Goal: Task Accomplishment & Management: Complete application form

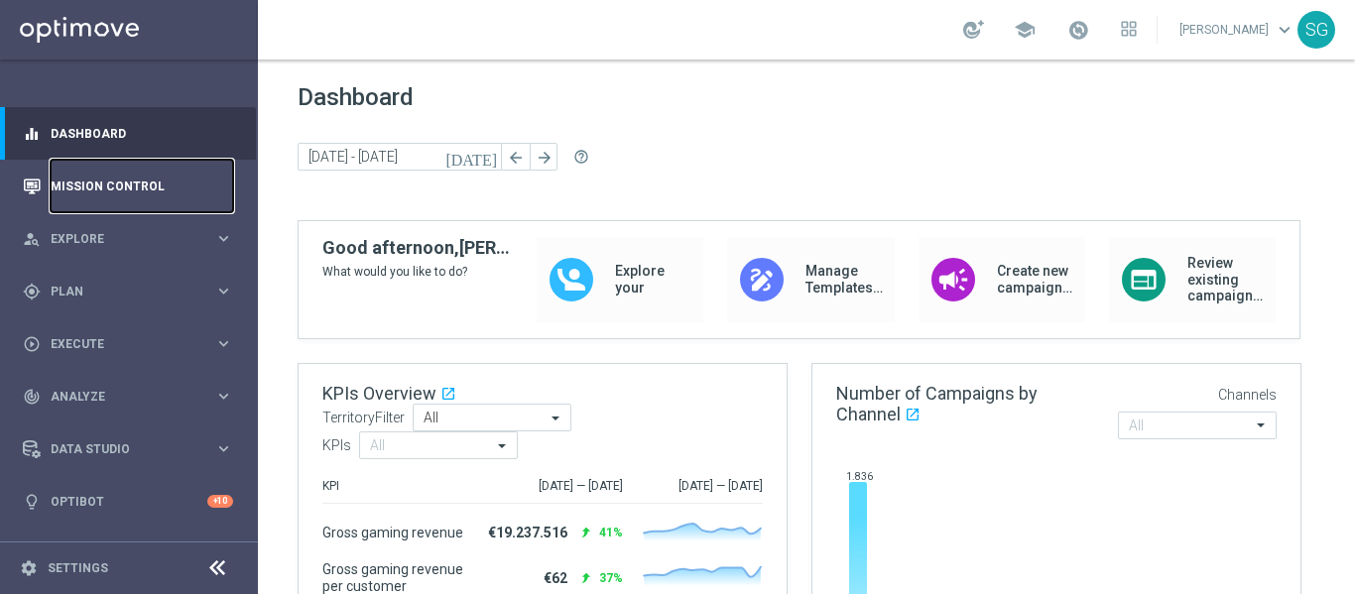
click at [174, 164] on link "Mission Control" at bounding box center [142, 186] width 183 height 53
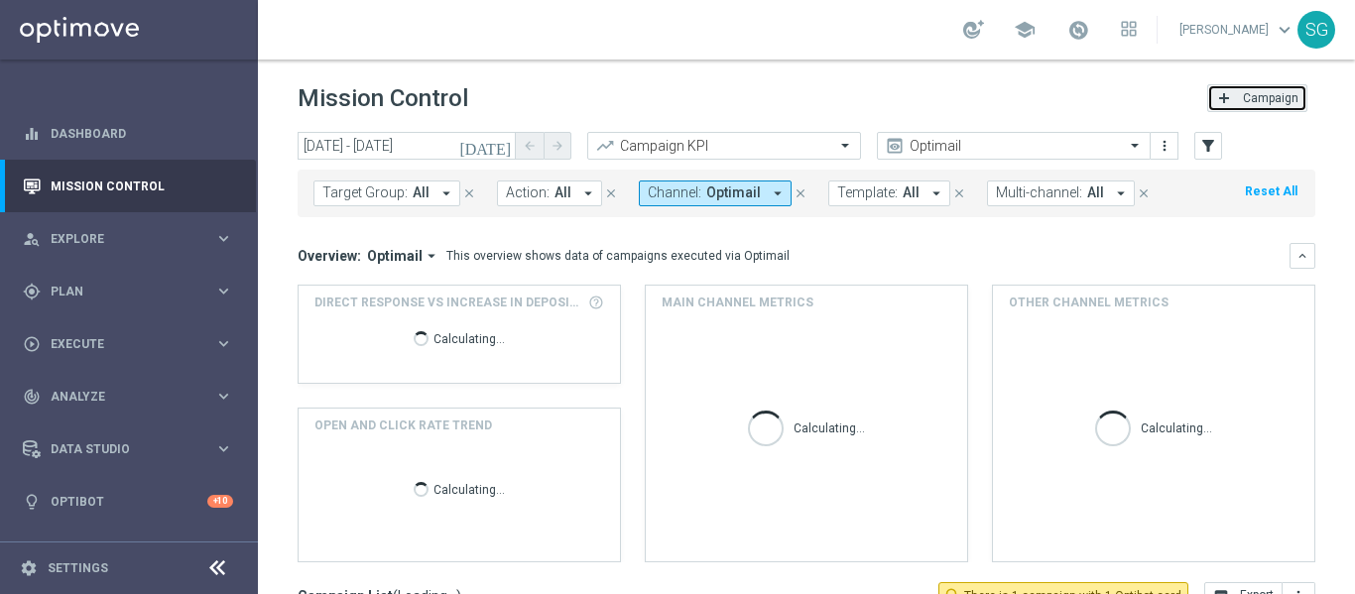
click at [1271, 100] on span "Campaign" at bounding box center [1271, 98] width 56 height 14
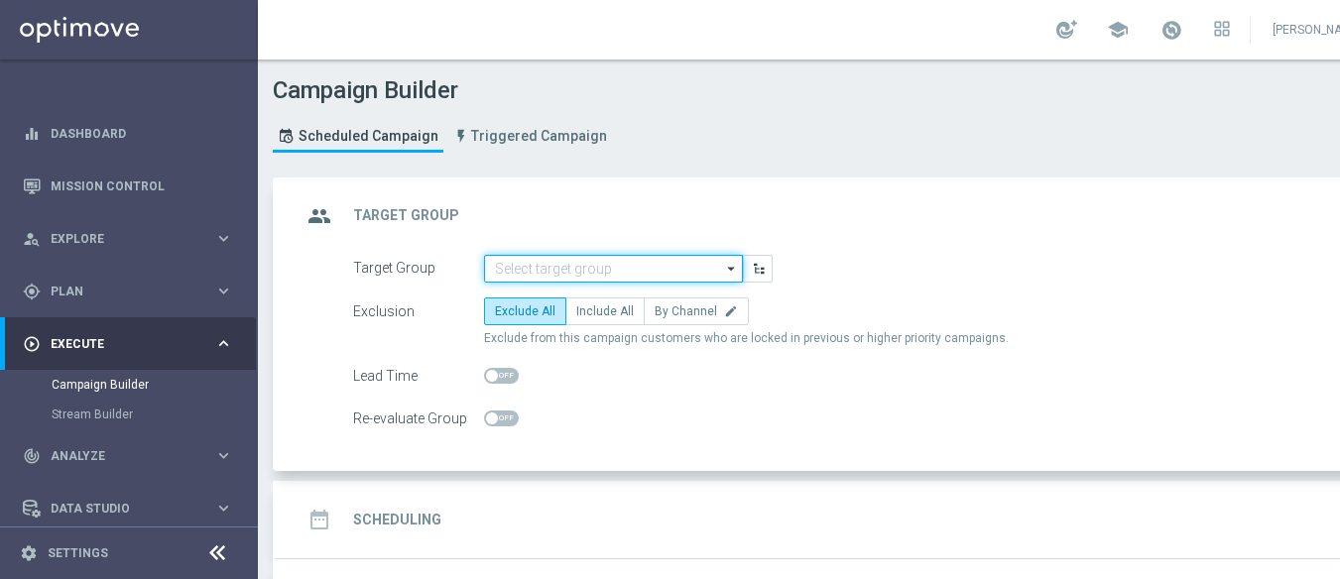
click at [688, 275] on input at bounding box center [613, 269] width 259 height 28
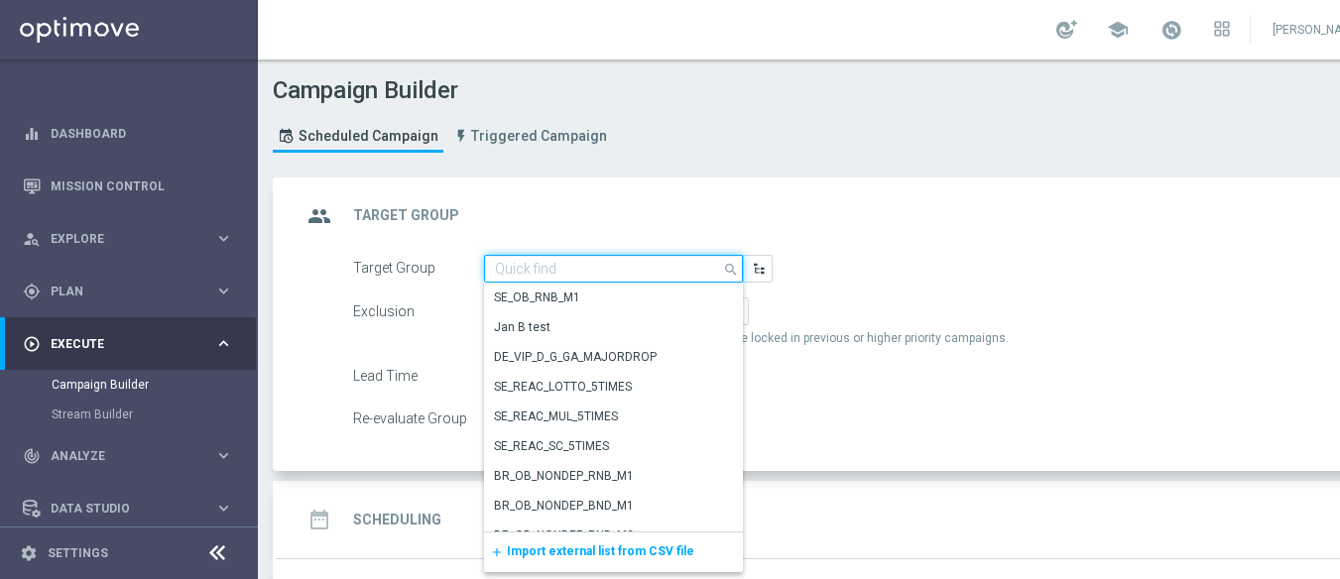
paste input "BR_SOL__DEPOSITORS__ALL_EMA_TAC_GM"
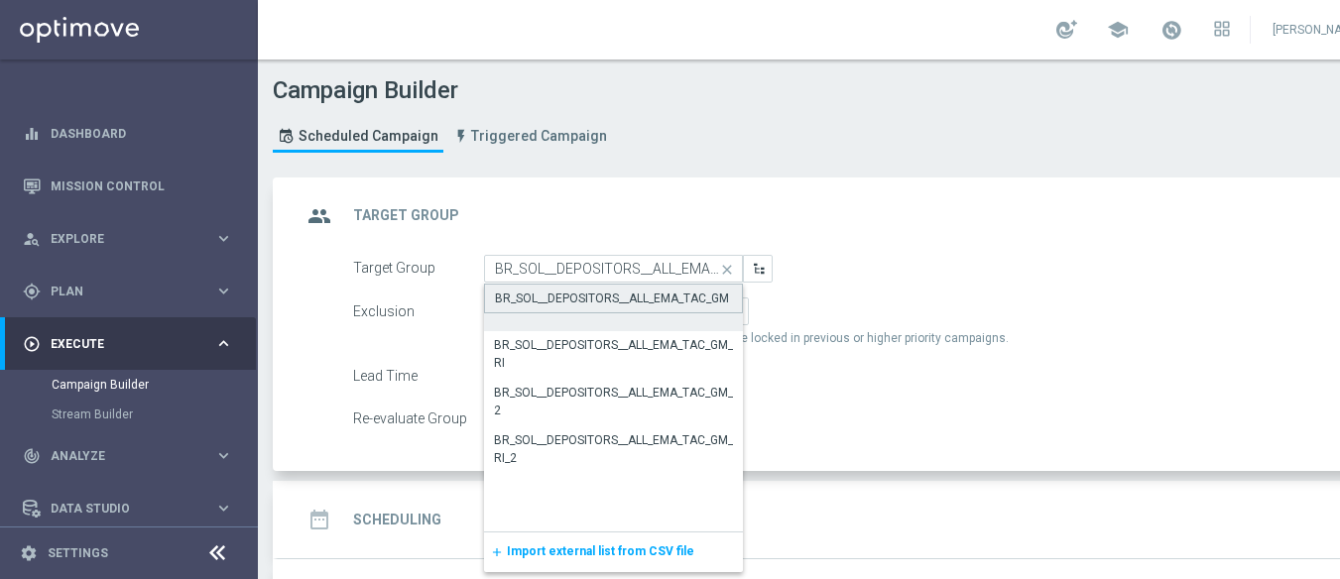
click at [658, 301] on div "BR_SOL__DEPOSITORS__ALL_EMA_TAC_GM" at bounding box center [612, 299] width 234 height 18
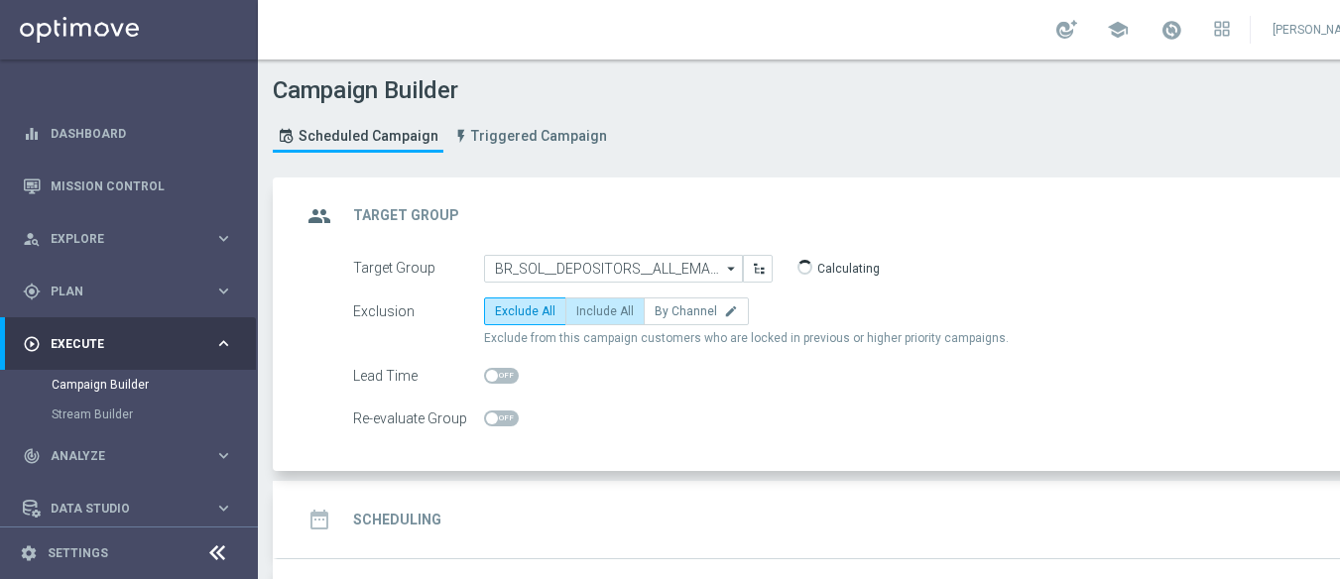
type input "BR_SOL__DEPOSITORS__ALL_EMA_TAC_GM"
click at [608, 310] on span "Include All" at bounding box center [605, 312] width 58 height 14
click at [589, 310] on input "Include All" at bounding box center [582, 314] width 13 height 13
radio input "true"
click at [221, 561] on icon at bounding box center [217, 554] width 24 height 24
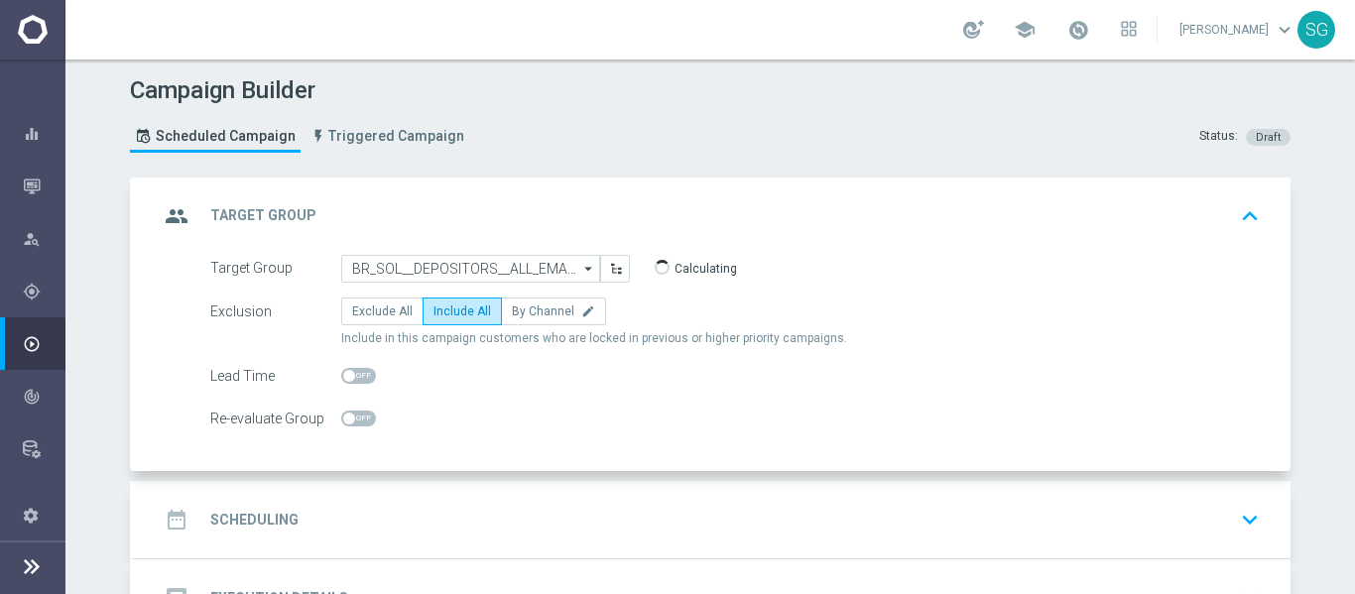
scroll to position [151, 0]
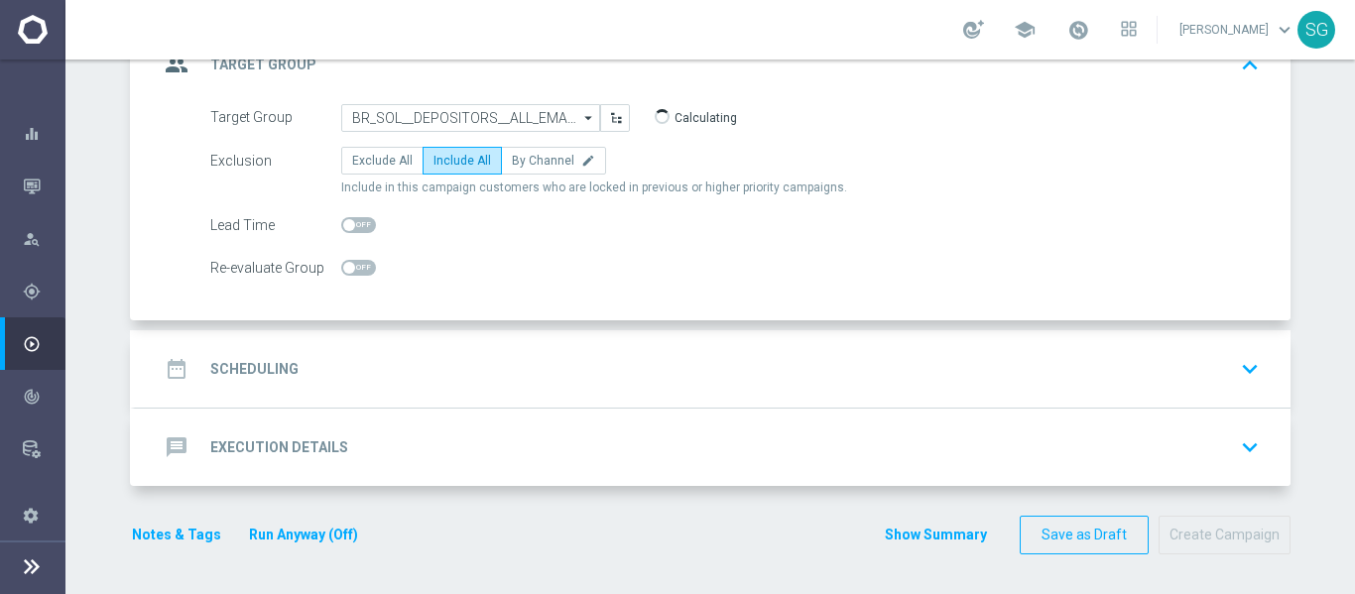
click at [547, 368] on div "date_range Scheduling keyboard_arrow_down" at bounding box center [713, 369] width 1108 height 38
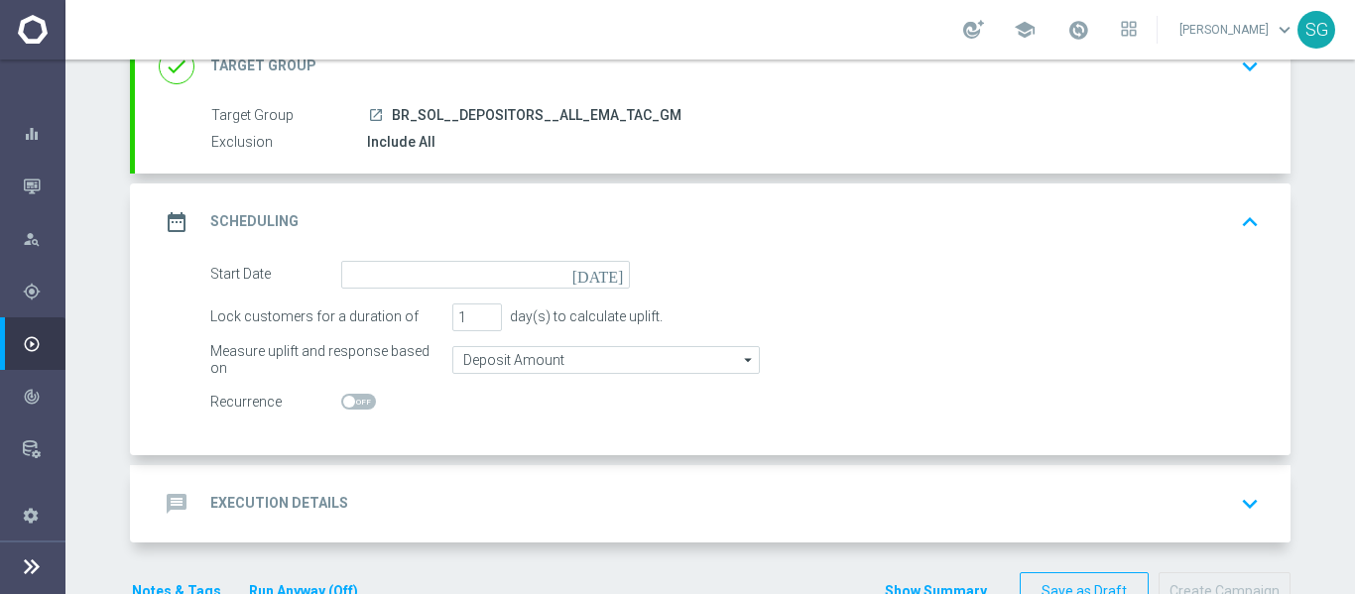
scroll to position [205, 0]
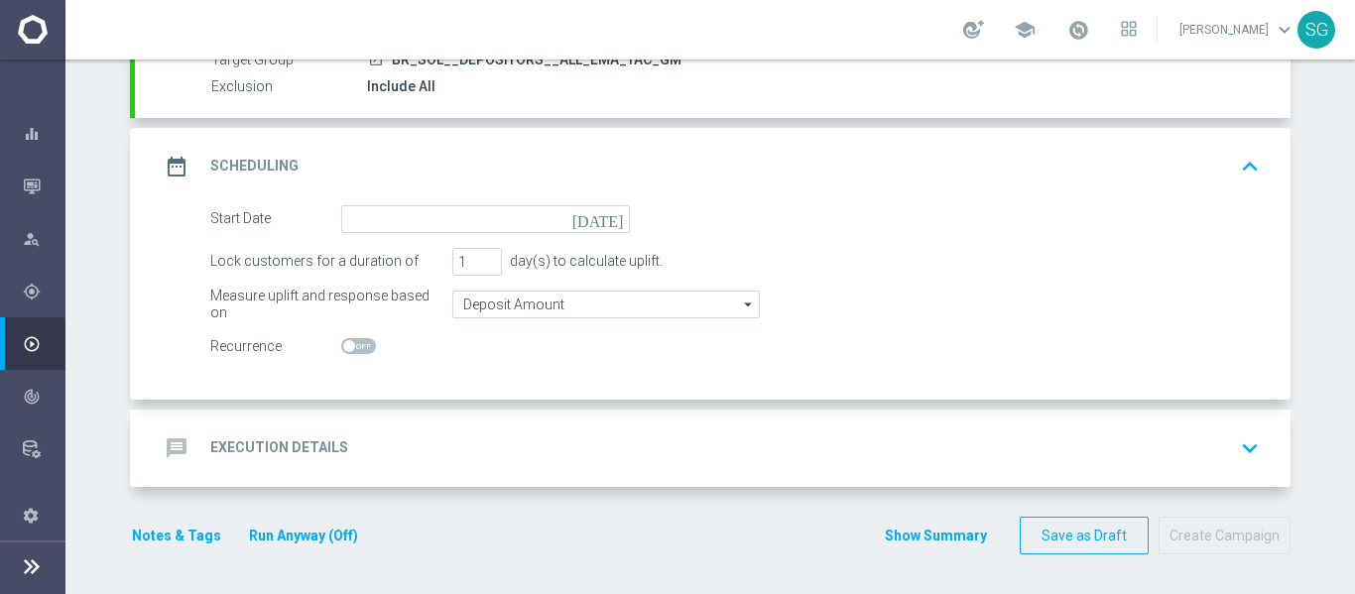
click at [608, 223] on icon "[DATE]" at bounding box center [601, 216] width 59 height 22
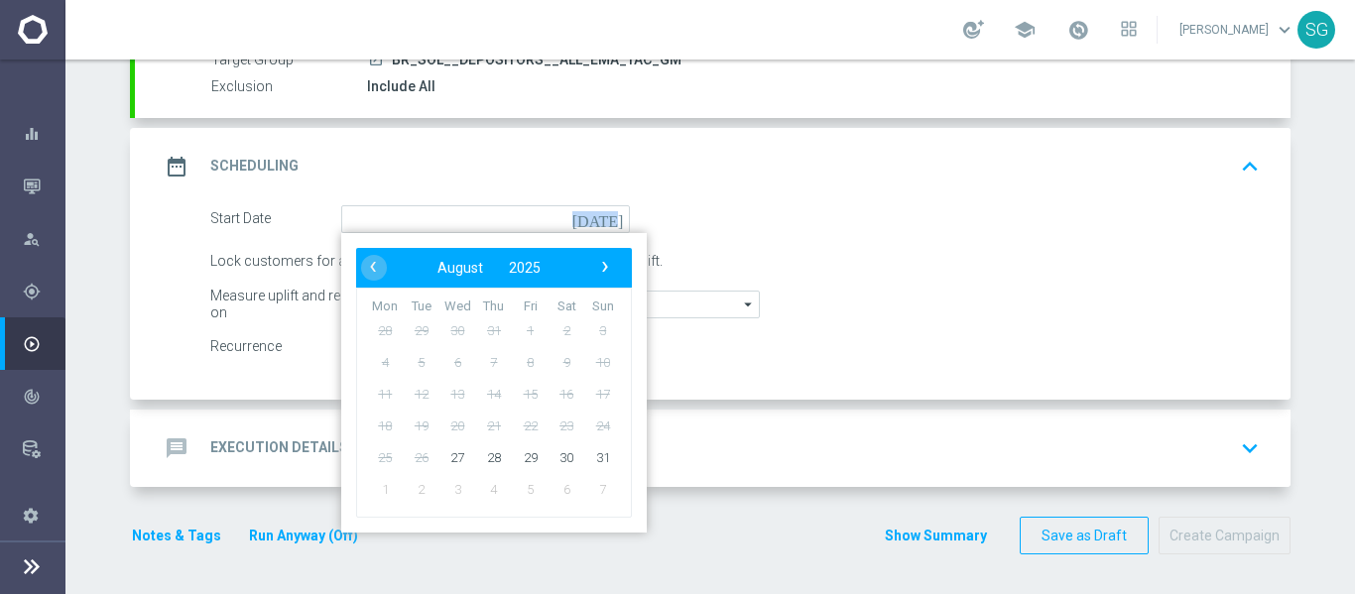
click at [608, 223] on icon "[DATE]" at bounding box center [601, 216] width 59 height 22
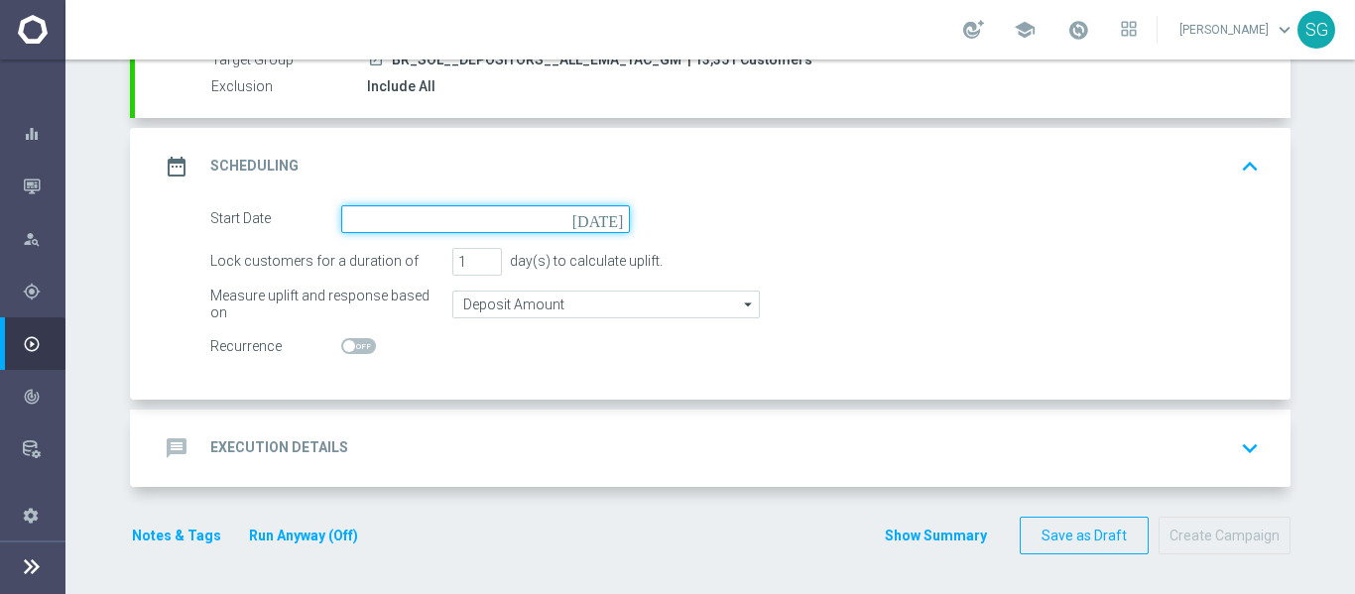
click at [596, 223] on input at bounding box center [485, 219] width 289 height 28
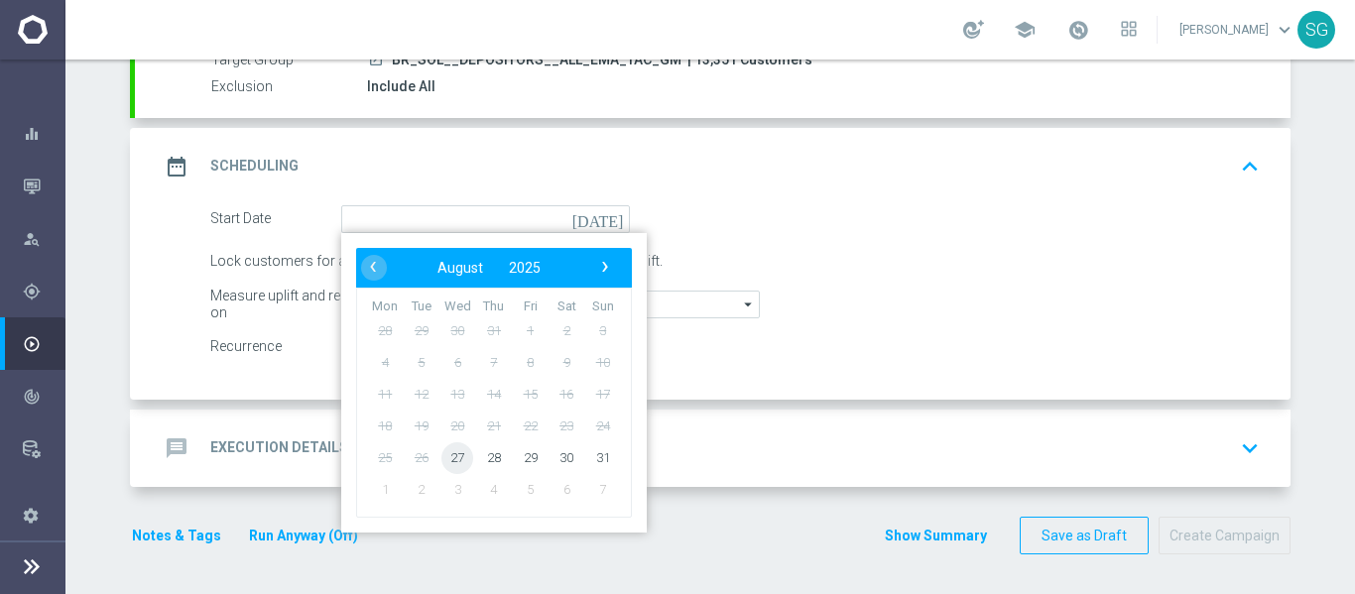
click at [454, 457] on span "27" at bounding box center [457, 457] width 32 height 32
type input "[DATE]"
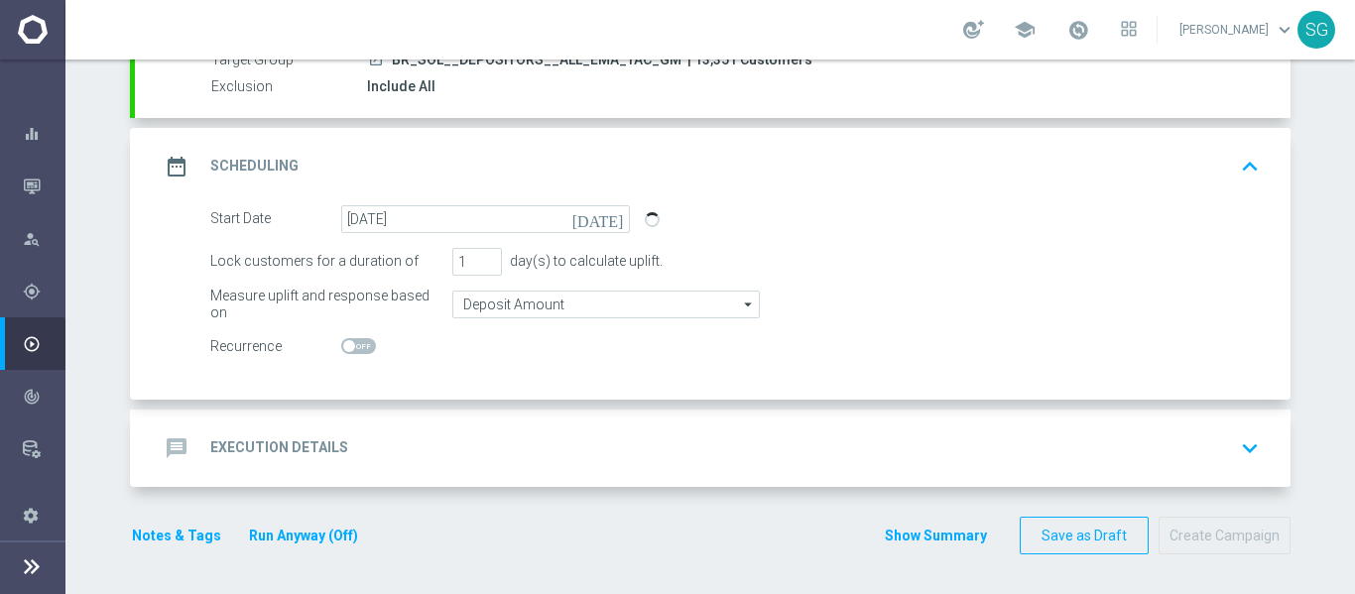
click at [495, 443] on div "message Execution Details keyboard_arrow_down" at bounding box center [713, 448] width 1108 height 38
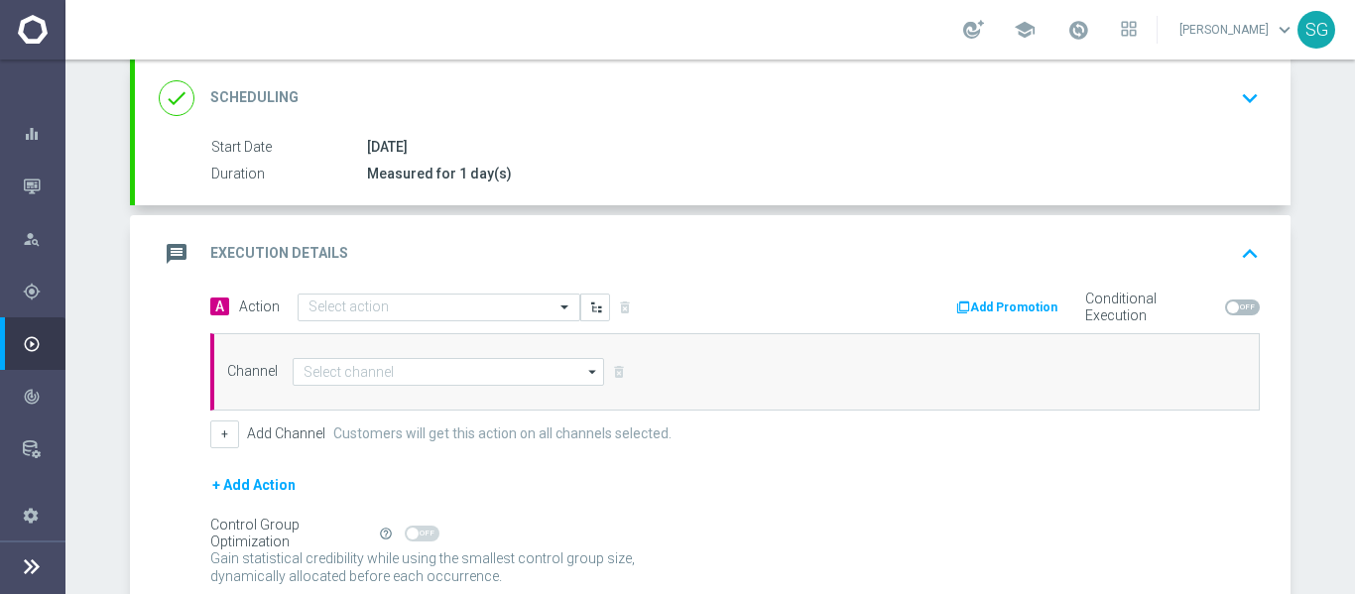
scroll to position [287, 0]
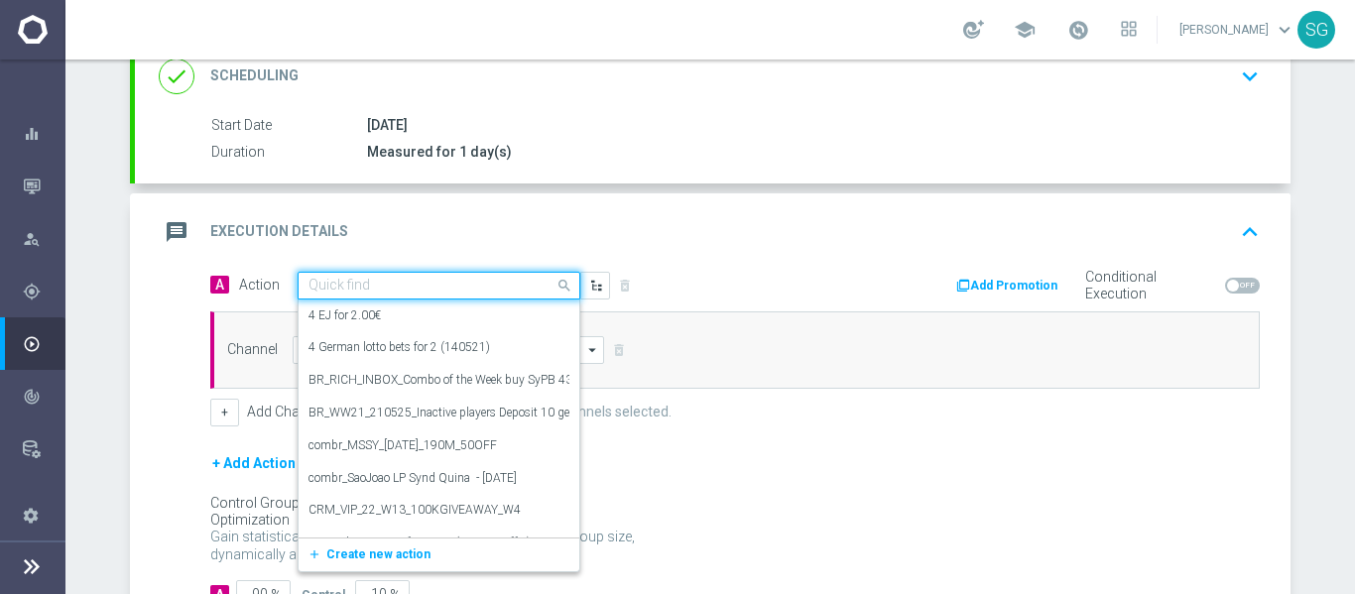
click at [491, 279] on input "text" at bounding box center [418, 286] width 221 height 17
paste input "BR_SOL_GG_STAKEFENIXS_AUG__NVIP_EMA_TAC_GM"
type input "BR_SOL_GG_STAKEFENIXS_AUG__NVIP_EMA_TAC_GM"
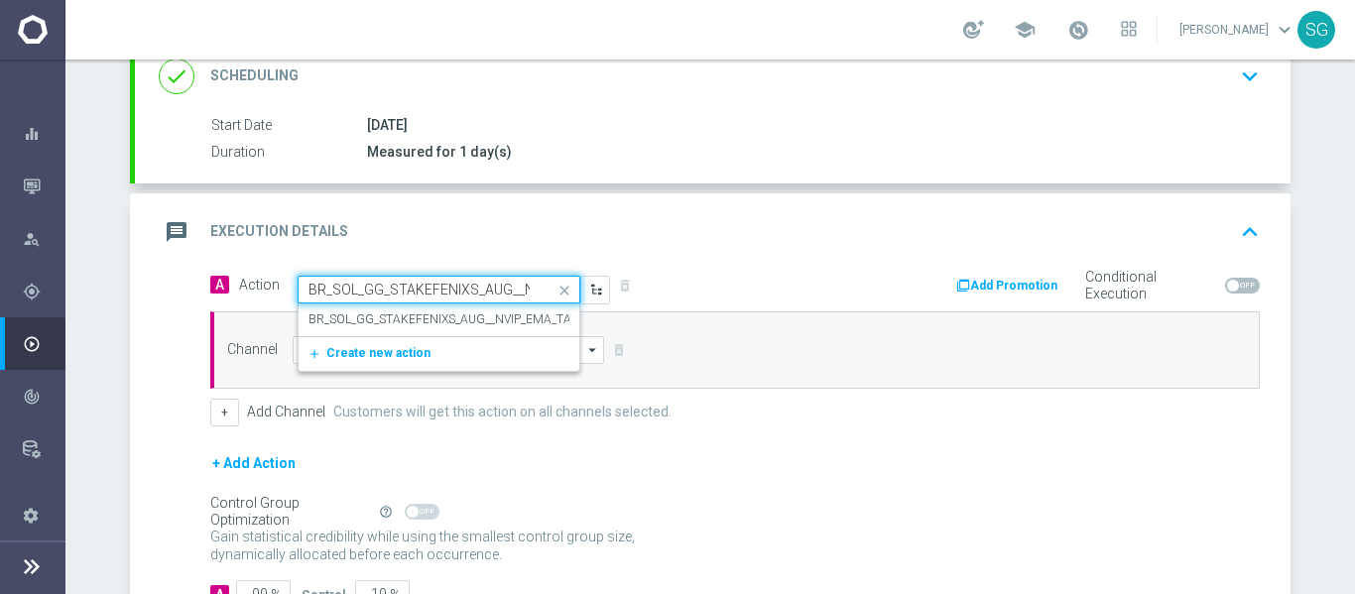
scroll to position [0, 115]
click at [463, 305] on div "BR_SOL_GG_STAKEFENIXS_AUG__NVIP_EMA_TAC_GM edit" at bounding box center [438, 320] width 261 height 33
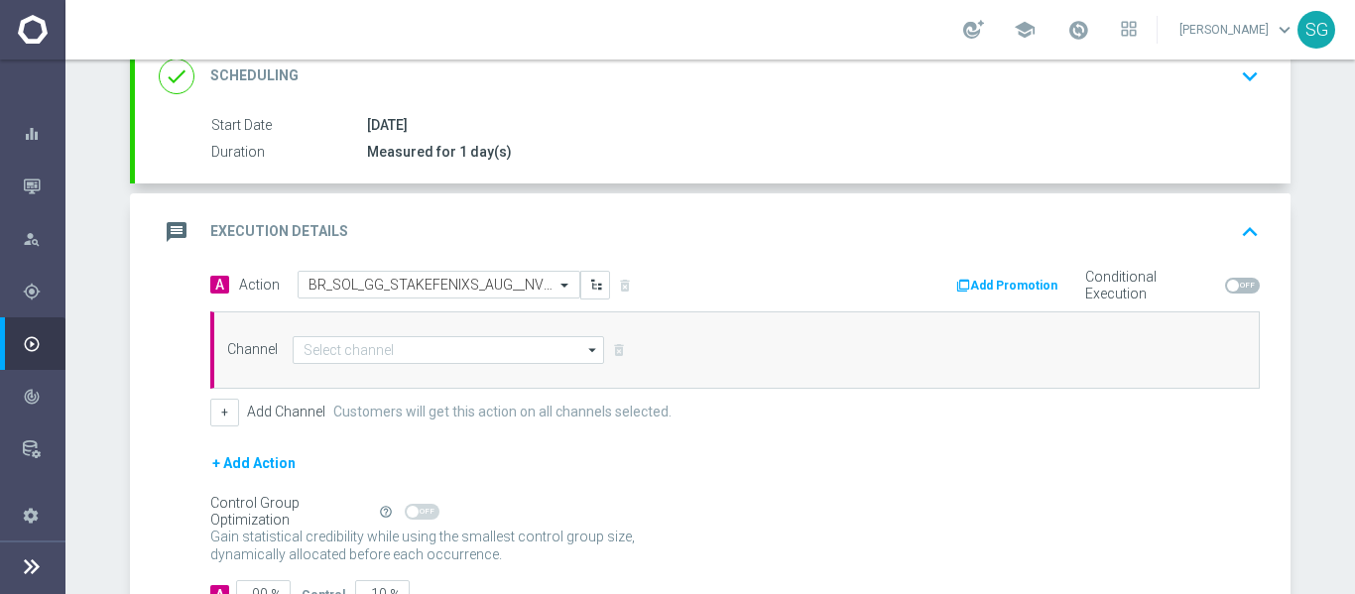
scroll to position [0, 0]
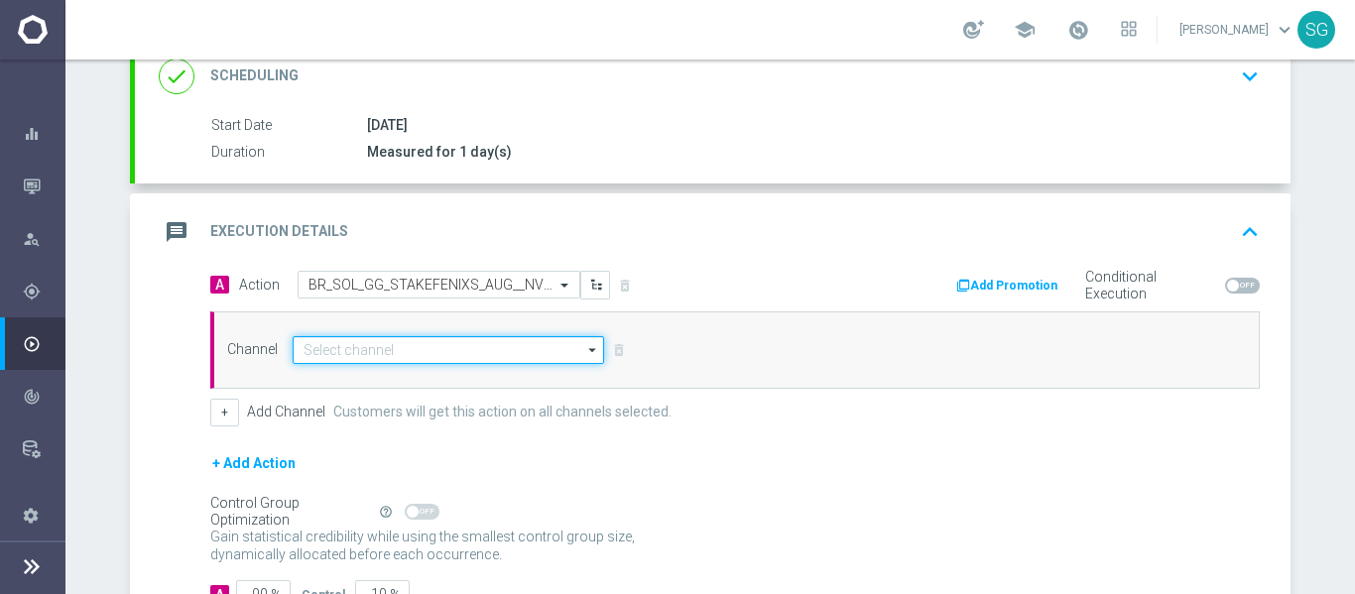
click at [395, 348] on input at bounding box center [448, 350] width 311 height 28
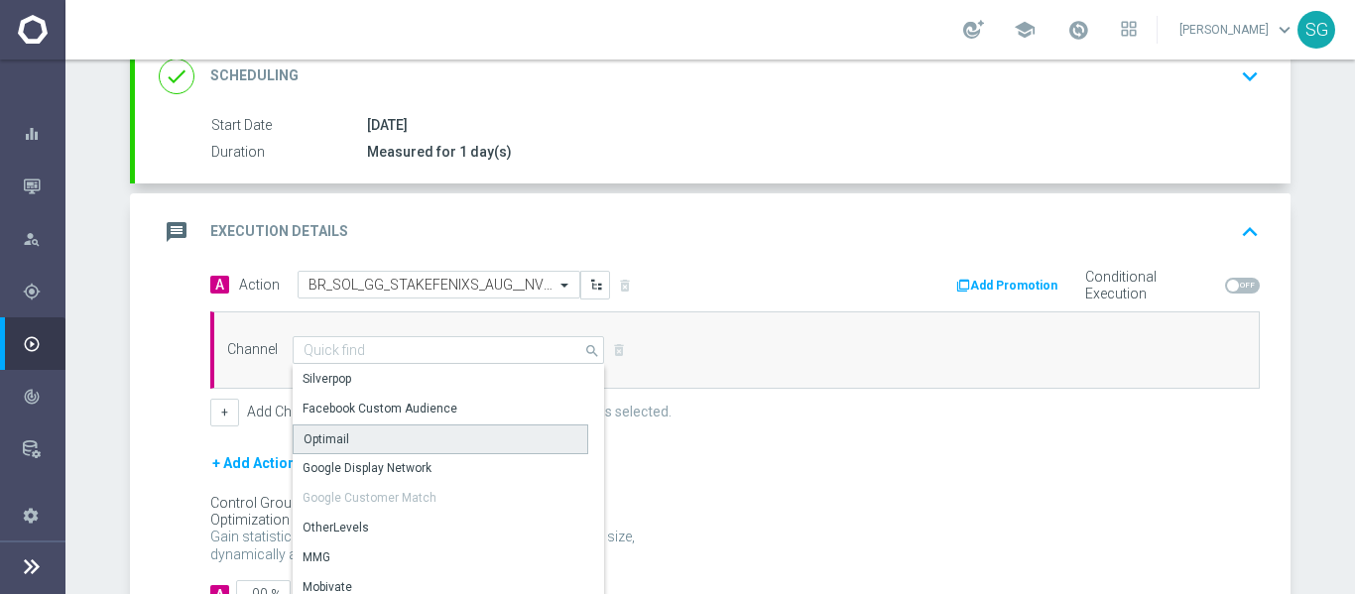
click at [333, 445] on div "Optimail" at bounding box center [327, 439] width 46 height 18
type input "Optimail"
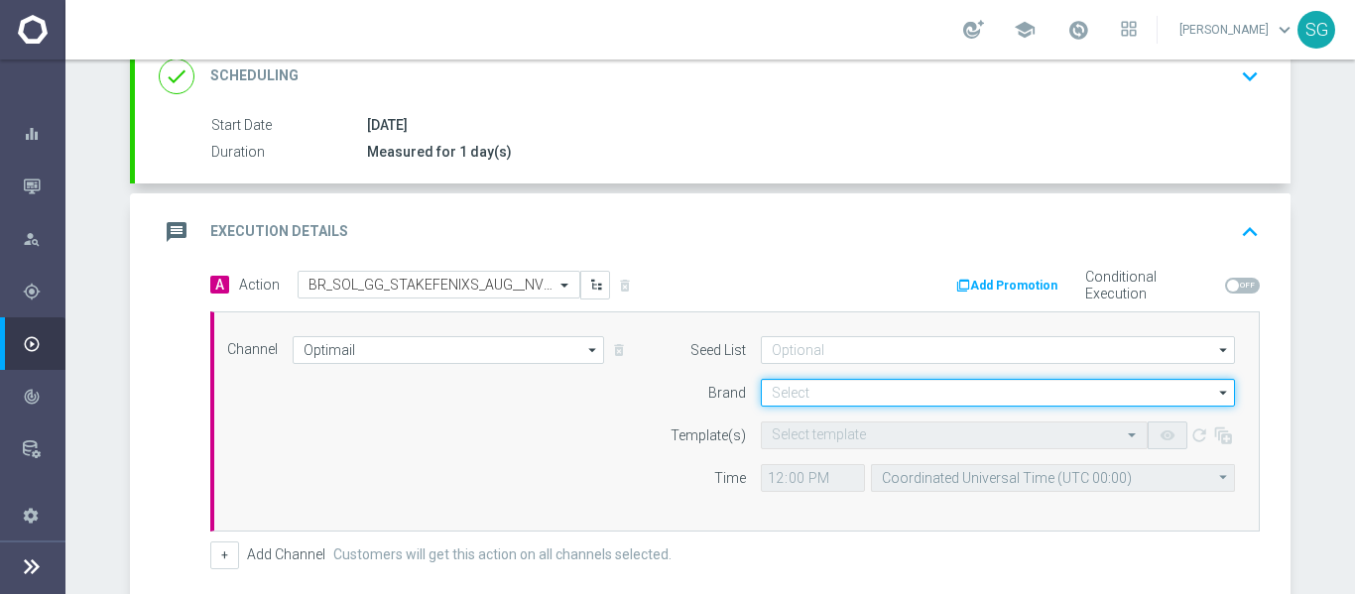
click at [789, 390] on input at bounding box center [998, 393] width 474 height 28
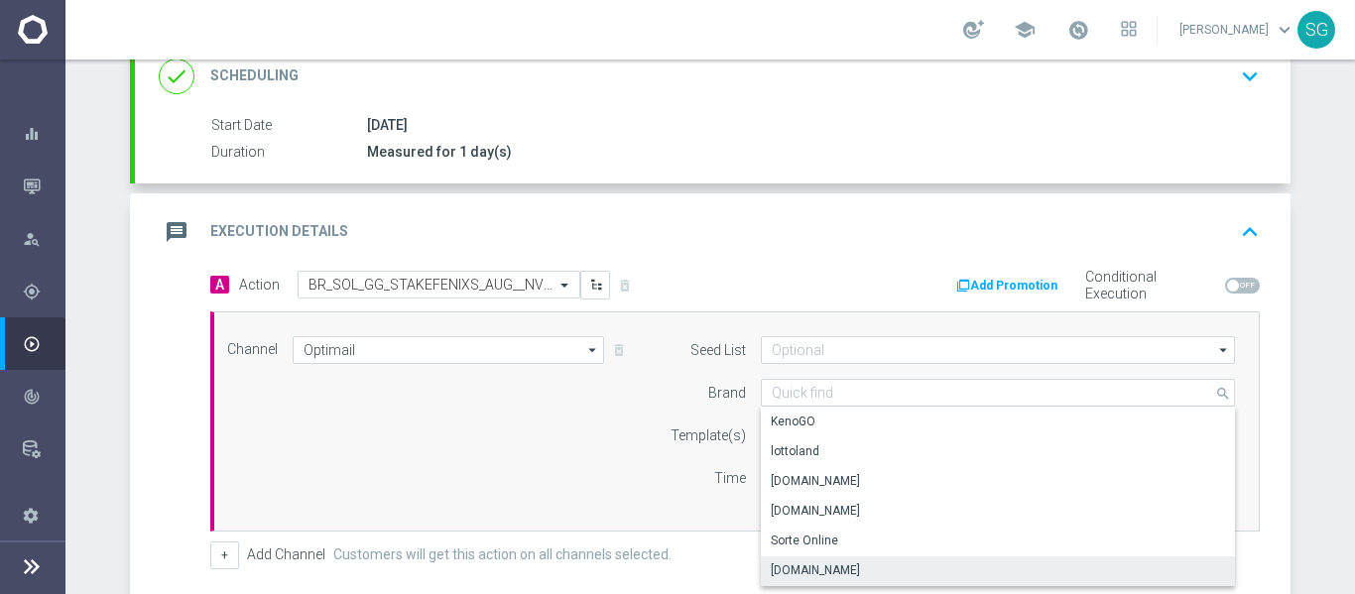
click at [800, 568] on div "[DOMAIN_NAME]" at bounding box center [815, 570] width 89 height 18
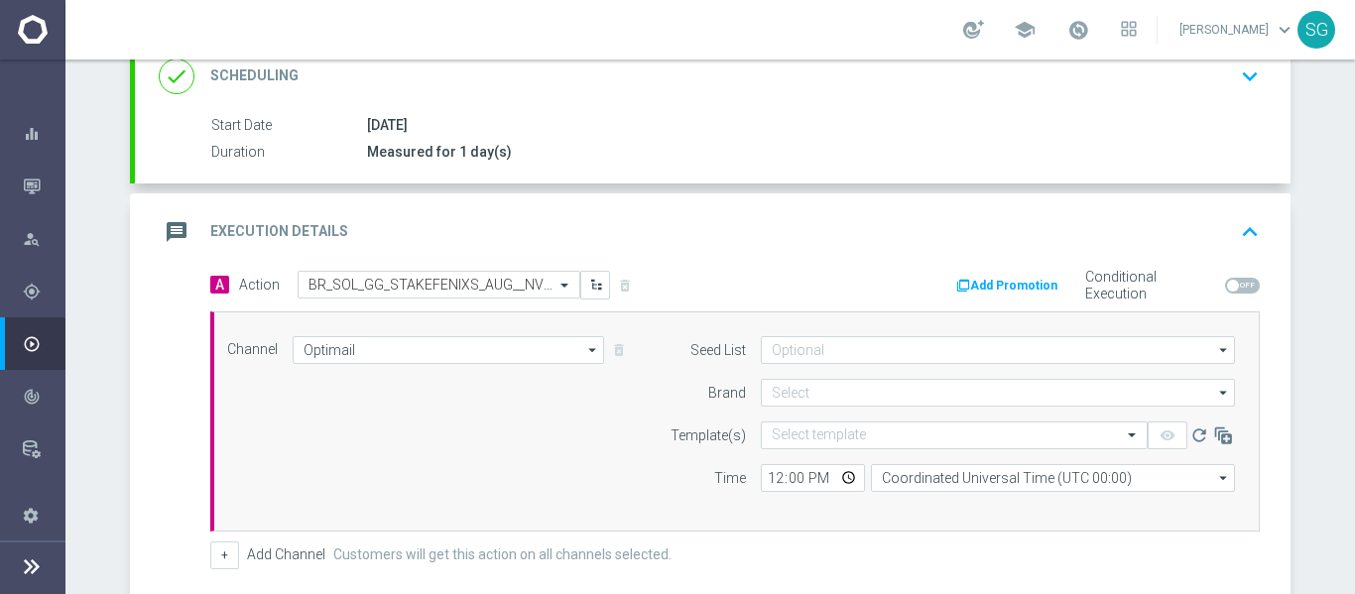
type input "[DOMAIN_NAME]"
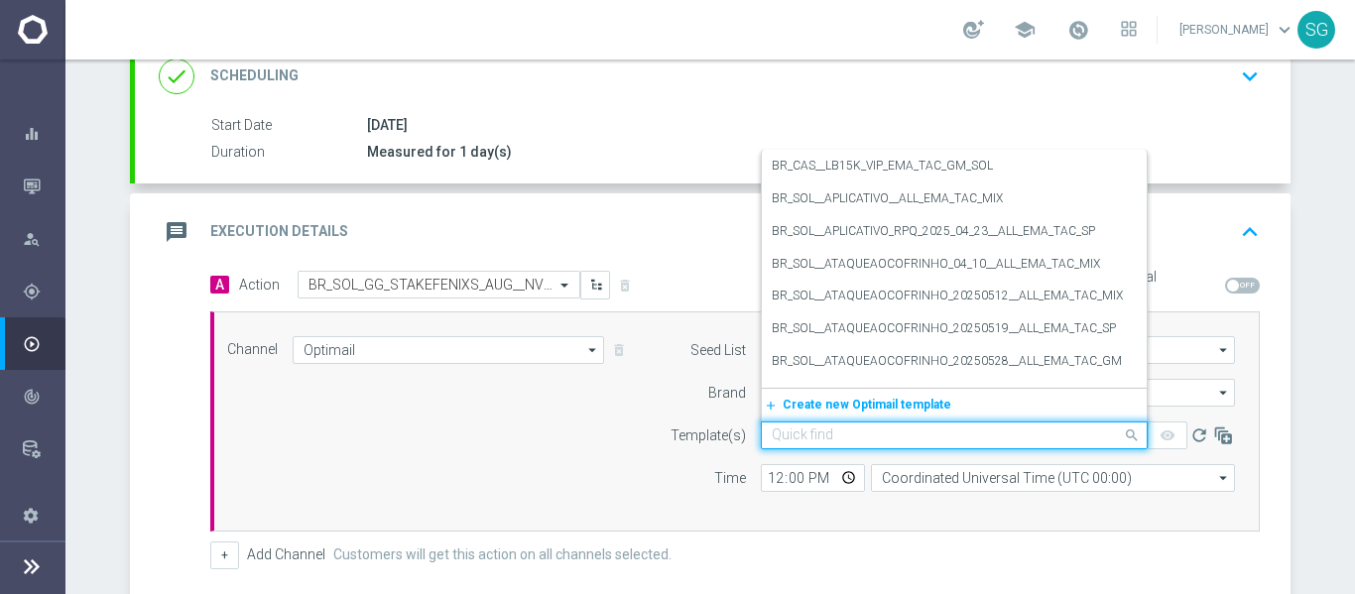
click at [806, 435] on input "text" at bounding box center [934, 435] width 325 height 17
paste input "BR_SOL_GG_STAKEFENIXS_AUG__NVIP_EMA_TAC_GM"
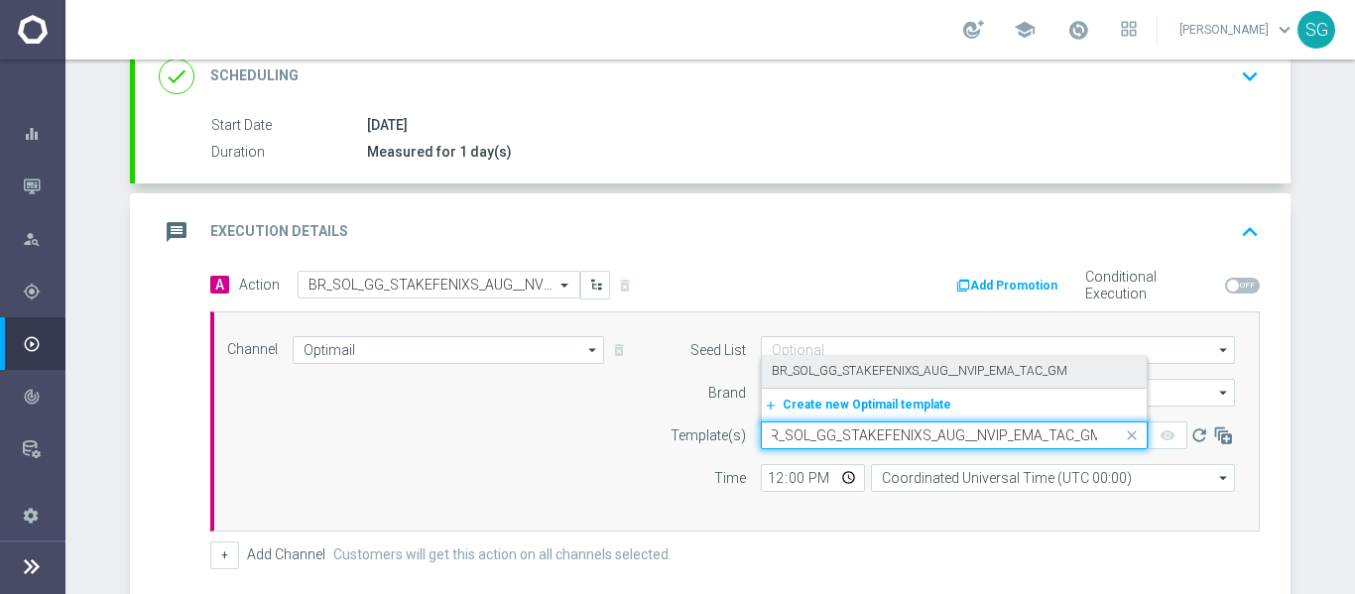
click at [823, 367] on label "BR_SOL_GG_STAKEFENIXS_AUG__NVIP_EMA_TAC_GM" at bounding box center [920, 371] width 296 height 17
type input "BR_SOL_GG_STAKEFENIXS_AUG__NVIP_EMA_TAC_GM"
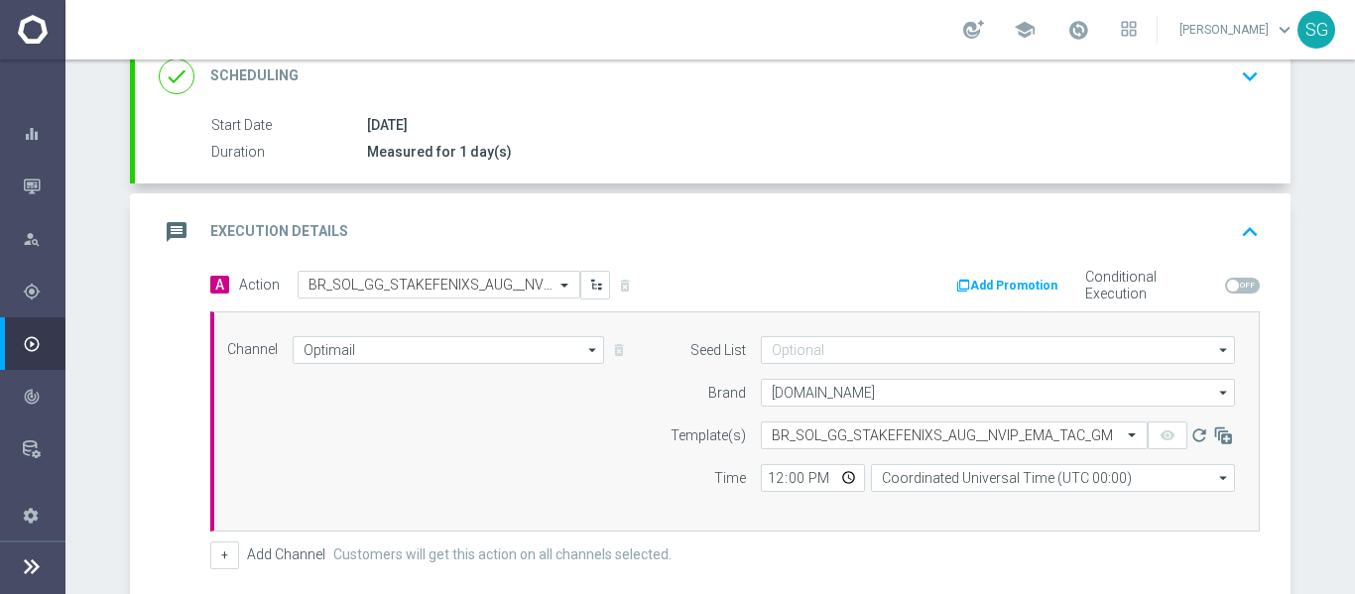
scroll to position [0, 0]
click at [772, 476] on input "12:00" at bounding box center [813, 478] width 104 height 28
type input "18:00"
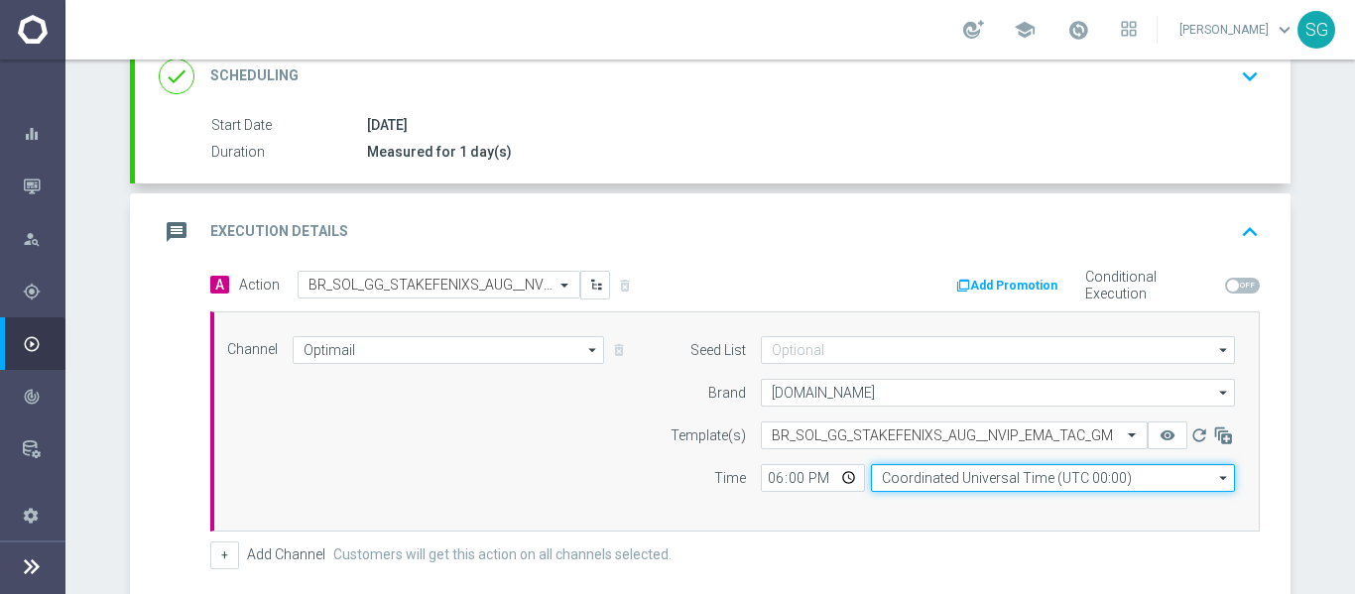
click at [912, 472] on input "Coordinated Universal Time (UTC 00:00)" at bounding box center [1053, 478] width 364 height 28
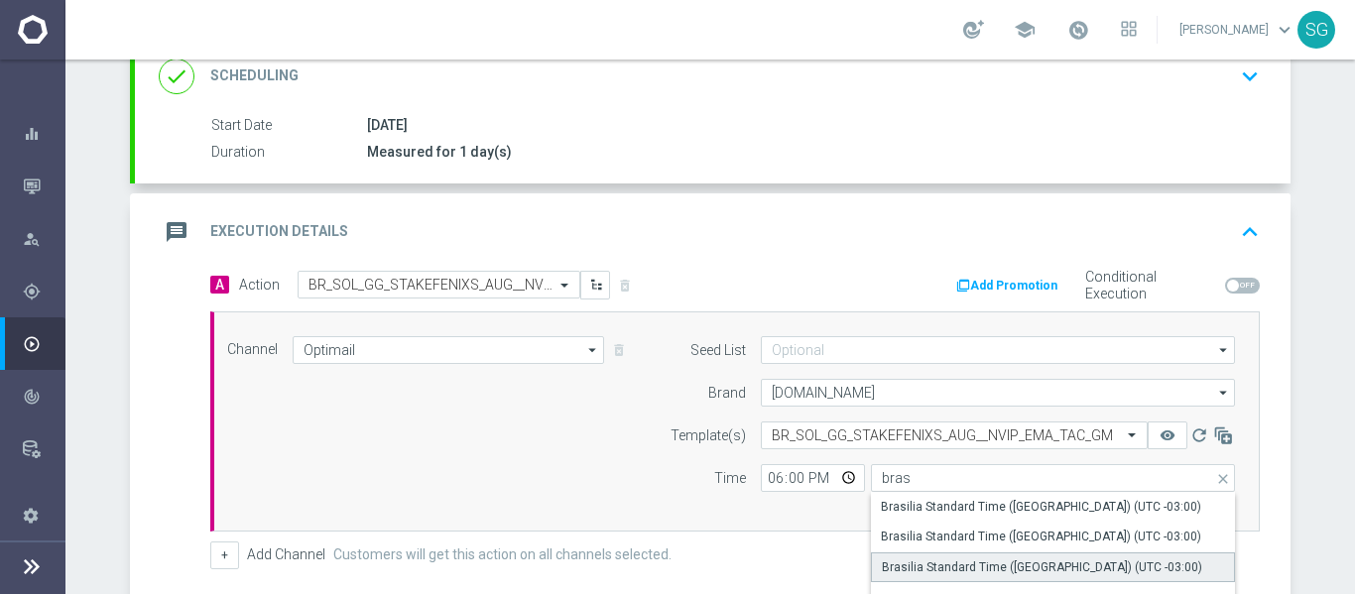
click at [959, 573] on div "Brasilia Standard Time ([GEOGRAPHIC_DATA]) (UTC -03:00)" at bounding box center [1042, 567] width 320 height 18
type input "Brasilia Standard Time ([GEOGRAPHIC_DATA]) (UTC -03:00)"
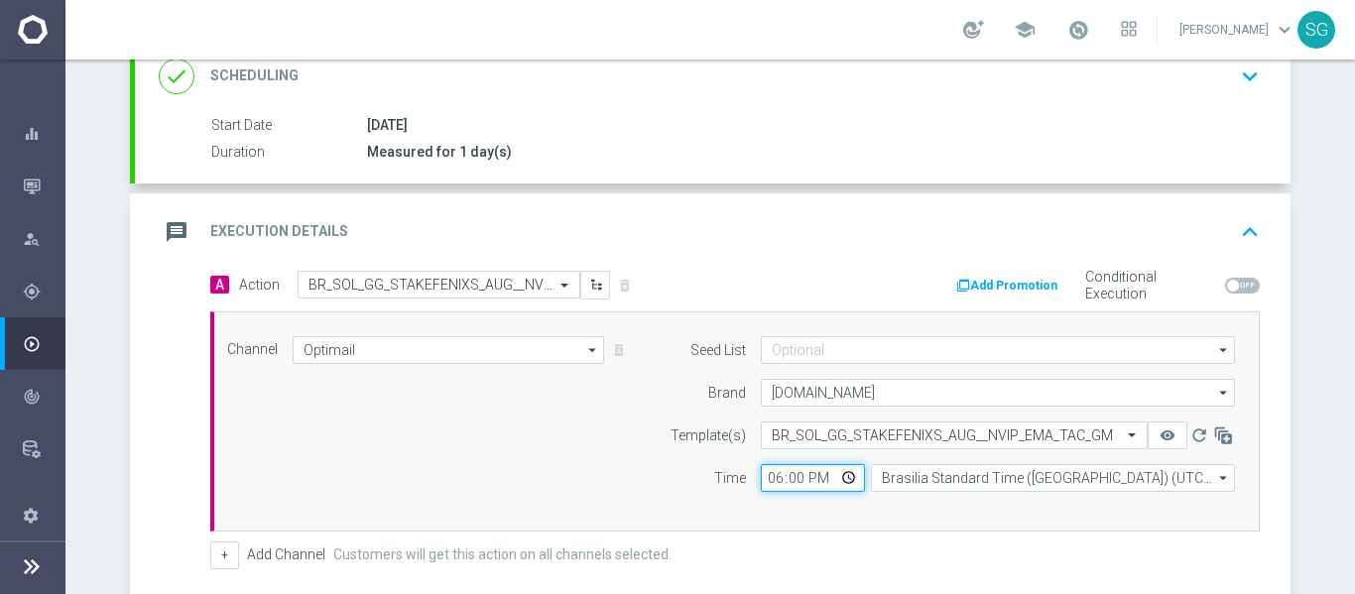
click at [770, 480] on input "18:00" at bounding box center [813, 478] width 104 height 28
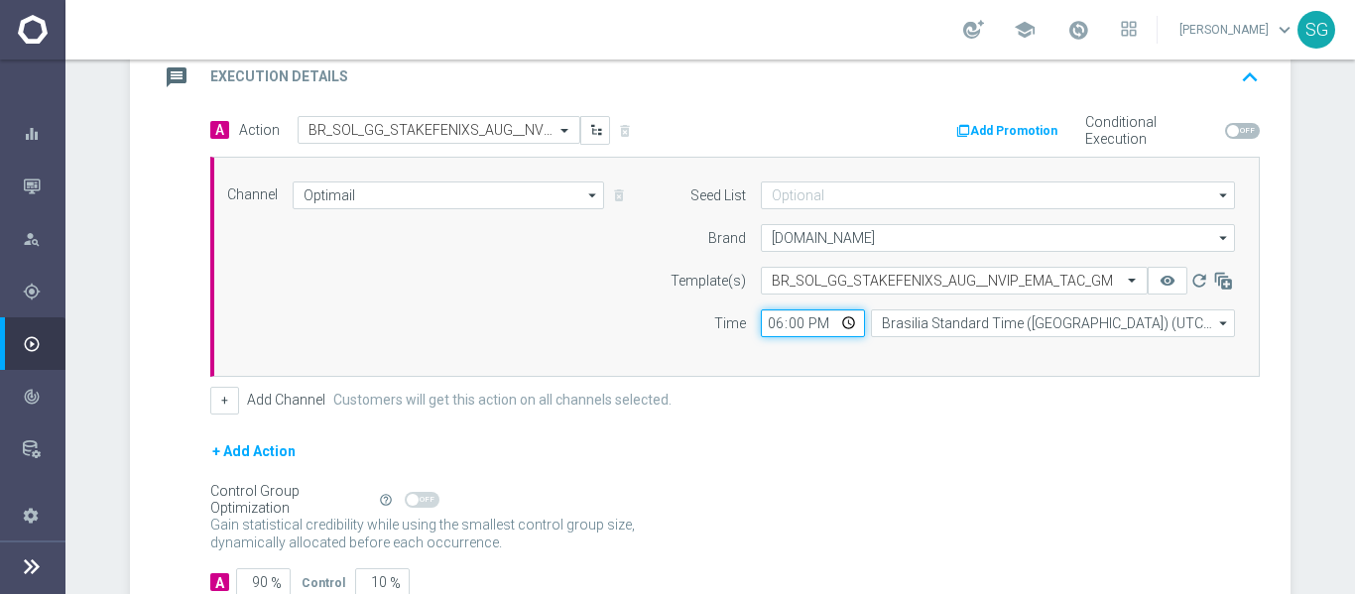
scroll to position [444, 0]
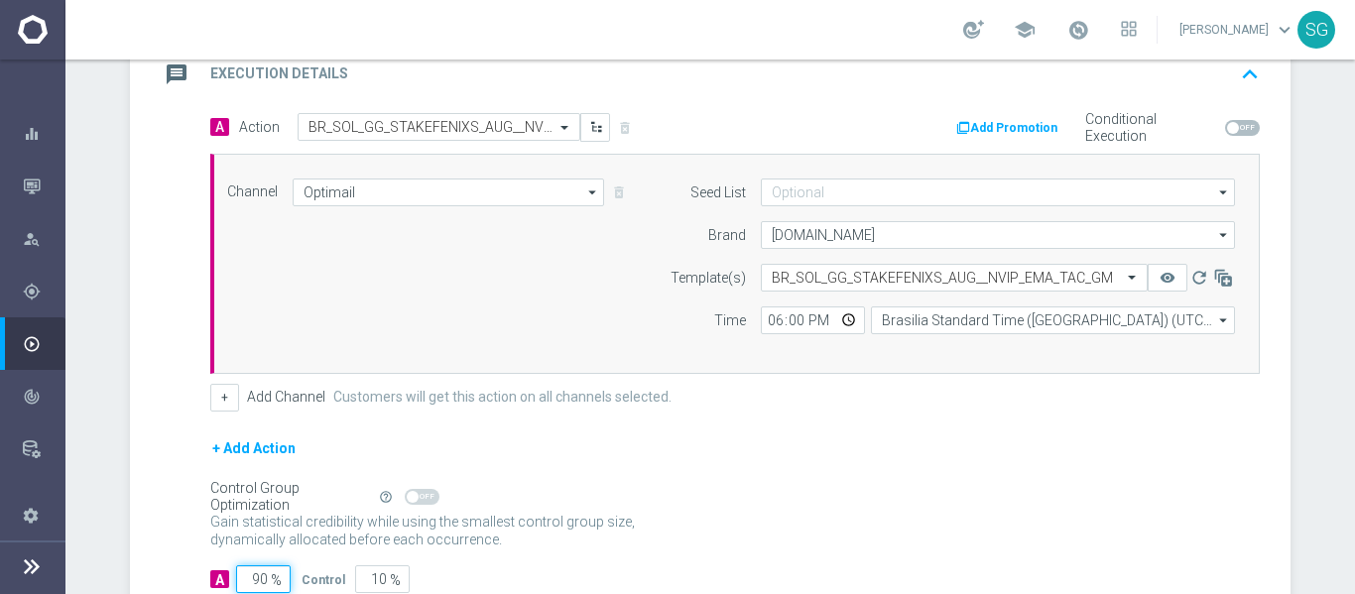
click at [254, 587] on input "90" at bounding box center [263, 579] width 55 height 28
type input "1"
type input "99"
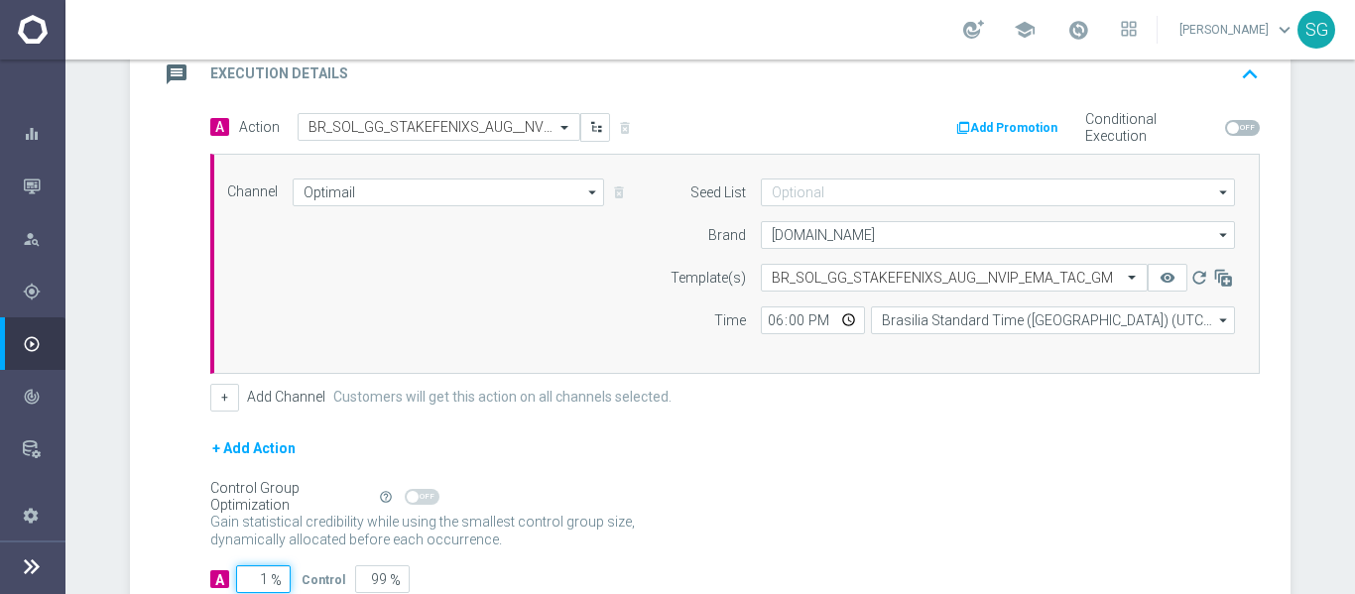
type input "10"
type input "90"
type input "100"
type input "0"
type input "100"
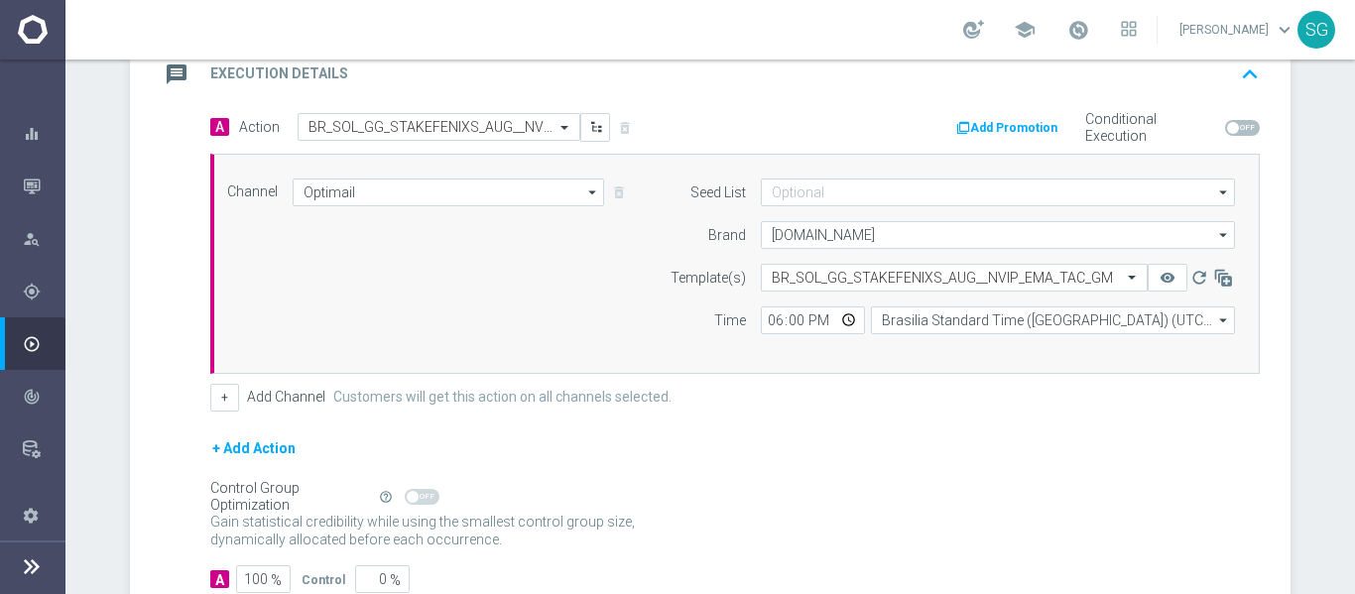
click at [157, 306] on div "A Action Select action BR_SOL_GG_STAKEFENIXS_AUG__NVIP_EMA_TAC_GM delete_foreve…" at bounding box center [713, 365] width 1156 height 505
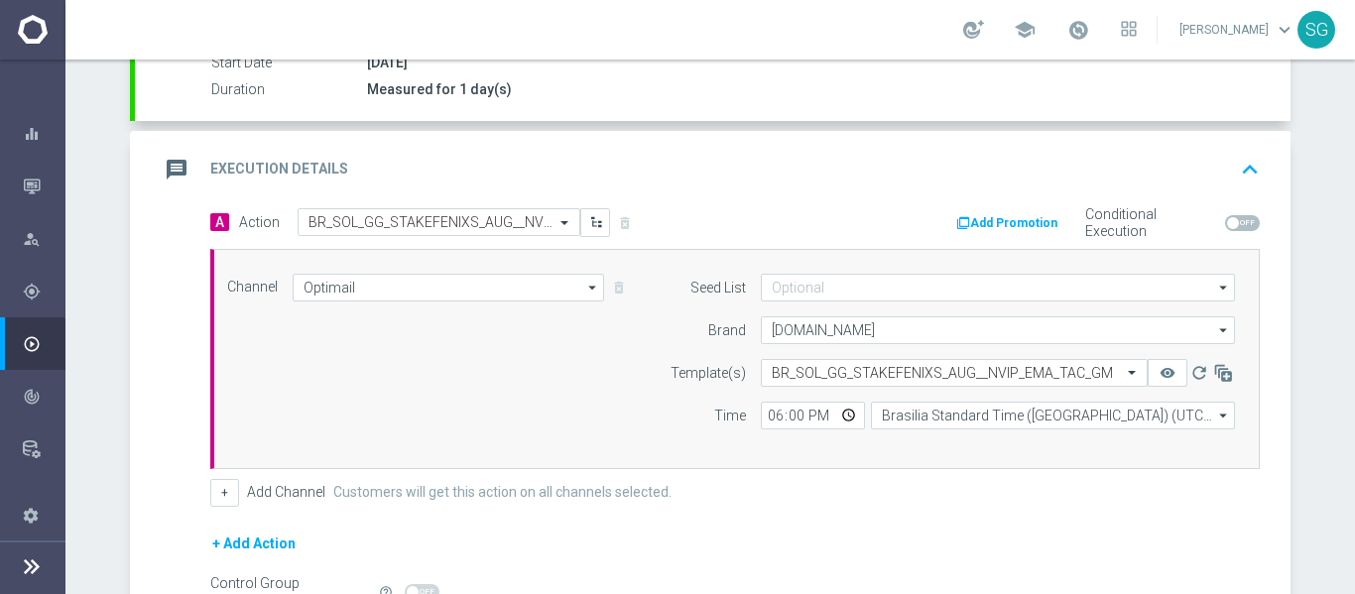
scroll to position [348, 0]
click at [313, 155] on div "message Execution Details" at bounding box center [253, 171] width 189 height 36
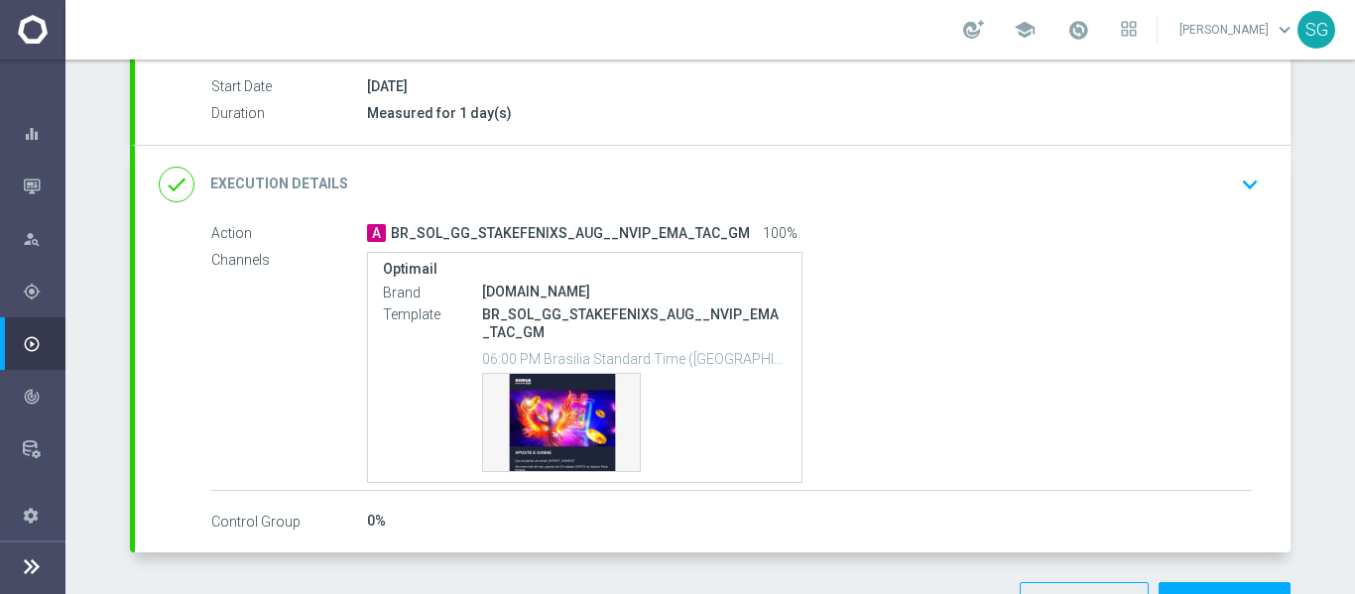
scroll to position [392, 0]
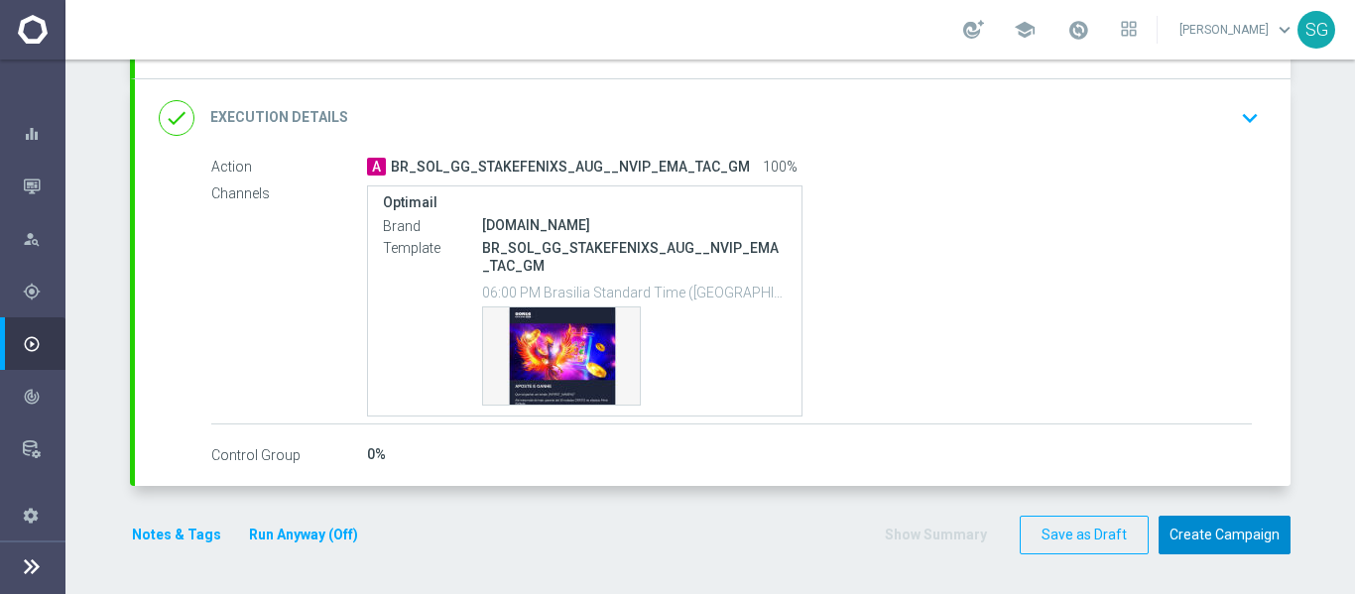
click at [1230, 540] on button "Create Campaign" at bounding box center [1225, 535] width 132 height 39
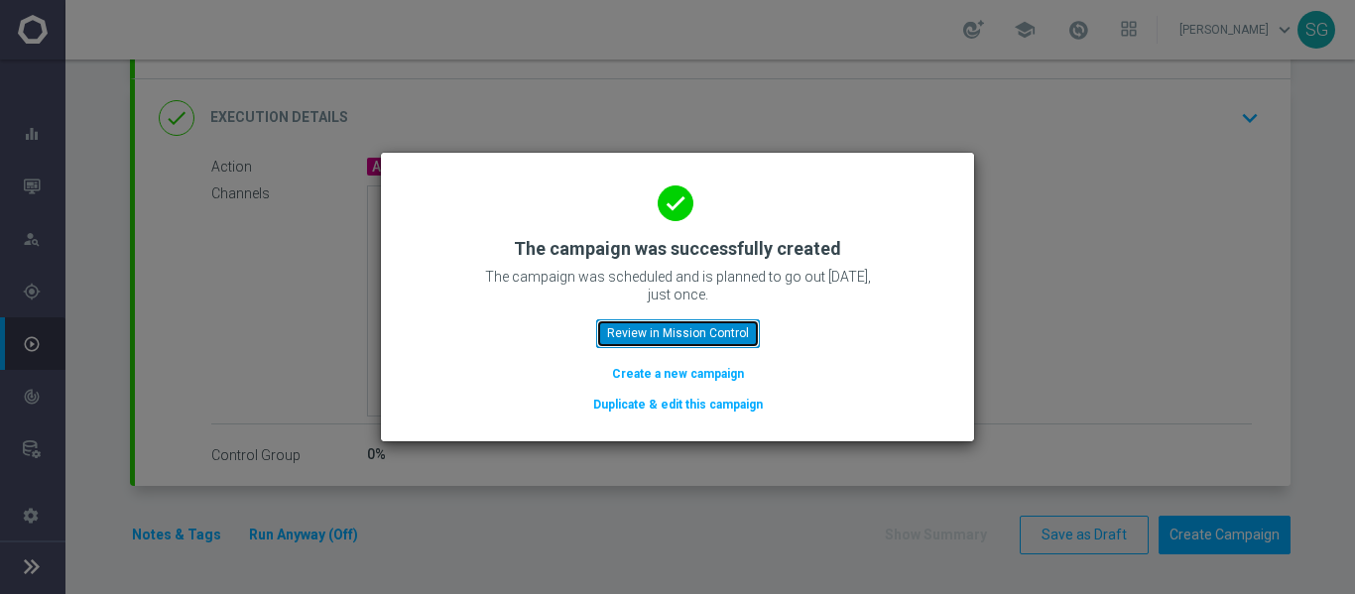
click at [678, 327] on button "Review in Mission Control" at bounding box center [678, 333] width 164 height 28
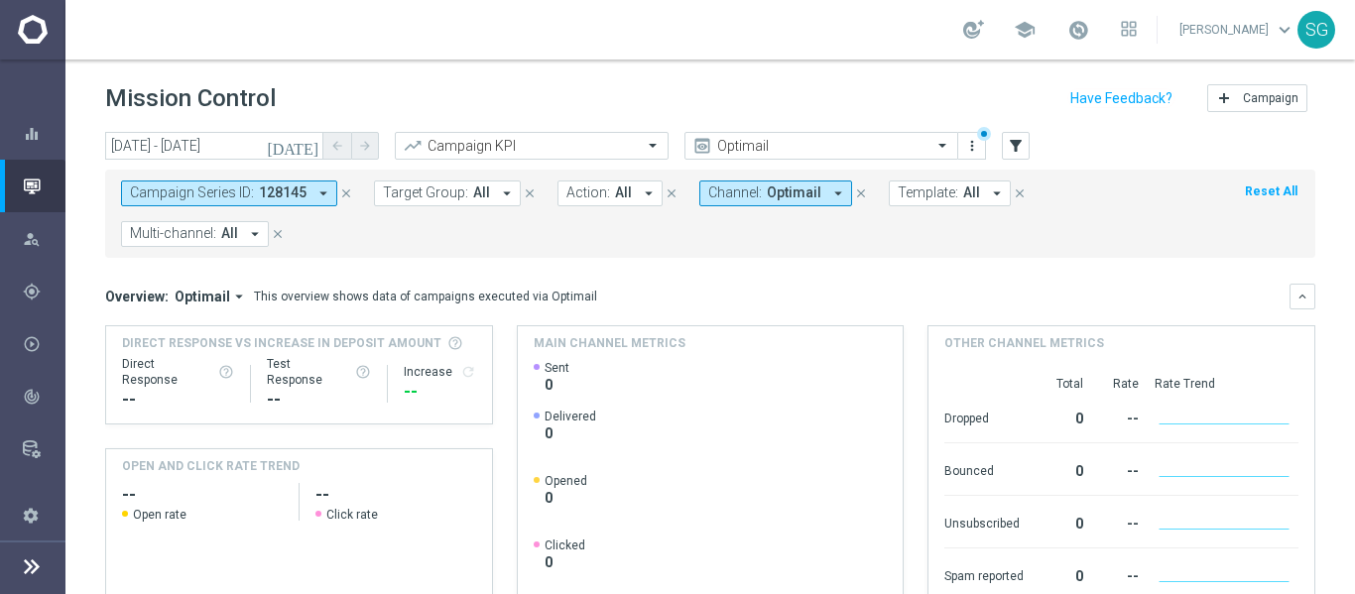
click at [37, 561] on icon at bounding box center [32, 566] width 24 height 24
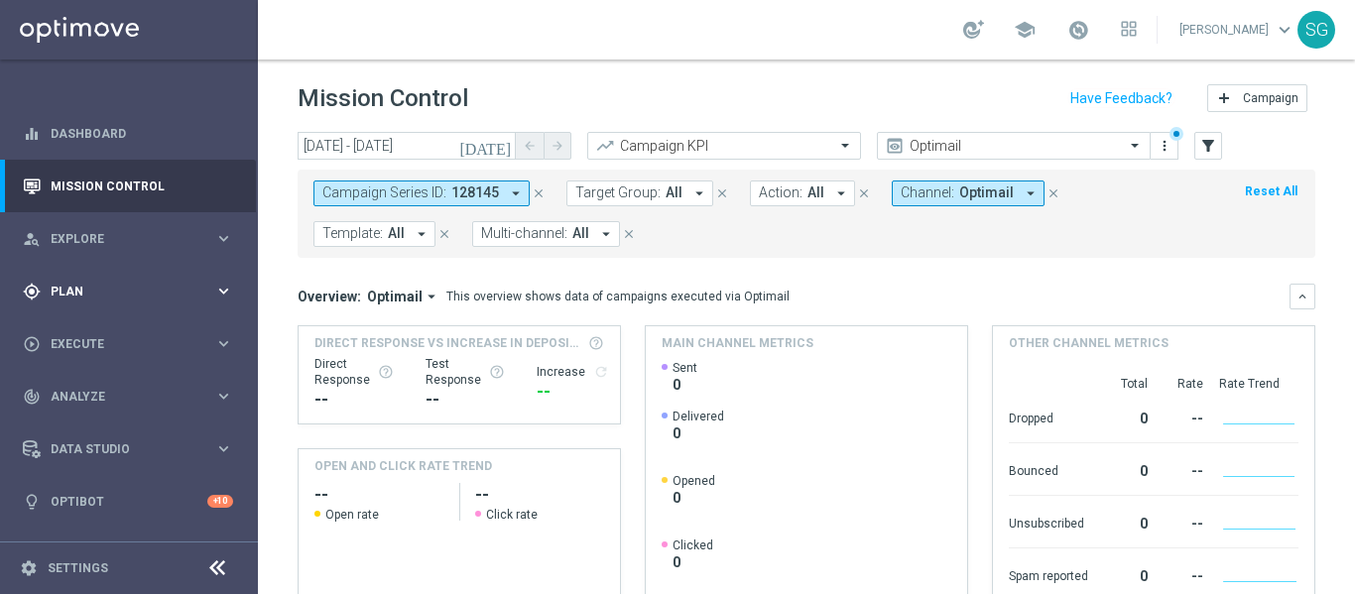
click at [95, 303] on div "gps_fixed Plan keyboard_arrow_right" at bounding box center [128, 291] width 256 height 53
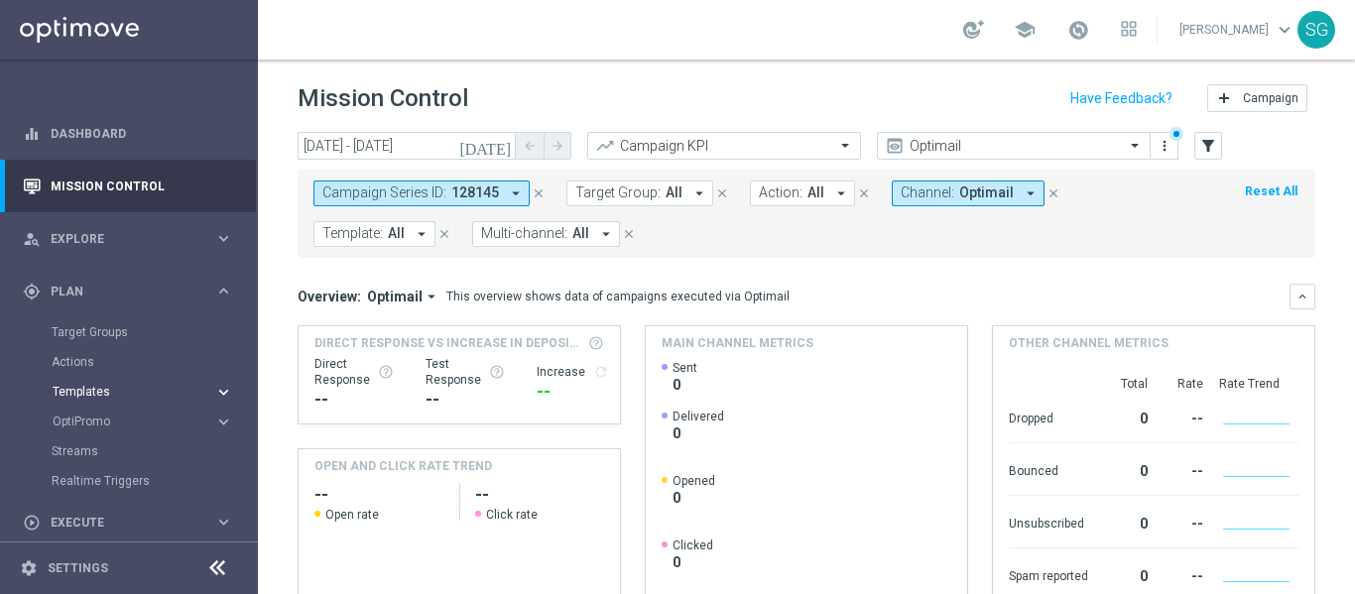
click at [69, 384] on button "Templates keyboard_arrow_right" at bounding box center [143, 392] width 183 height 16
click at [74, 423] on link "Optimail" at bounding box center [133, 422] width 145 height 16
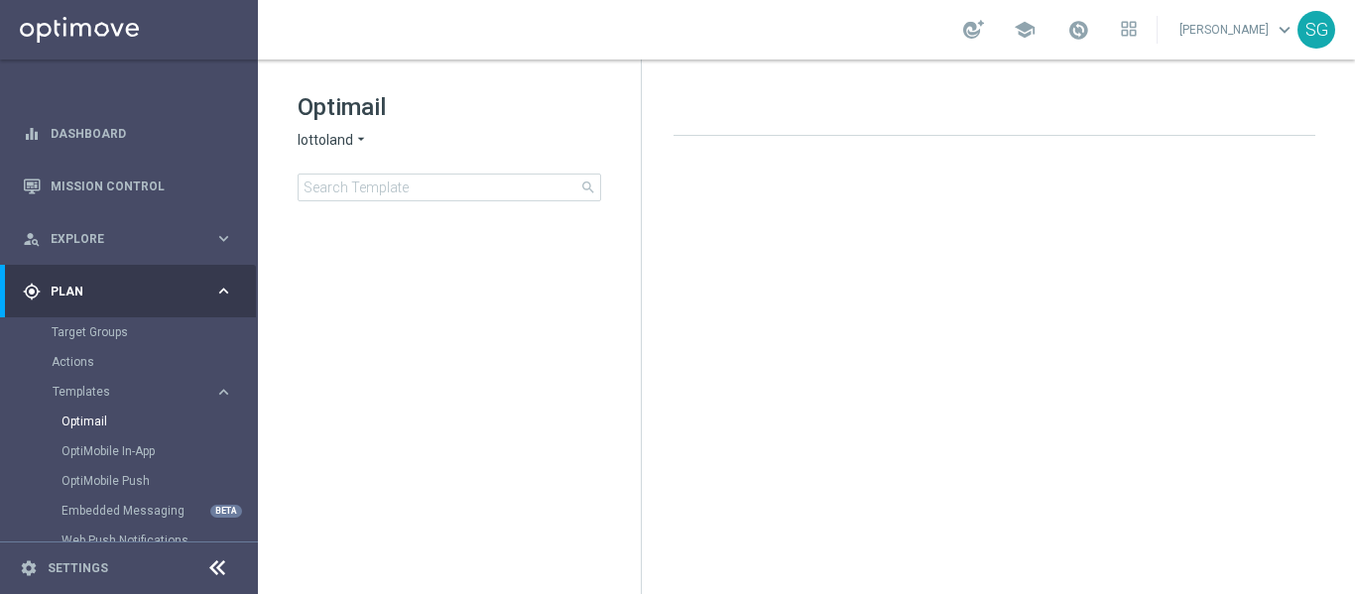
click at [322, 142] on span "lottoland" at bounding box center [326, 140] width 56 height 19
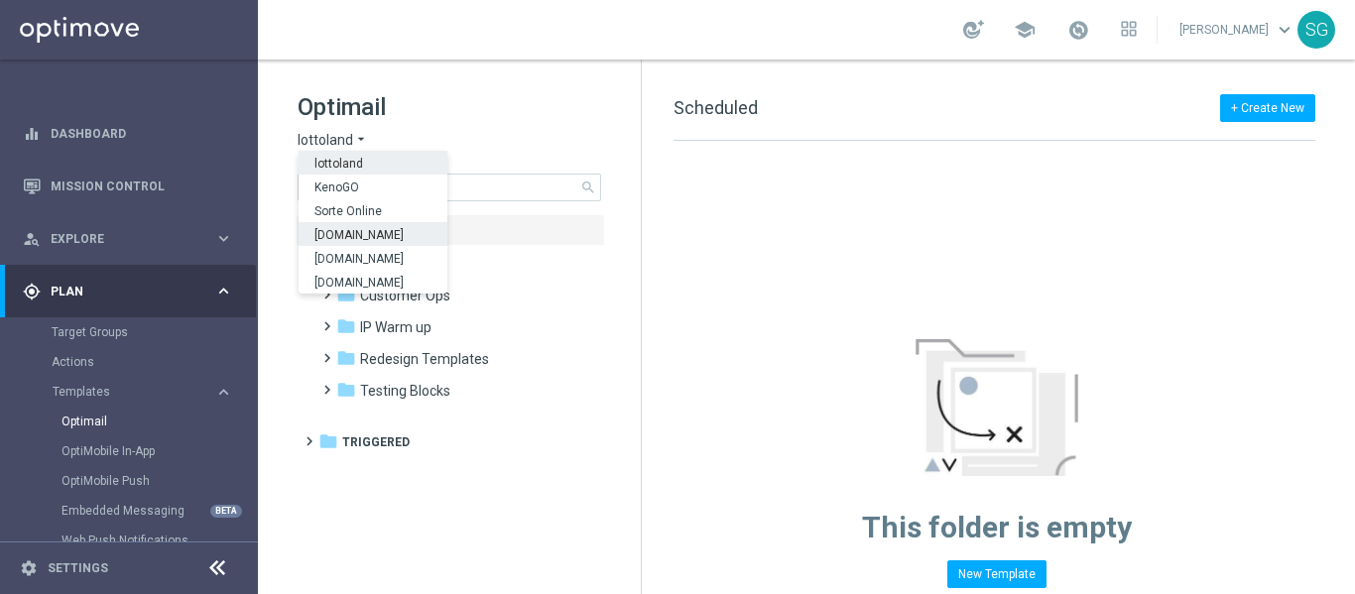
click at [364, 227] on div "[DOMAIN_NAME]" at bounding box center [373, 234] width 149 height 24
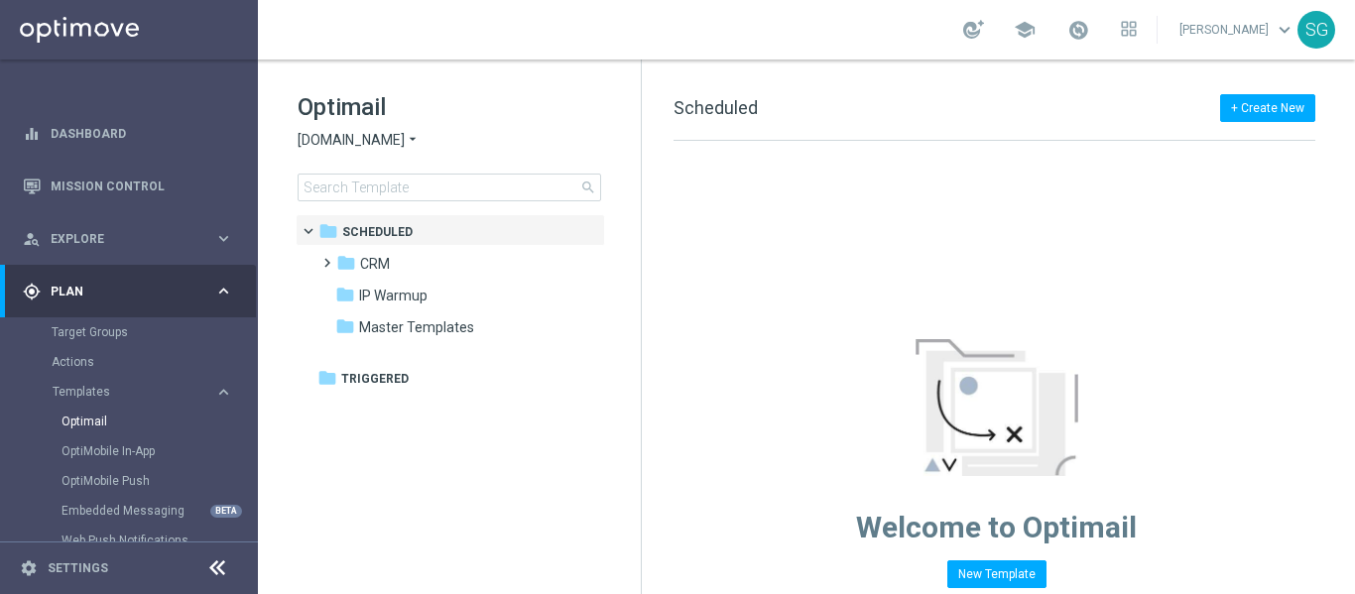
click at [220, 557] on icon at bounding box center [217, 568] width 24 height 24
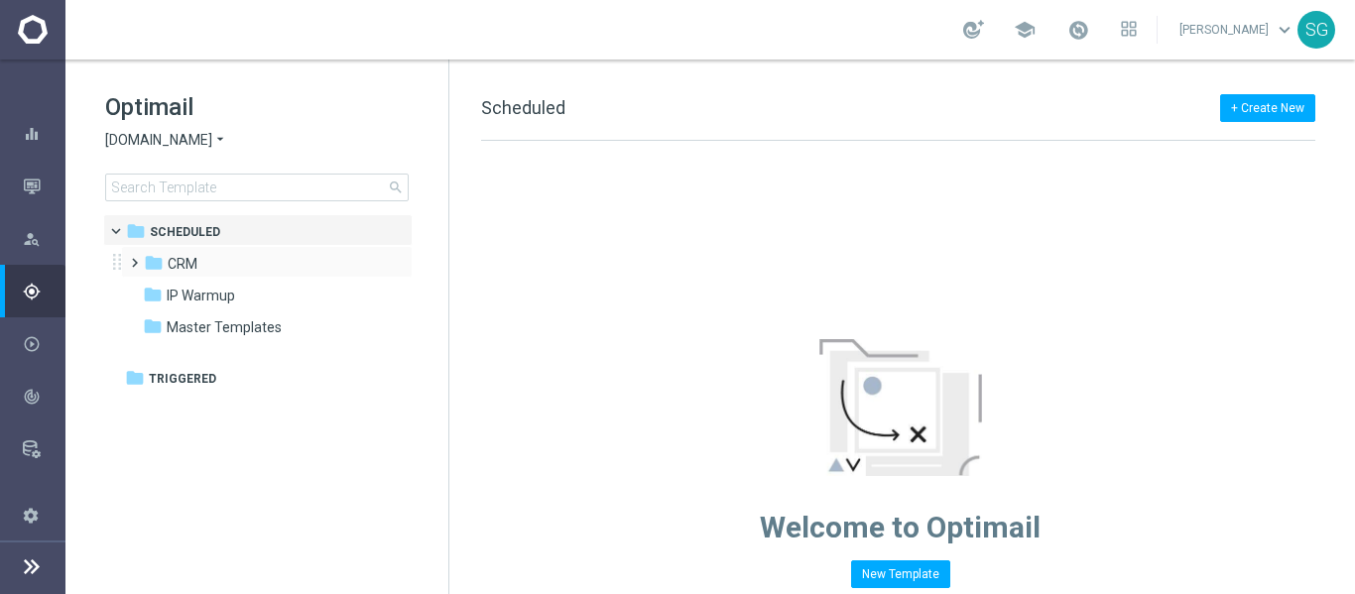
click at [134, 258] on span at bounding box center [130, 254] width 9 height 8
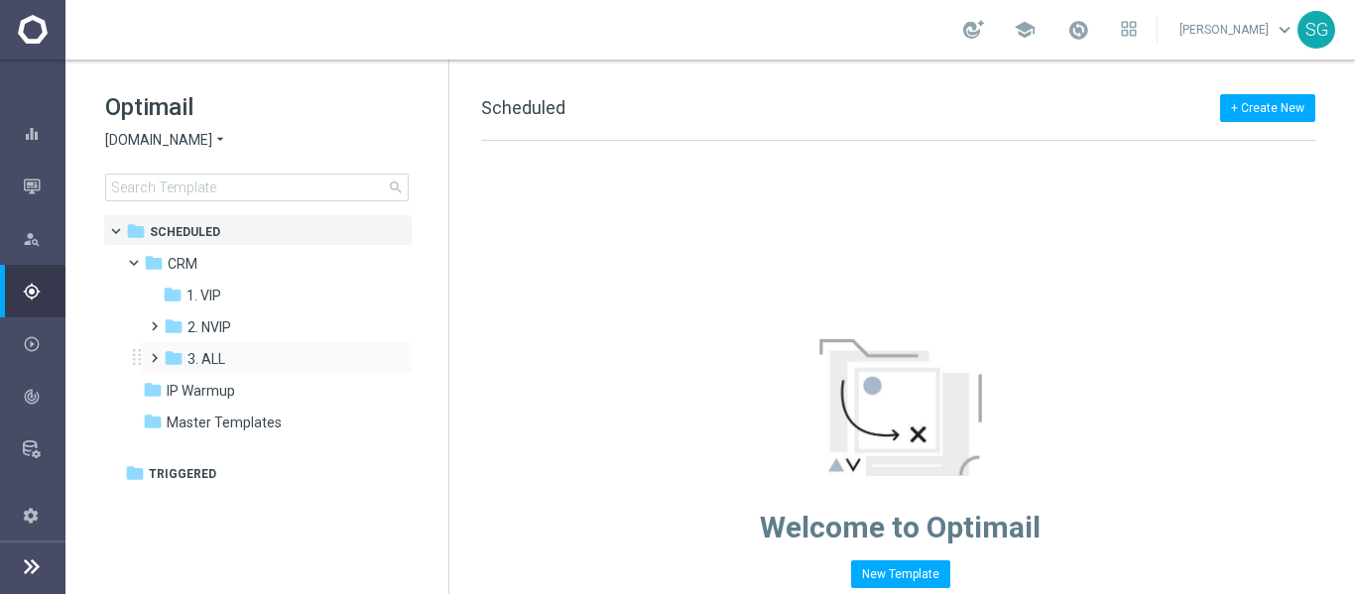
click at [152, 353] on span at bounding box center [150, 349] width 9 height 8
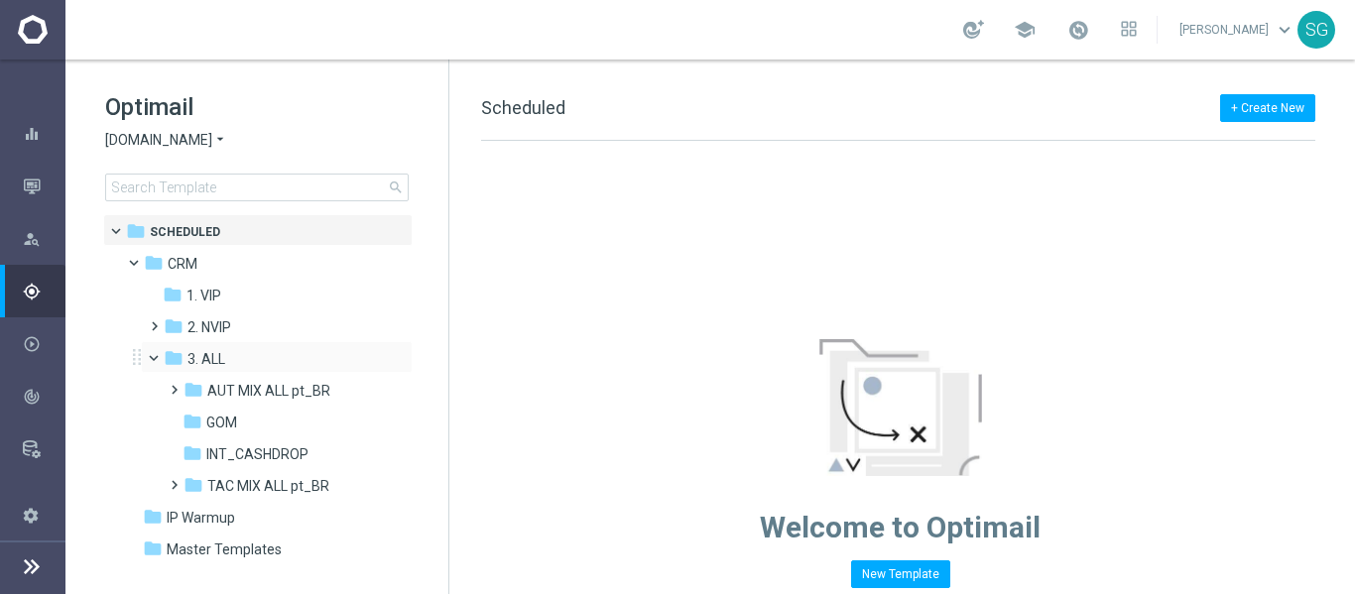
scroll to position [25, 0]
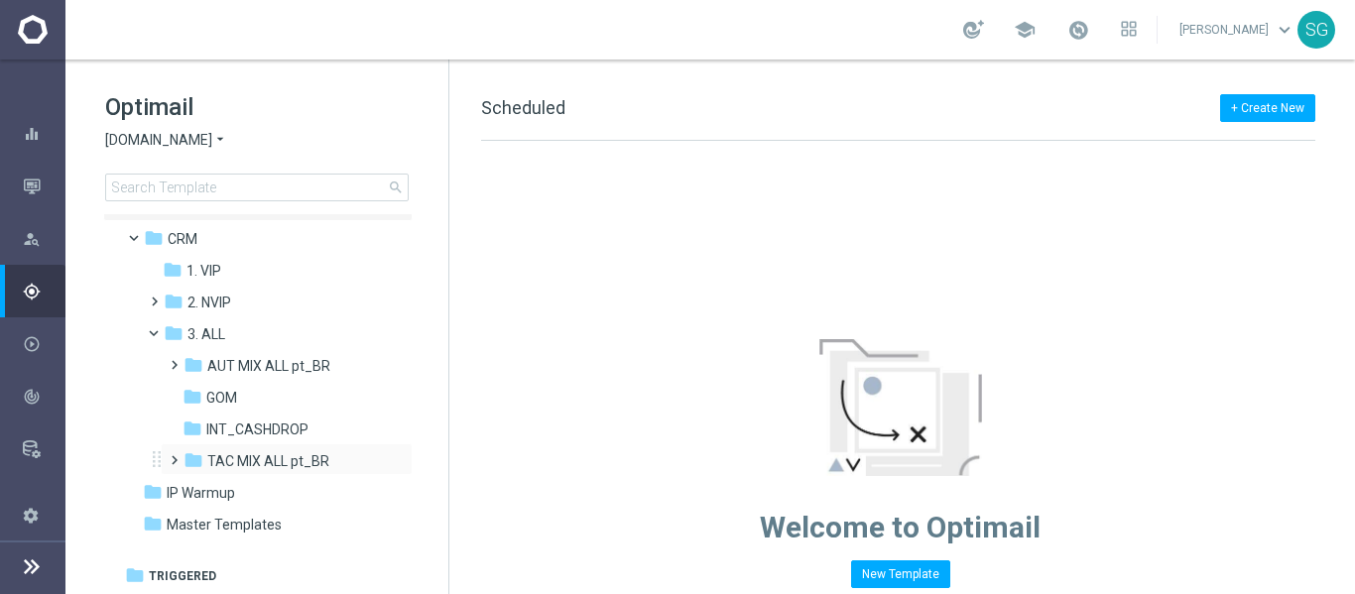
click at [168, 455] on span at bounding box center [170, 451] width 9 height 8
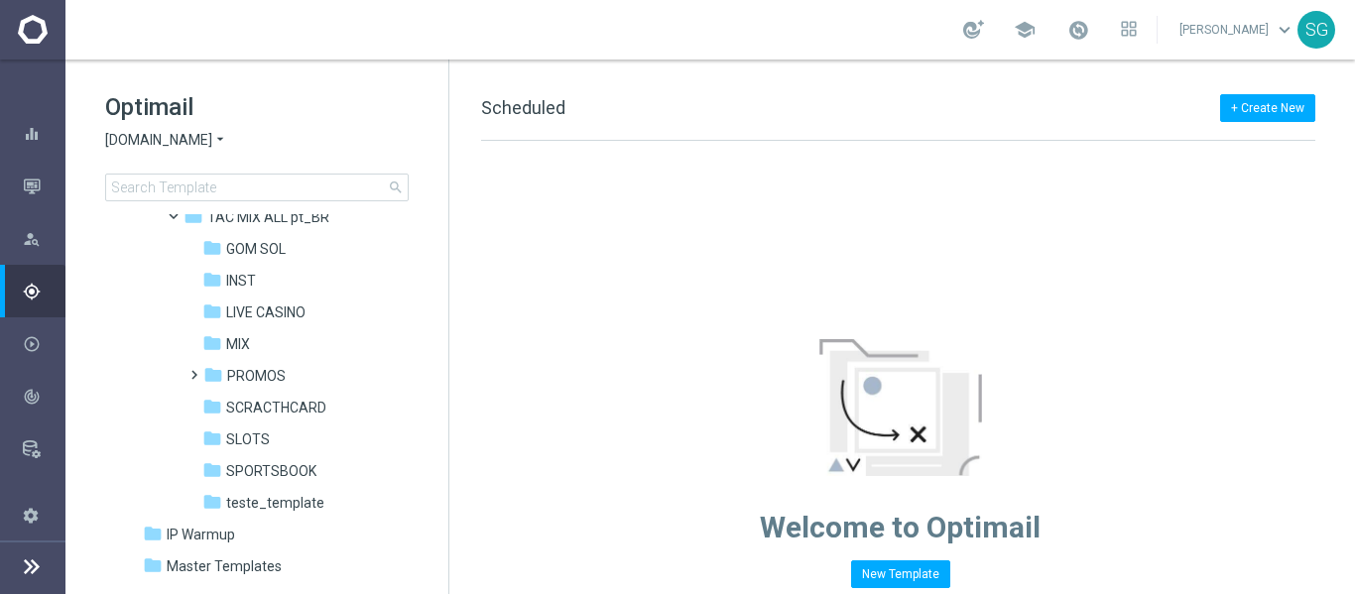
scroll to position [274, 0]
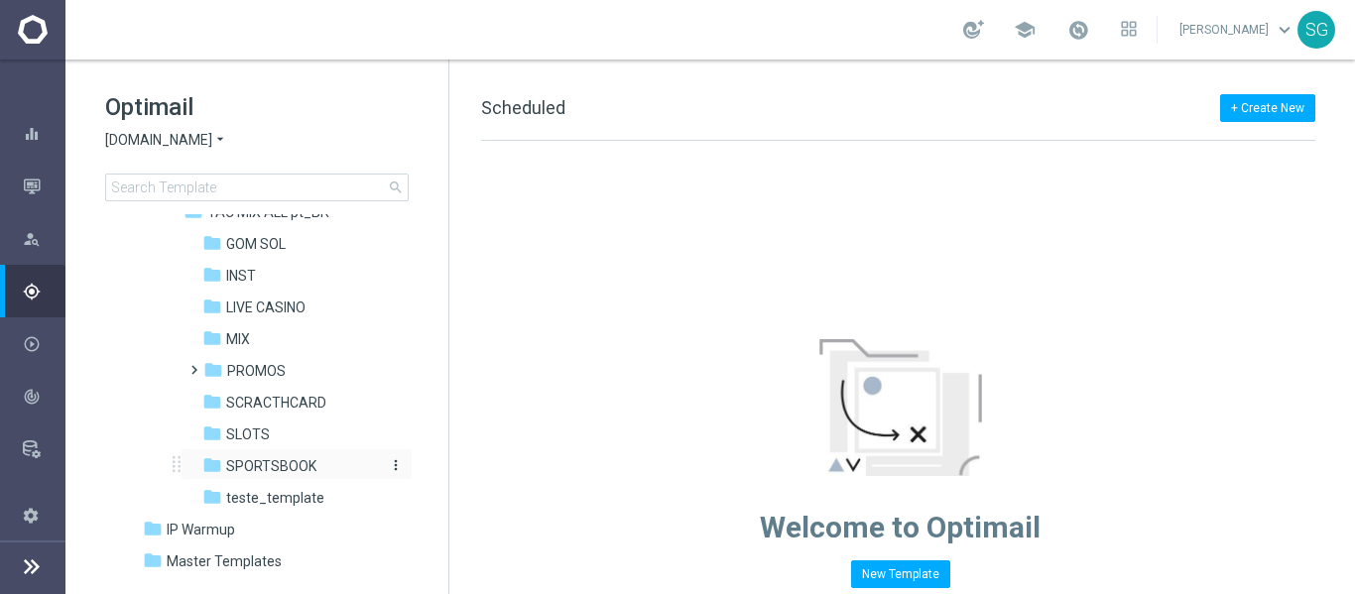
click at [240, 470] on span "SPORTSBOOK" at bounding box center [271, 466] width 90 height 18
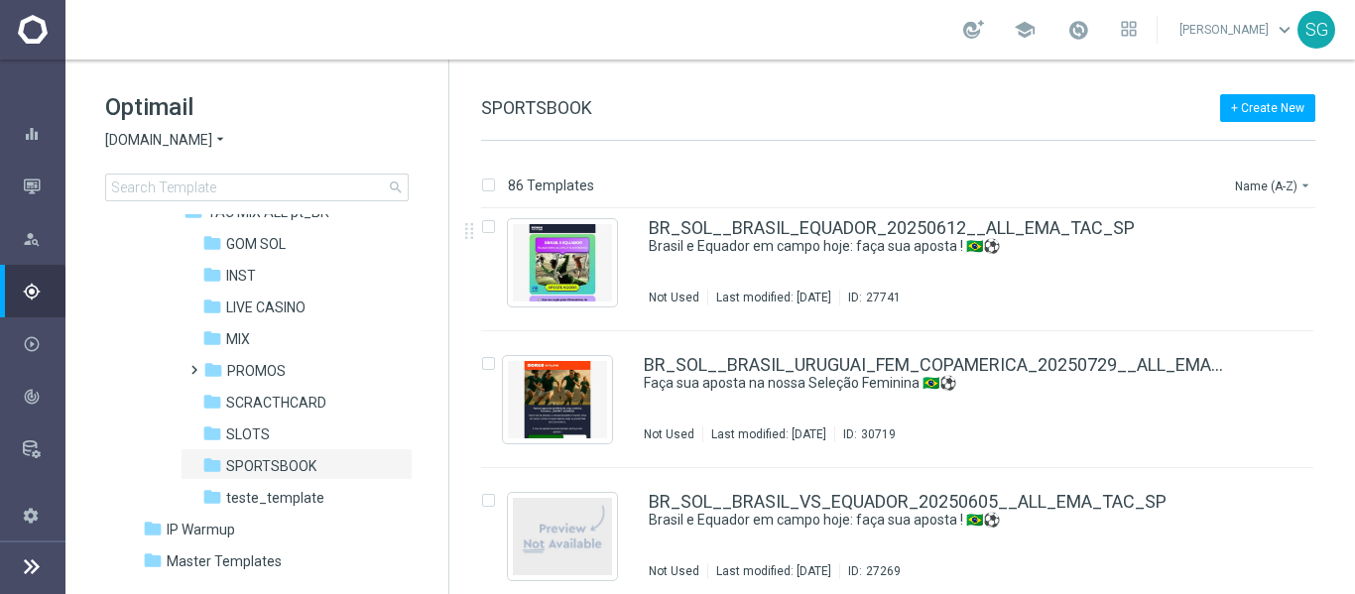
scroll to position [153, 0]
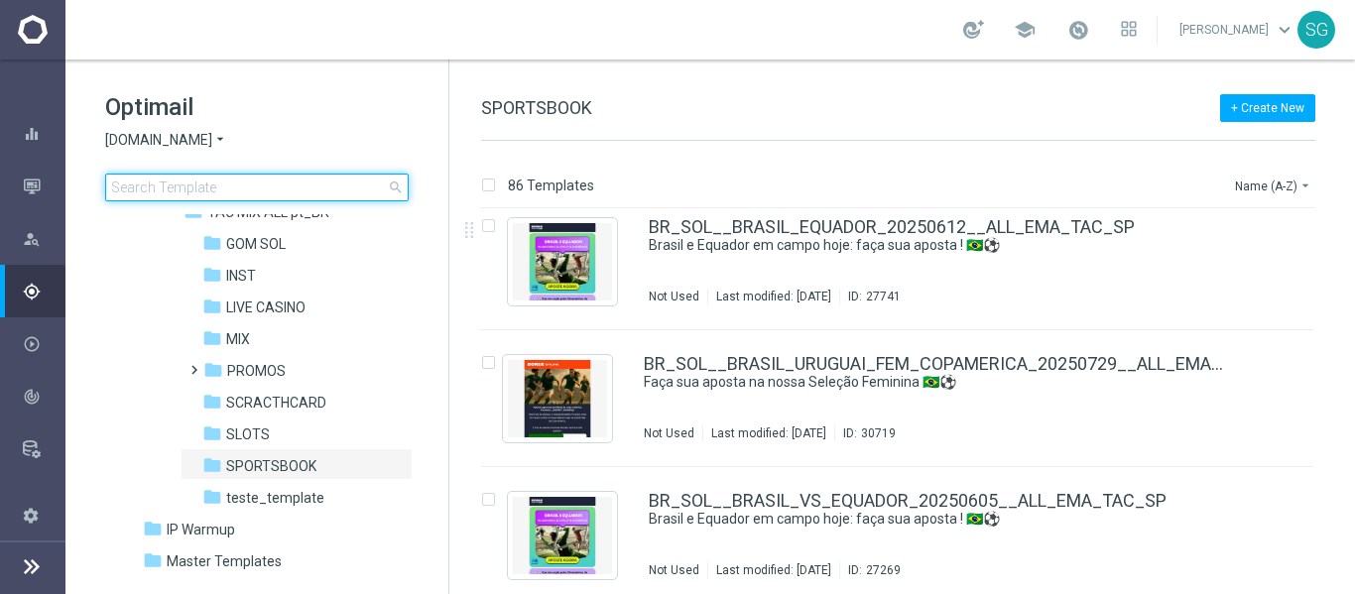
click at [317, 185] on input at bounding box center [257, 188] width 304 height 28
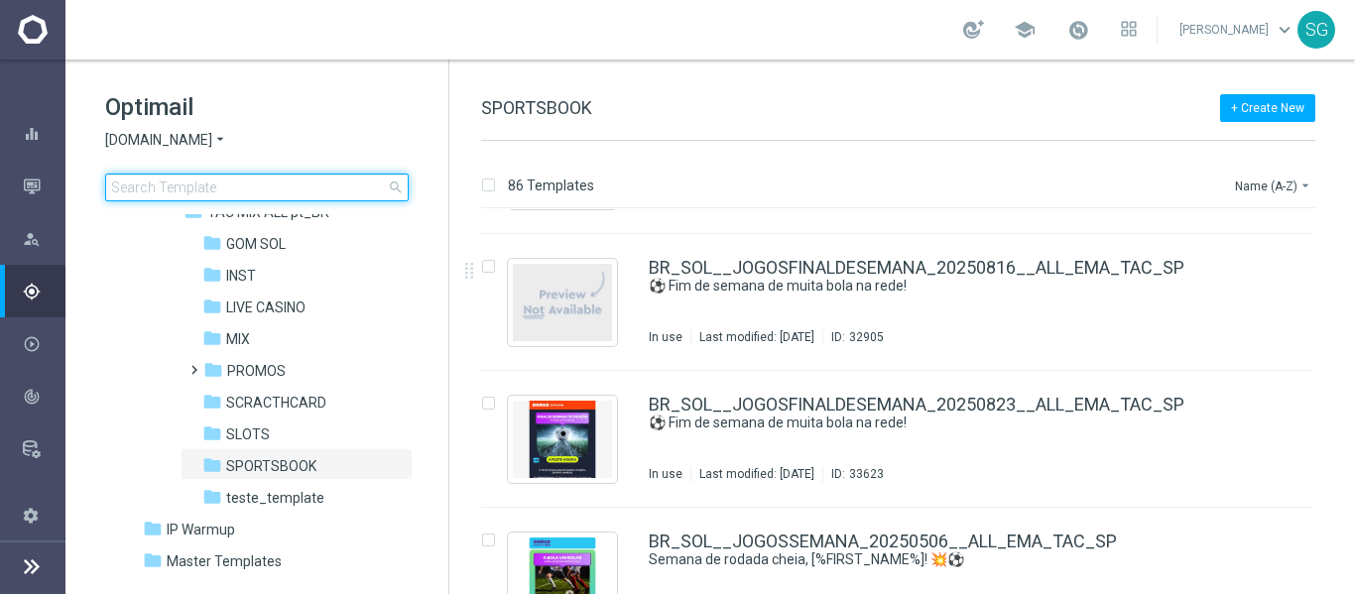
scroll to position [4568, 0]
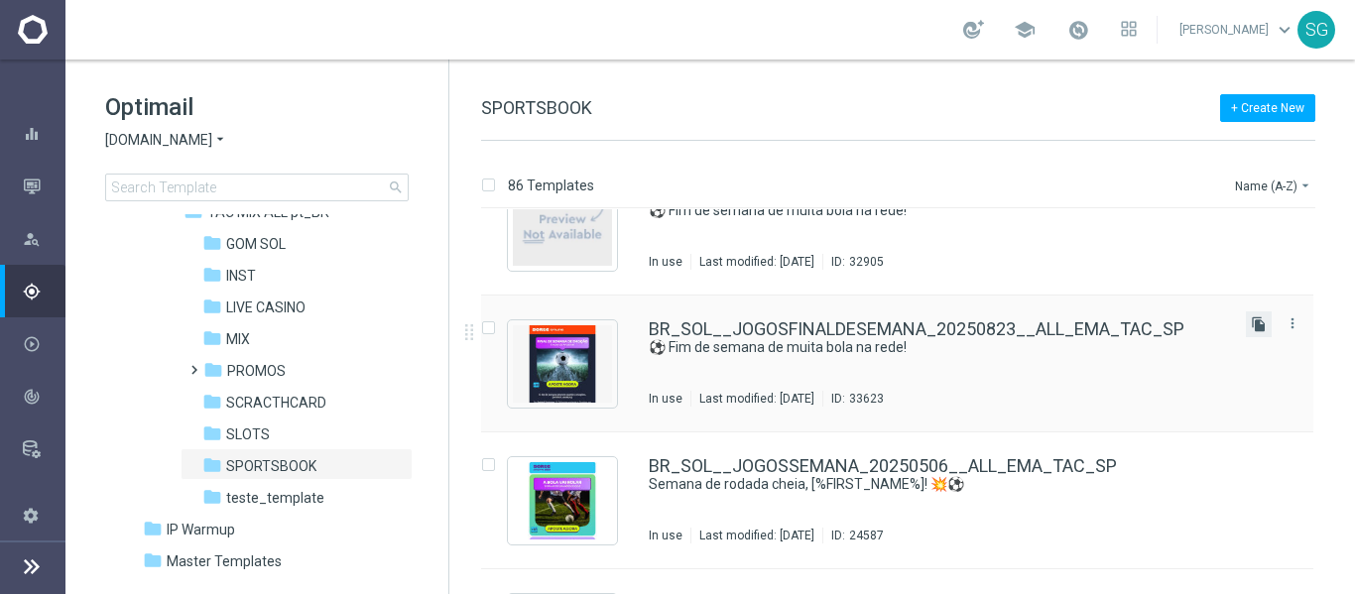
click at [1260, 327] on icon "file_copy" at bounding box center [1259, 324] width 16 height 16
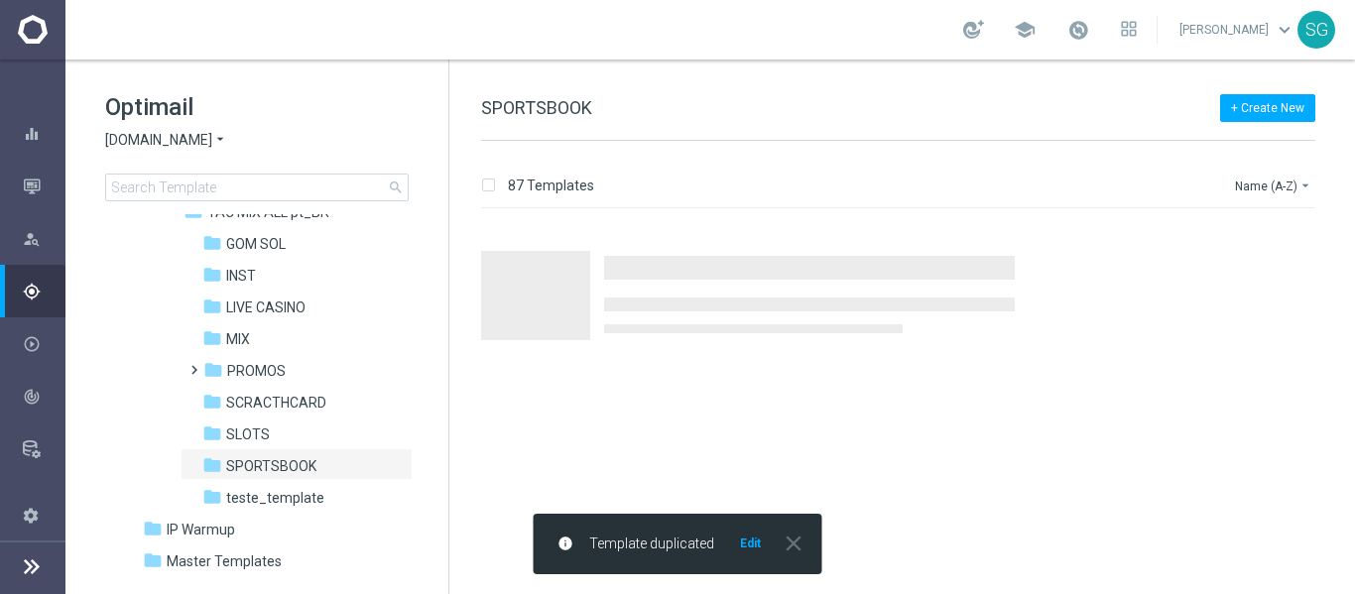
scroll to position [0, 0]
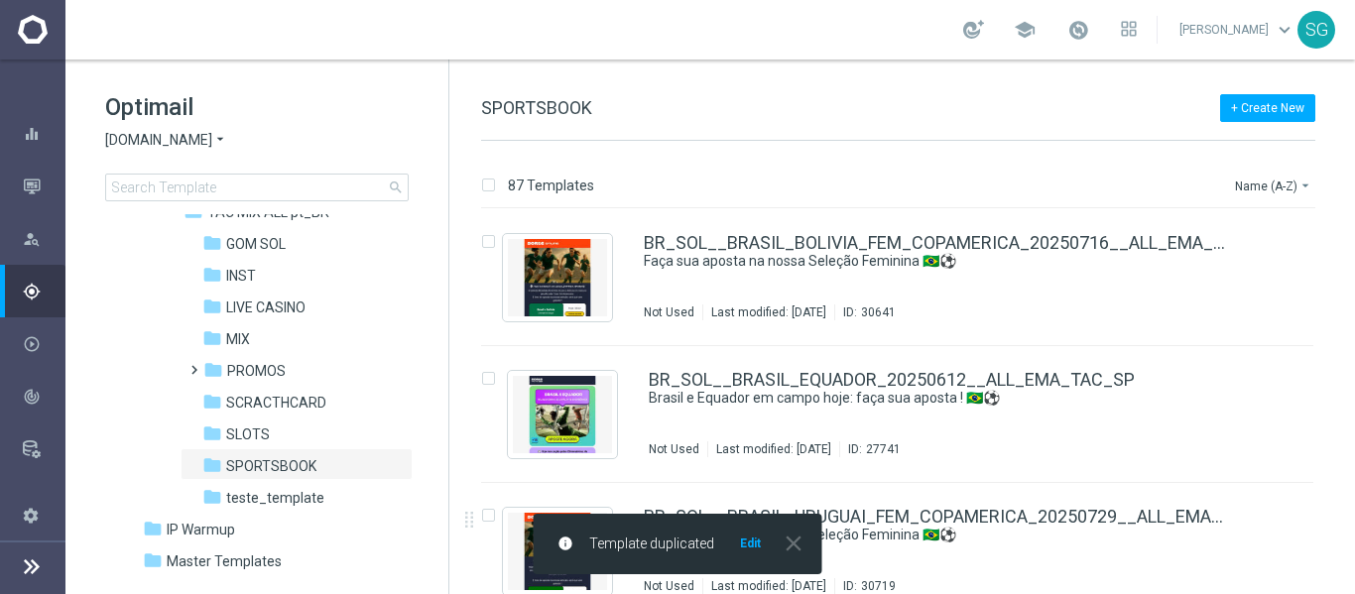
click at [749, 551] on button "Edit" at bounding box center [750, 544] width 25 height 16
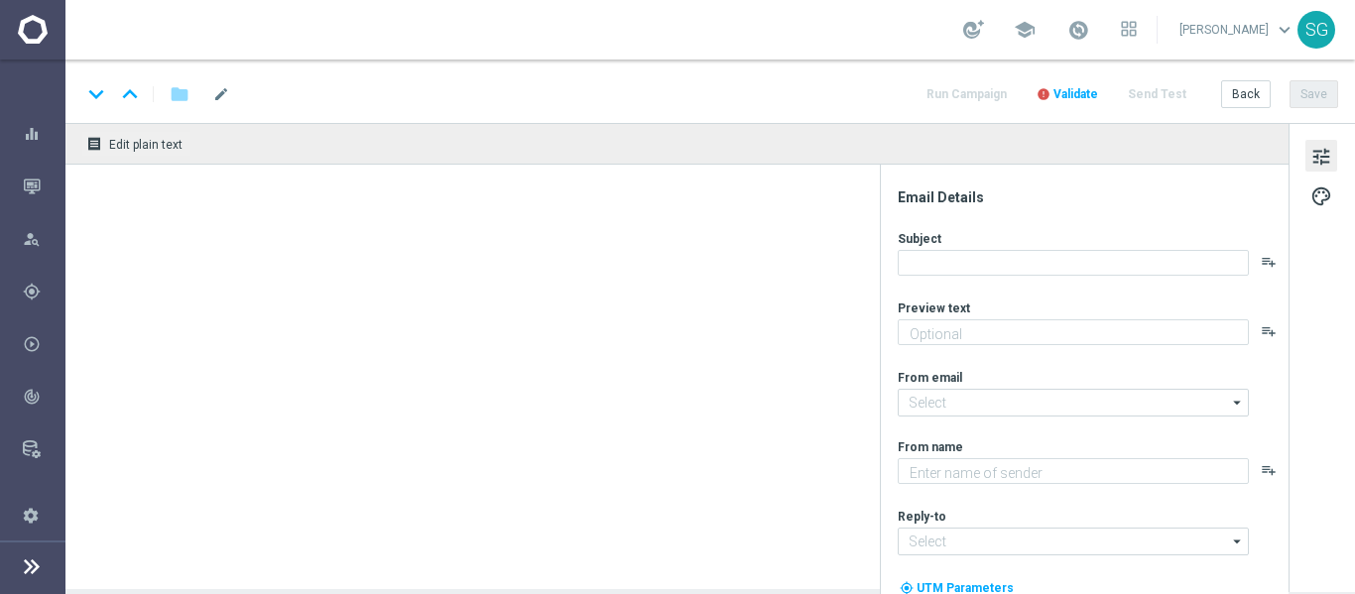
click at [751, 543] on div "receipt Edit plain text" at bounding box center [676, 356] width 1223 height 466
type textarea "Não perca tempo, [%FIRST_NAME%]!"
type input "[EMAIL_ADDRESS][DOMAIN_NAME]"
type textarea "Sorte Online Betz"
type input "[EMAIL_ADDRESS][DOMAIN_NAME]"
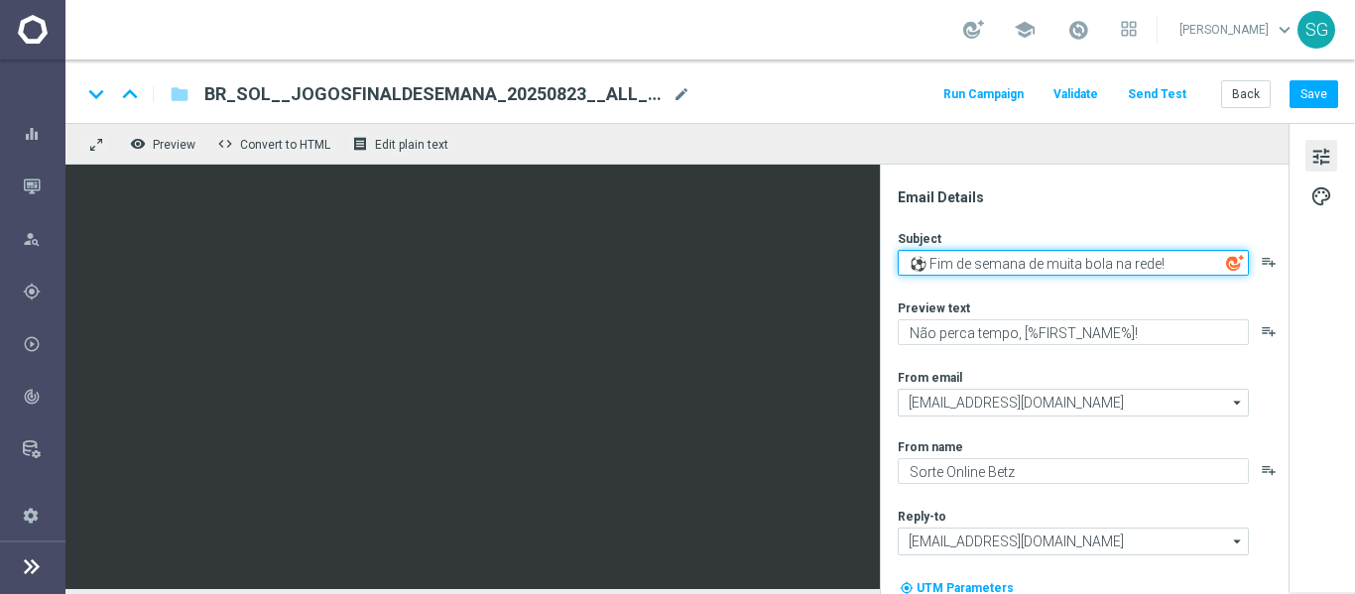
click at [972, 259] on textarea "⚽️ Fim de semana de muita bola na rede!" at bounding box center [1073, 263] width 351 height 26
paste textarea "fogo hoje na Copa do Brasil! 🔥⚽"
click at [908, 266] on textarea "fogo hoje na Copa do Brasil! 🔥⚽" at bounding box center [1073, 263] width 351 height 26
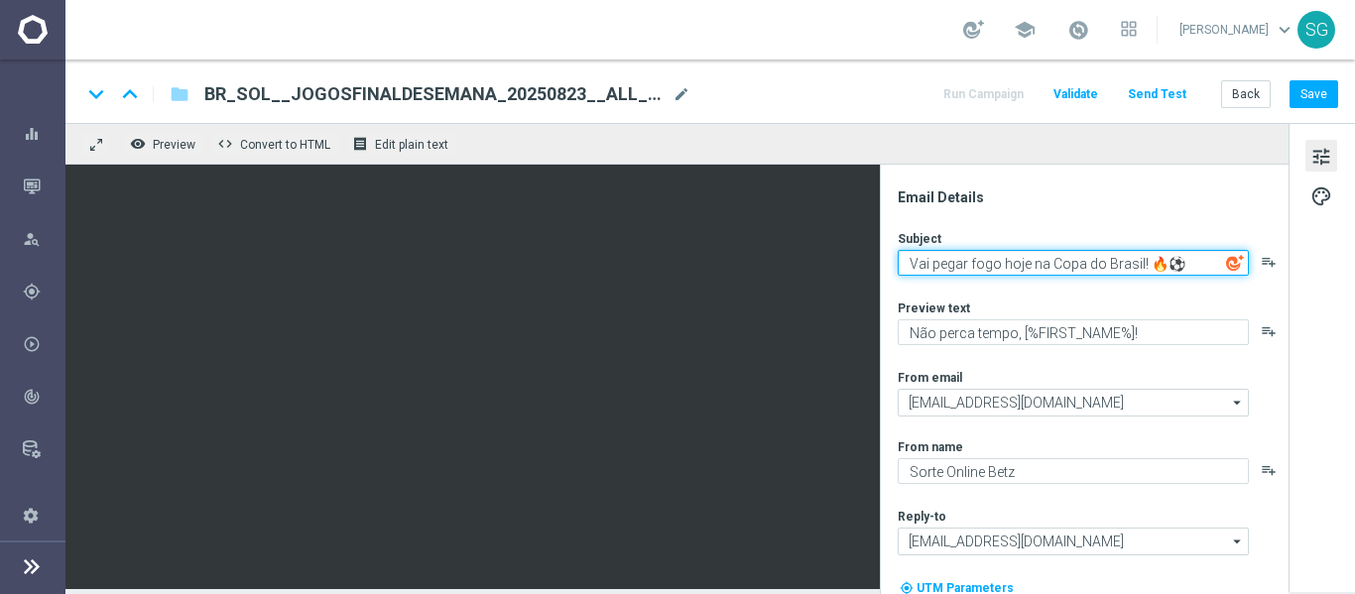
type textarea "Vai pegar fogo hoje na Copa do Brasil! 🔥⚽"
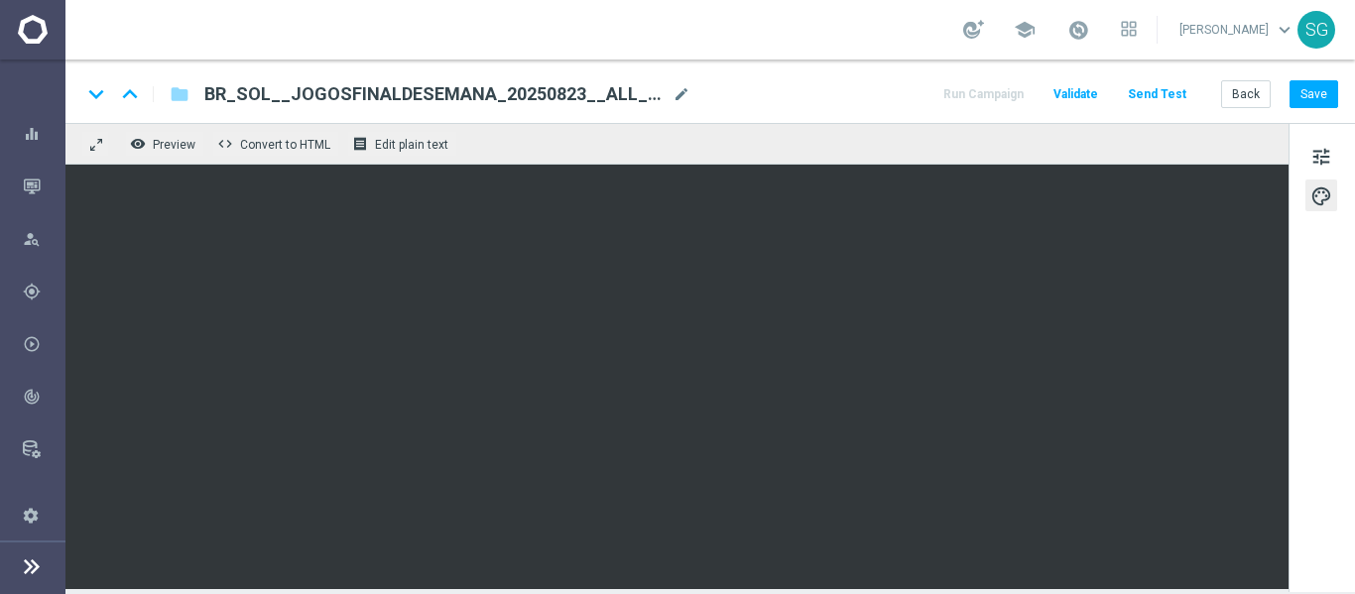
drag, startPoint x: 684, startPoint y: 95, endPoint x: 589, endPoint y: 88, distance: 95.5
click at [589, 88] on div "BR_SOL__JOGOSFINALDESEMANA_20250823__ALL_EMA_TAC_SP(1) mode_edit" at bounding box center [447, 94] width 486 height 26
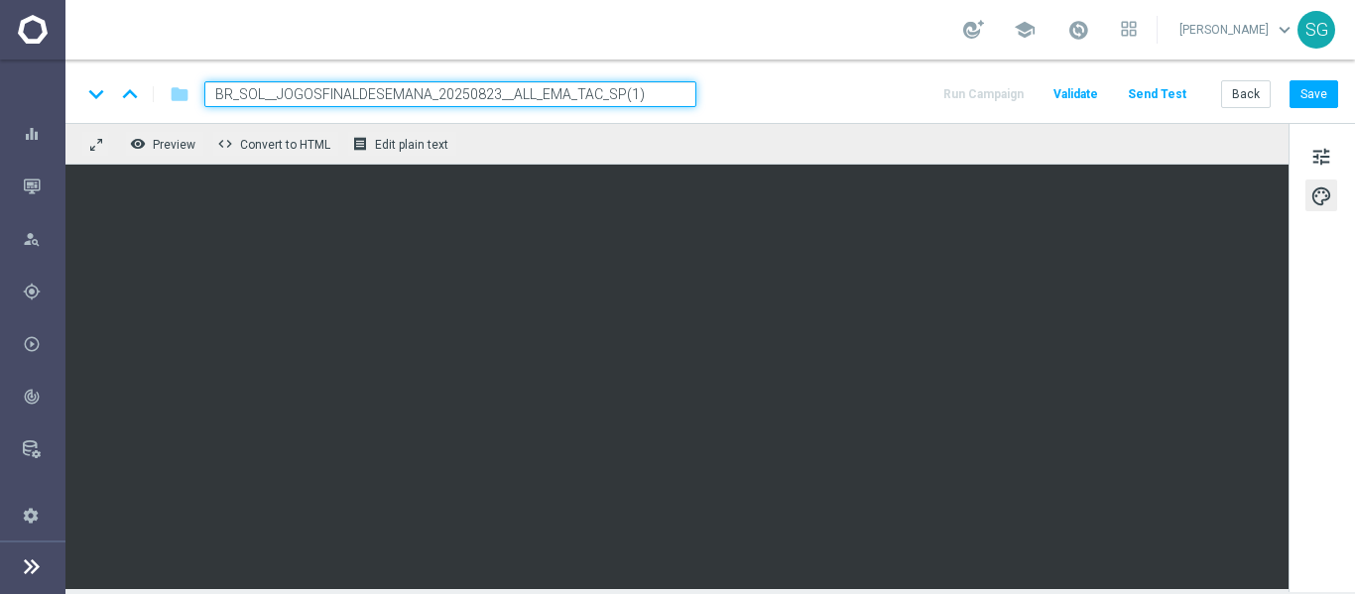
click at [589, 88] on input "BR_SOL__JOGOSFINALDESEMANA_20250823__ALL_EMA_TAC_SP(1)" at bounding box center [450, 94] width 492 height 26
paste input "COPADOBRASIL_20250827__ALL_EMA_TAC_SP"
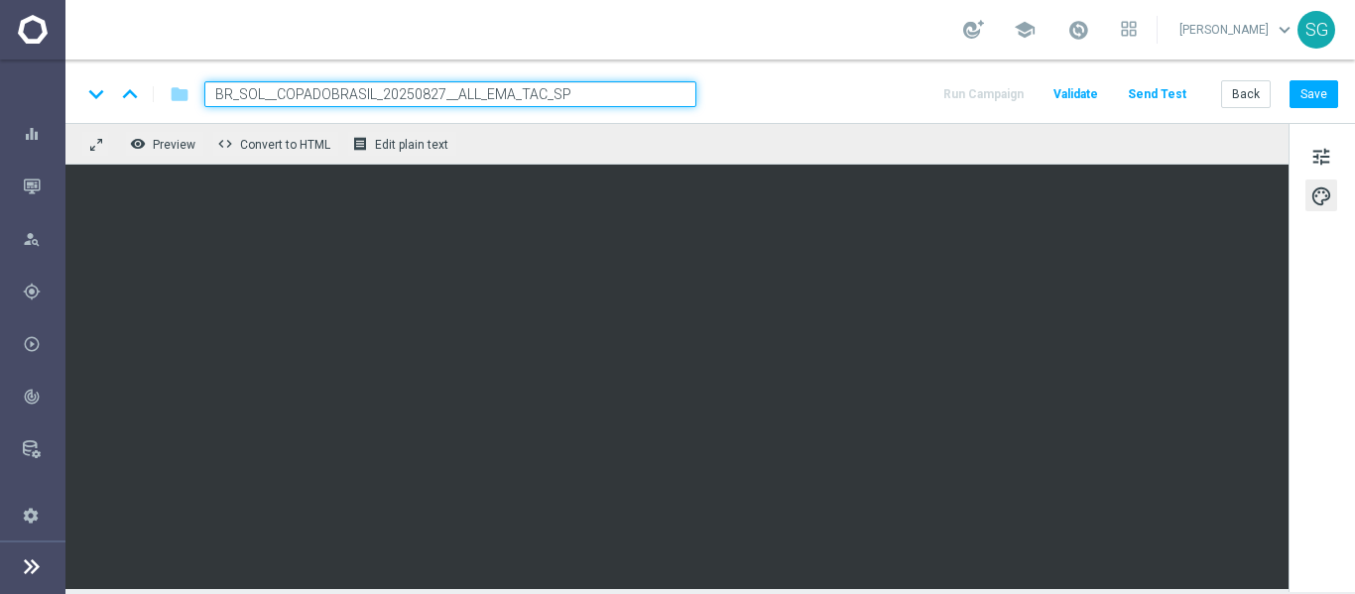
type input "BR_SOL__COPADOBRASIL_20250827__ALL_EMA_TAC_SP"
click at [824, 82] on div "keyboard_arrow_down keyboard_arrow_up folder BR_SOL__COPADOBRASIL_20250827__ALL…" at bounding box center [709, 94] width 1257 height 26
click at [671, 88] on input "BR_SOL__COPADOBRASIL_20250827__ALL_EMA_TAC_SP" at bounding box center [450, 94] width 492 height 26
click at [743, 93] on div "keyboard_arrow_down keyboard_arrow_up folder BR_SOL__COPADOBRASIL_20250827__ALL…" at bounding box center [709, 94] width 1257 height 26
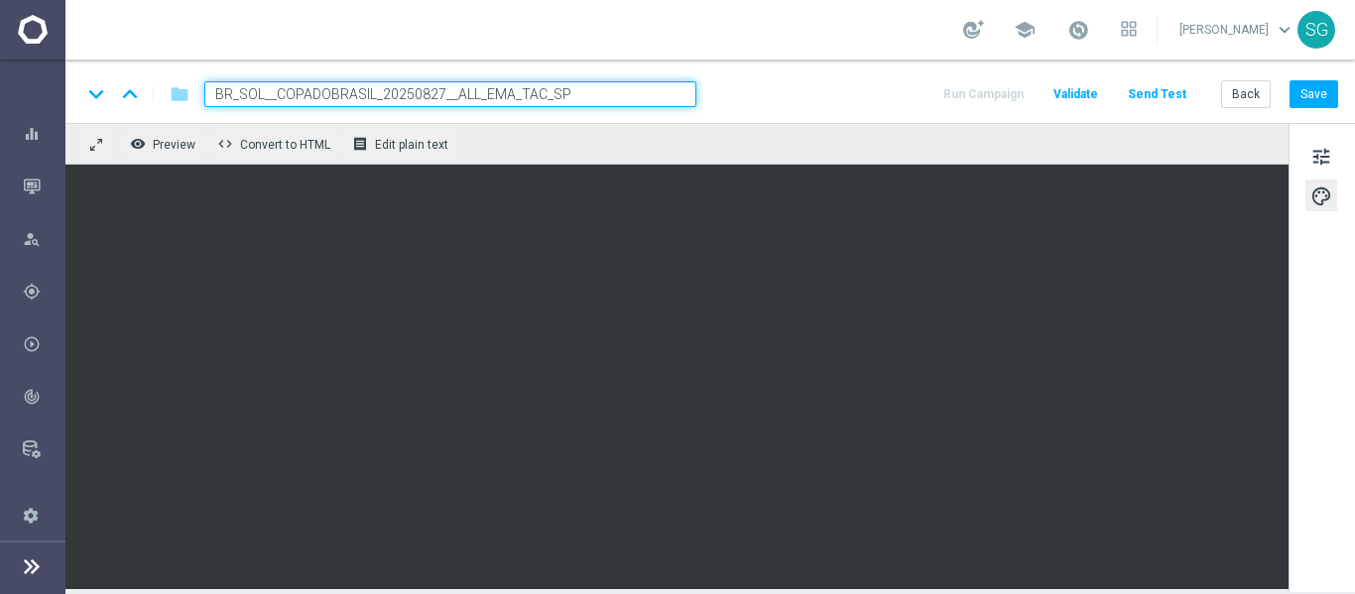
click at [670, 88] on input "BR_SOL__COPADOBRASIL_20250827__ALL_EMA_TAC_SP" at bounding box center [450, 94] width 492 height 26
click at [738, 91] on div "keyboard_arrow_down keyboard_arrow_up folder BR_SOL__COPADOBRASIL_20250827__ALL…" at bounding box center [709, 94] width 1257 height 26
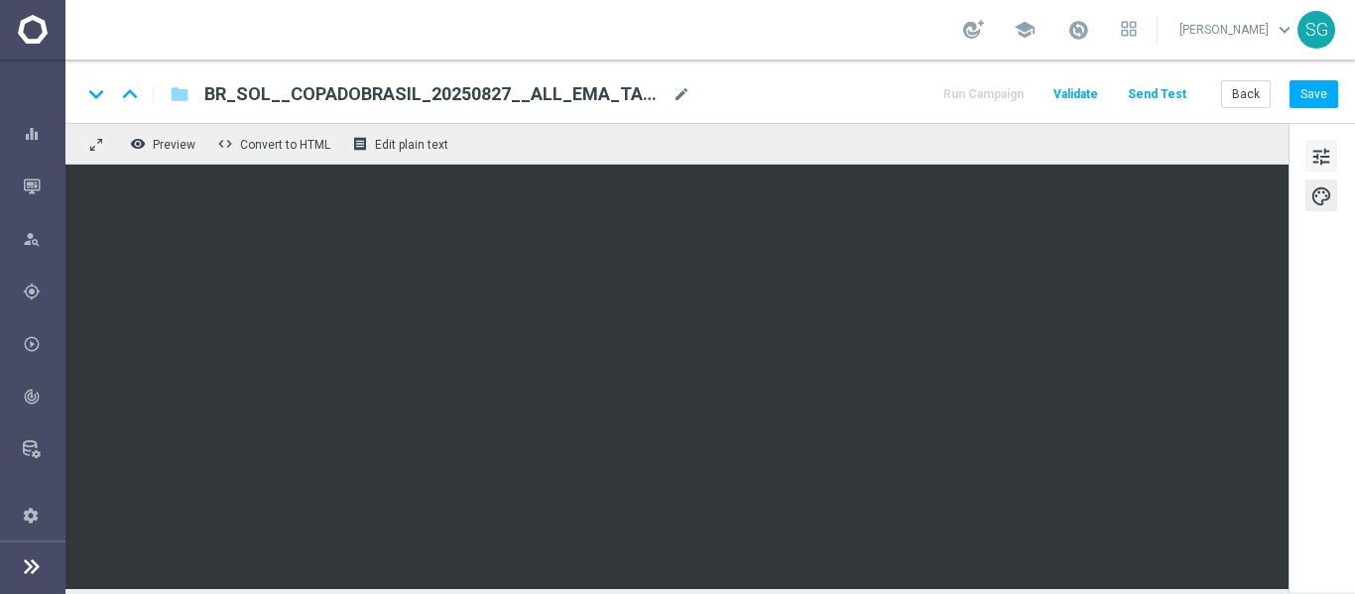
click at [1309, 151] on button "tune" at bounding box center [1321, 156] width 32 height 32
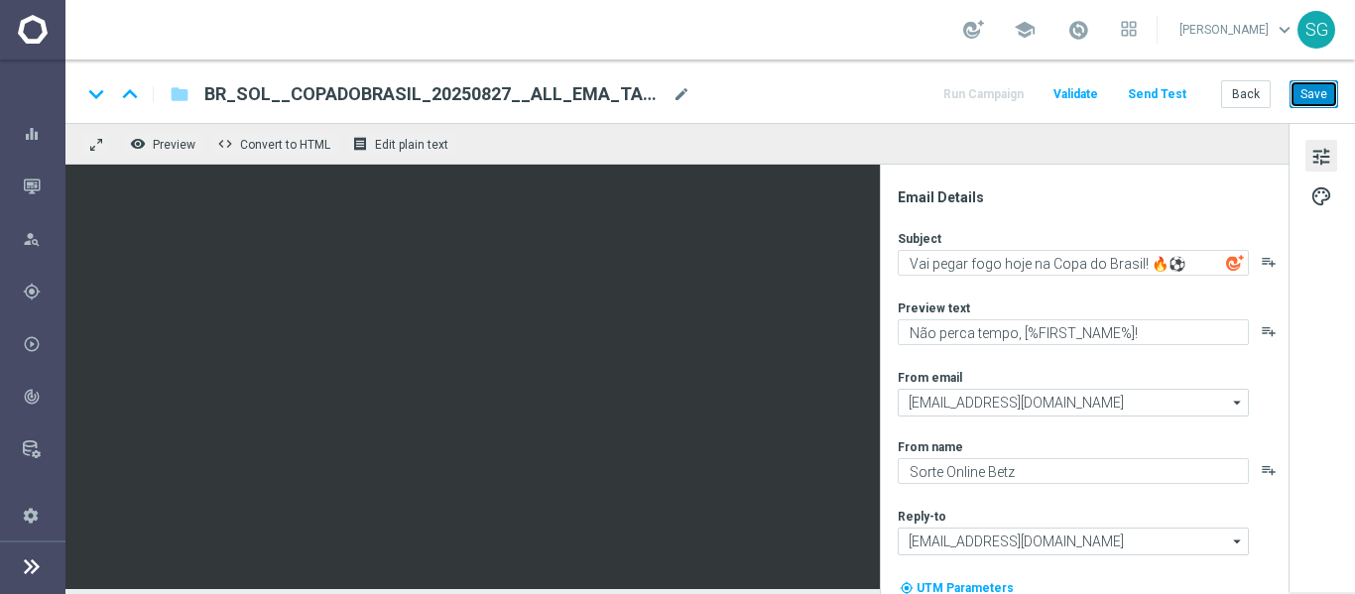
click at [1311, 84] on button "Save" at bounding box center [1313, 94] width 49 height 28
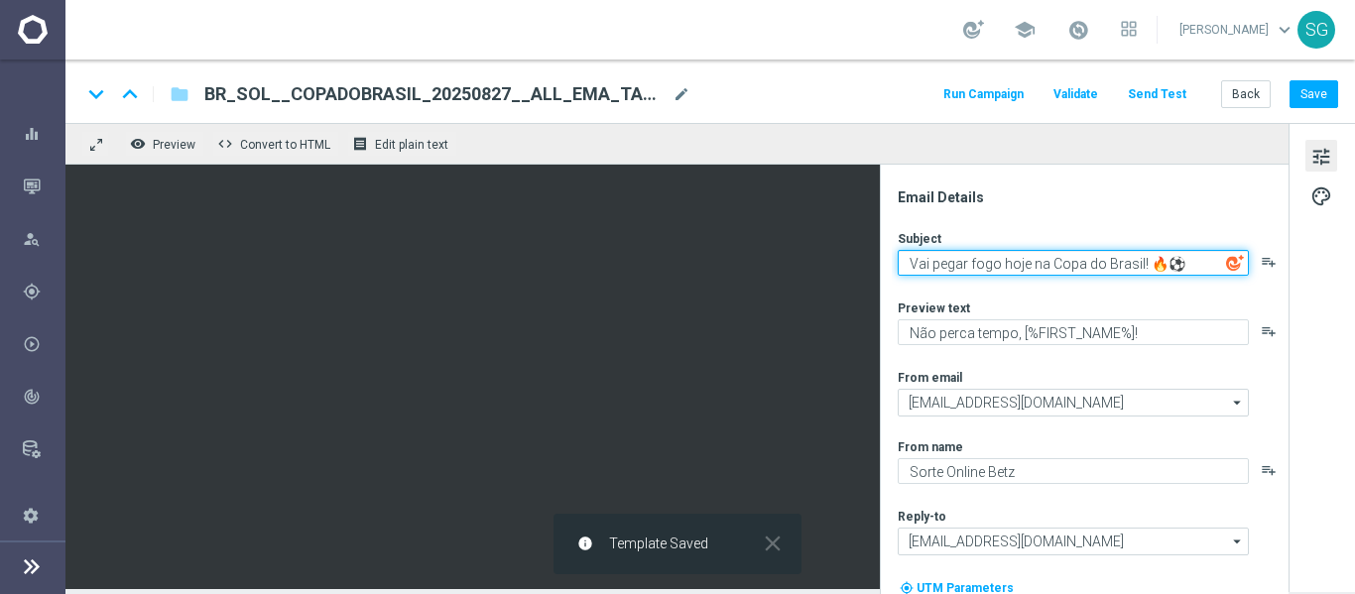
click at [1019, 268] on textarea "Vai pegar fogo hoje na Copa do Brasil! 🔥⚽" at bounding box center [1073, 263] width 351 height 26
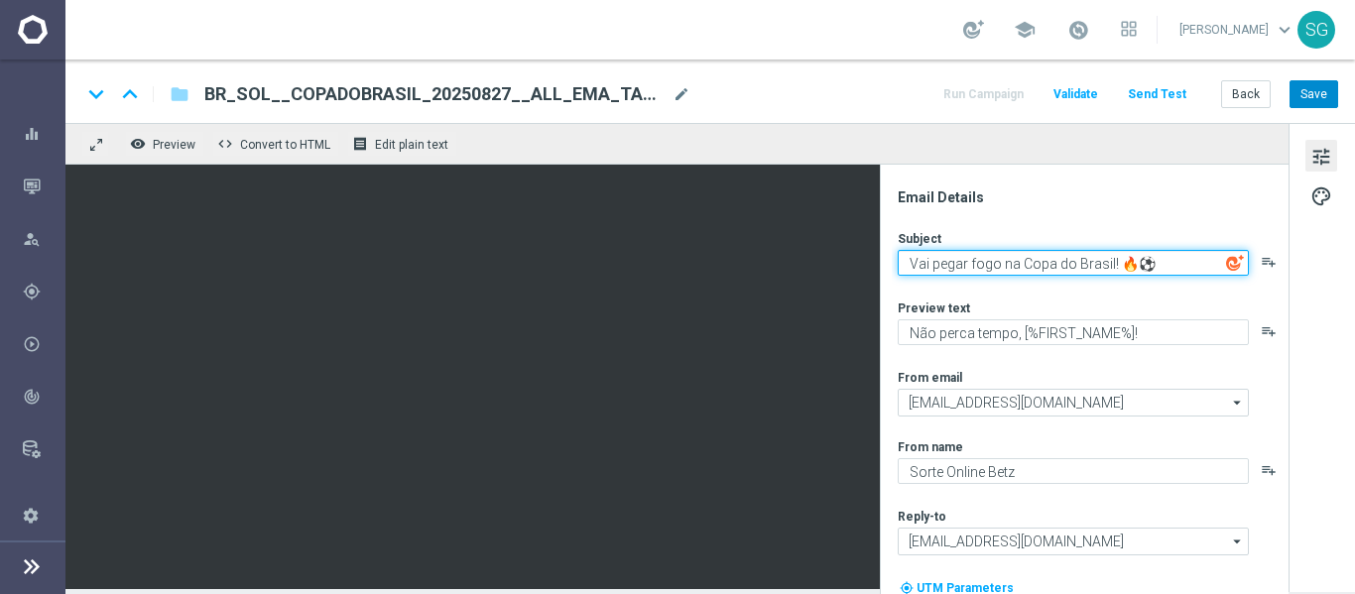
type textarea "Vai pegar fogo na Copa do Brasil! 🔥⚽"
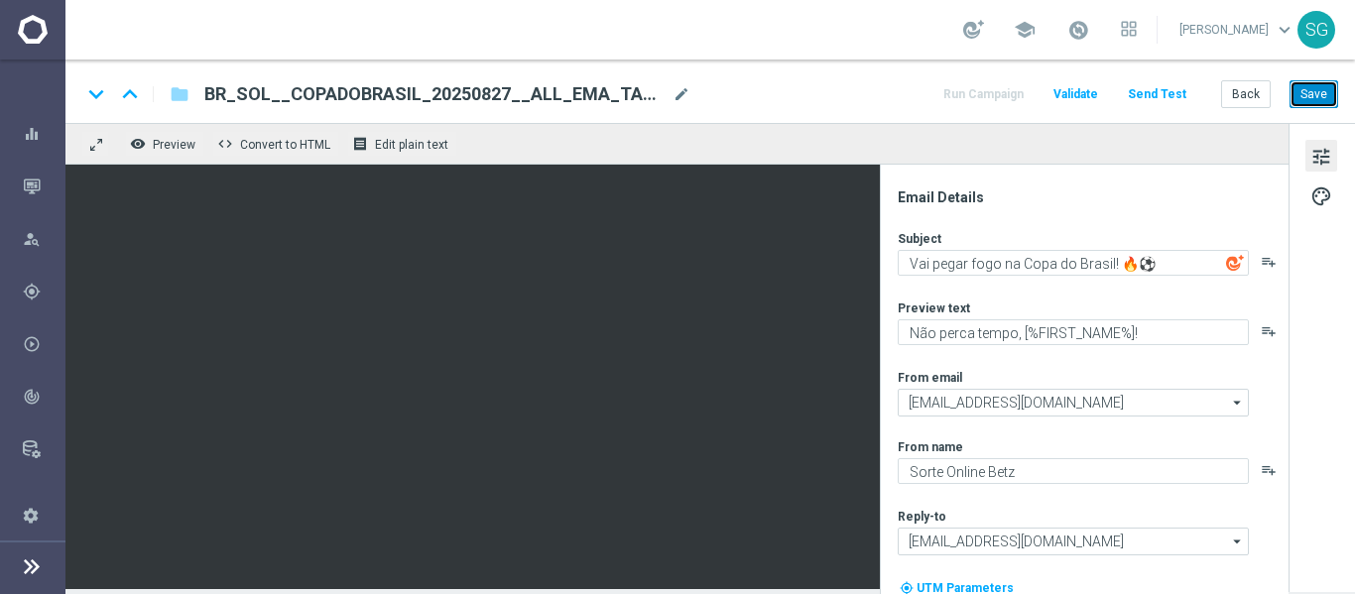
click at [1297, 105] on button "Save" at bounding box center [1313, 94] width 49 height 28
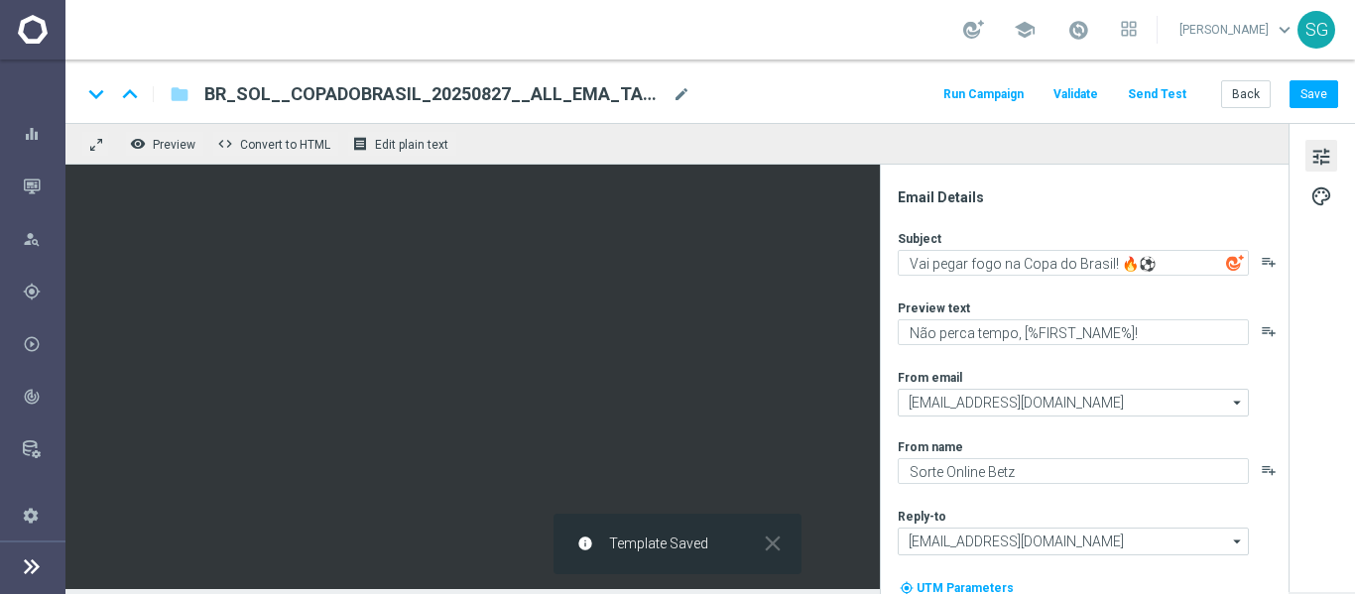
click at [1178, 94] on button "Send Test" at bounding box center [1157, 94] width 64 height 27
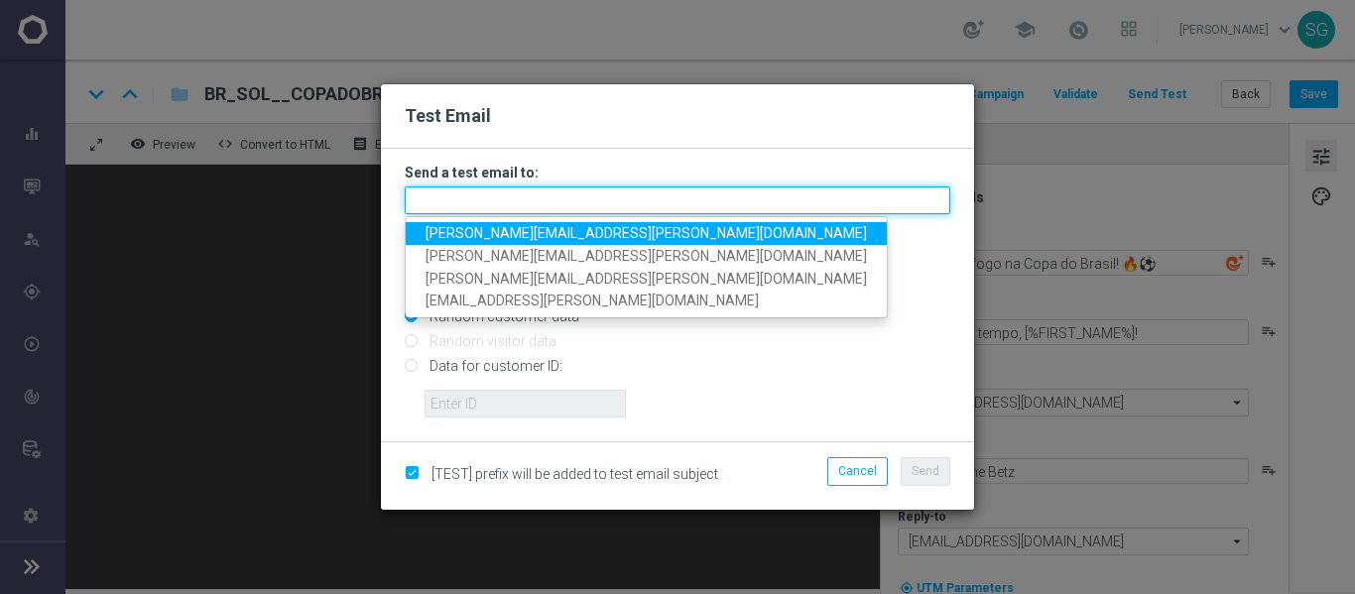
click at [620, 204] on input "text" at bounding box center [678, 200] width 546 height 28
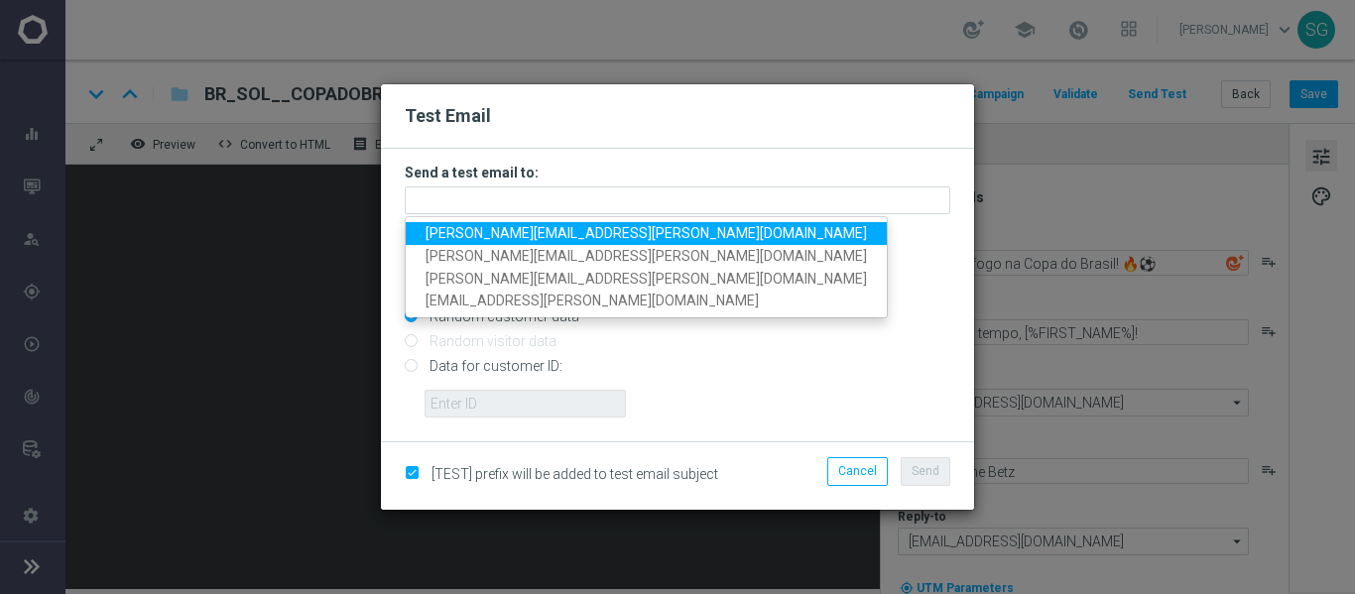
click at [575, 229] on span "[PERSON_NAME][EMAIL_ADDRESS][PERSON_NAME][DOMAIN_NAME]" at bounding box center [646, 233] width 441 height 16
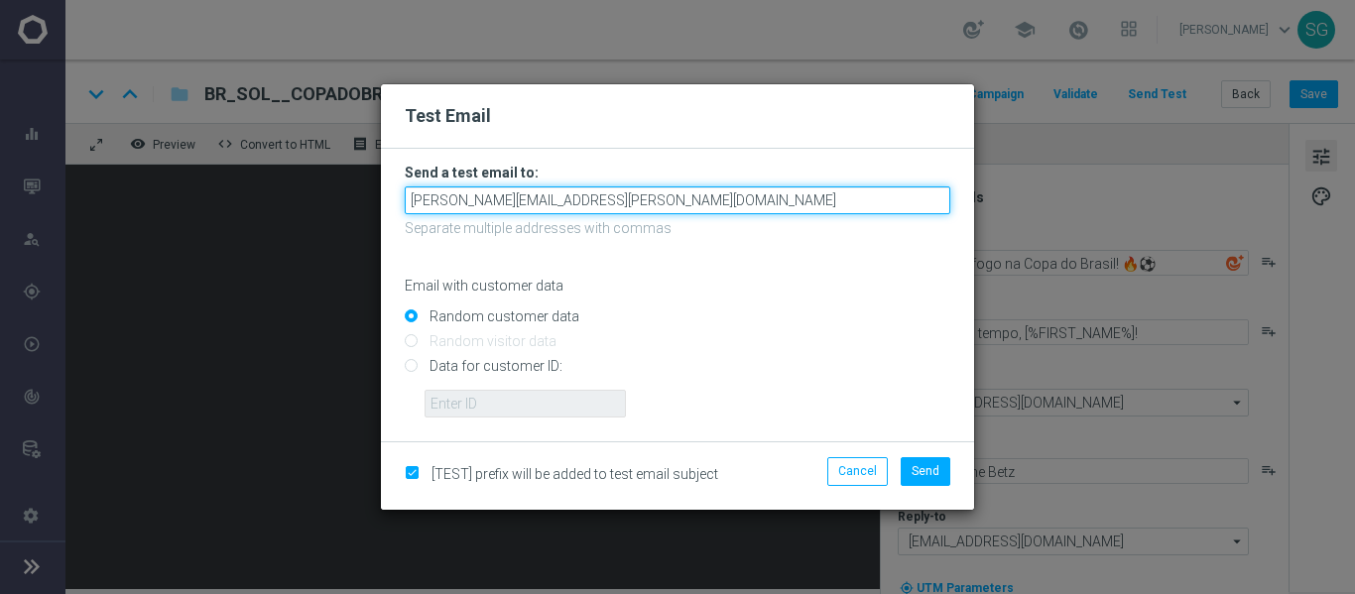
click at [696, 197] on input "[PERSON_NAME][EMAIL_ADDRESS][PERSON_NAME][DOMAIN_NAME]" at bounding box center [678, 200] width 546 height 28
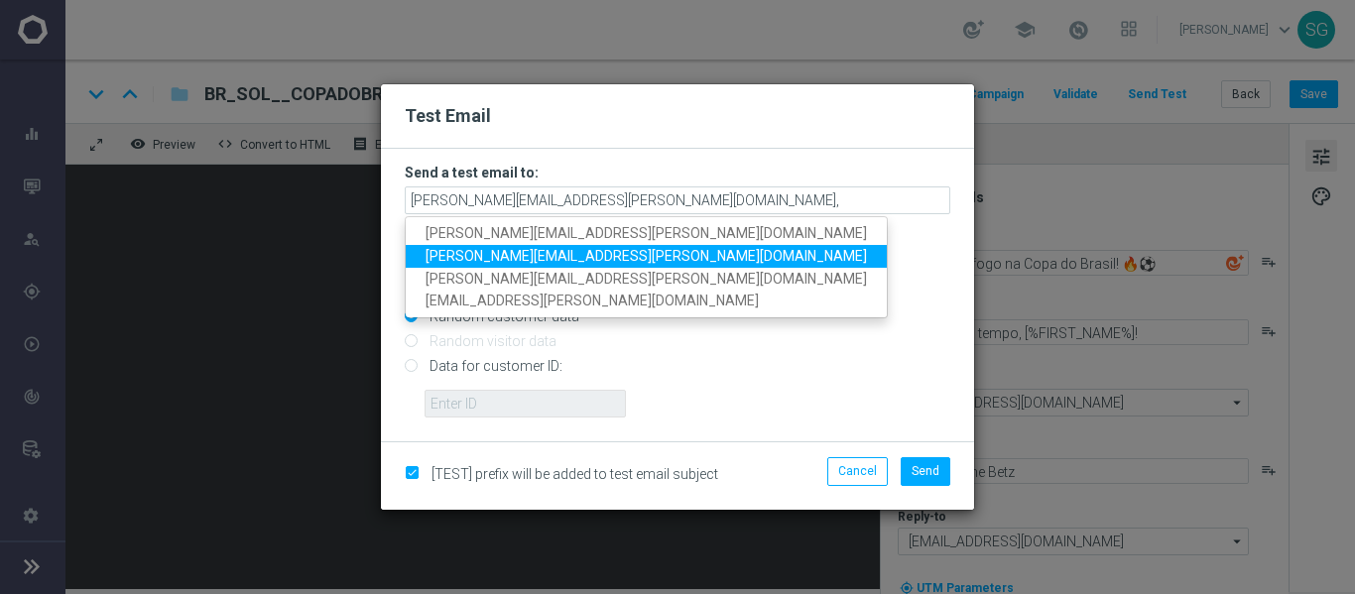
click at [650, 247] on link "[PERSON_NAME][EMAIL_ADDRESS][PERSON_NAME][DOMAIN_NAME]" at bounding box center [646, 256] width 481 height 23
type input "[PERSON_NAME][EMAIL_ADDRESS][PERSON_NAME][DOMAIN_NAME],[PERSON_NAME][DOMAIN_NAM…"
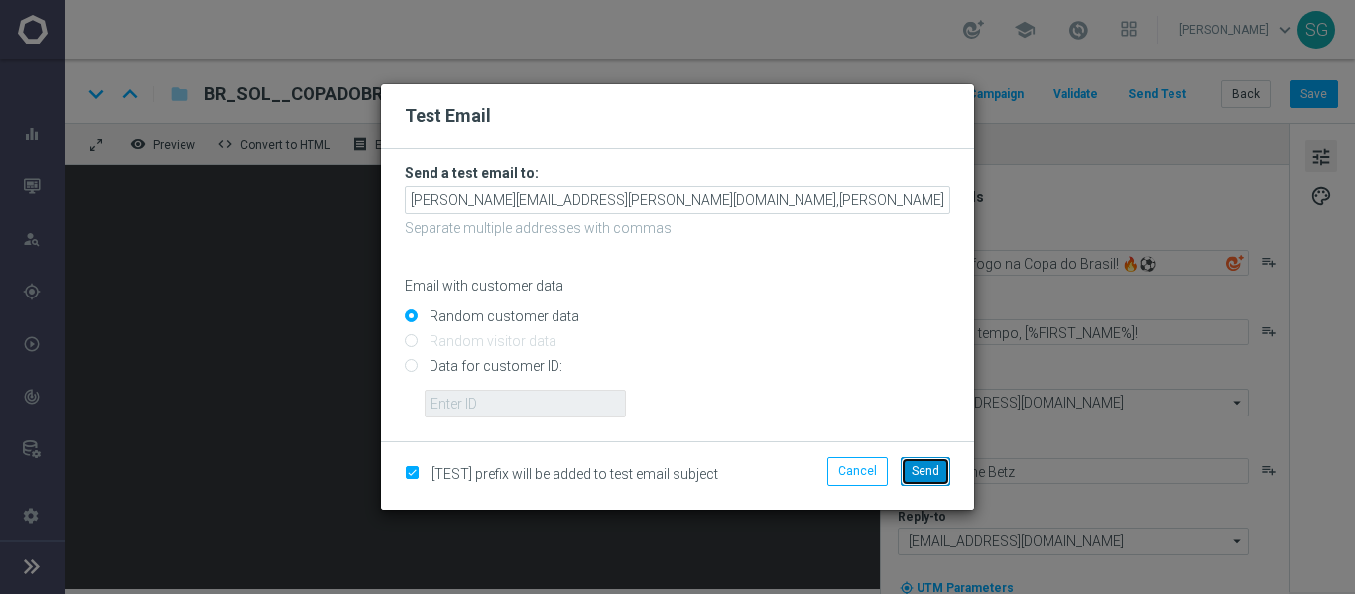
click at [918, 473] on span "Send" at bounding box center [926, 471] width 28 height 14
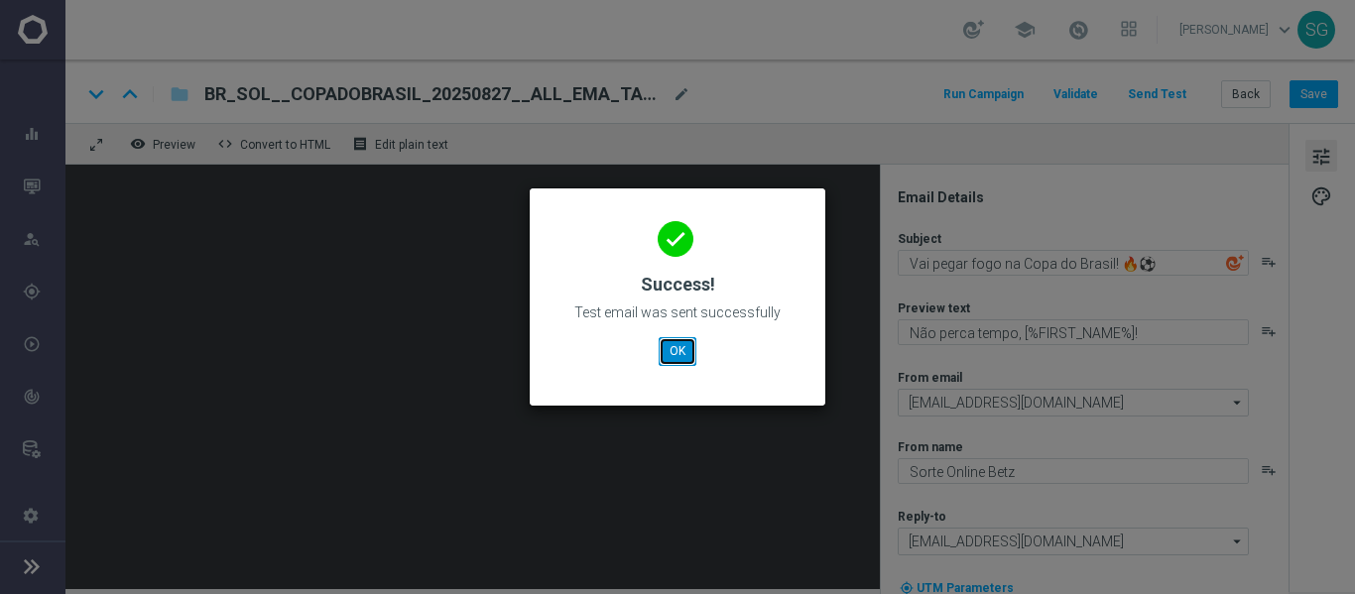
click at [674, 343] on button "OK" at bounding box center [678, 351] width 38 height 28
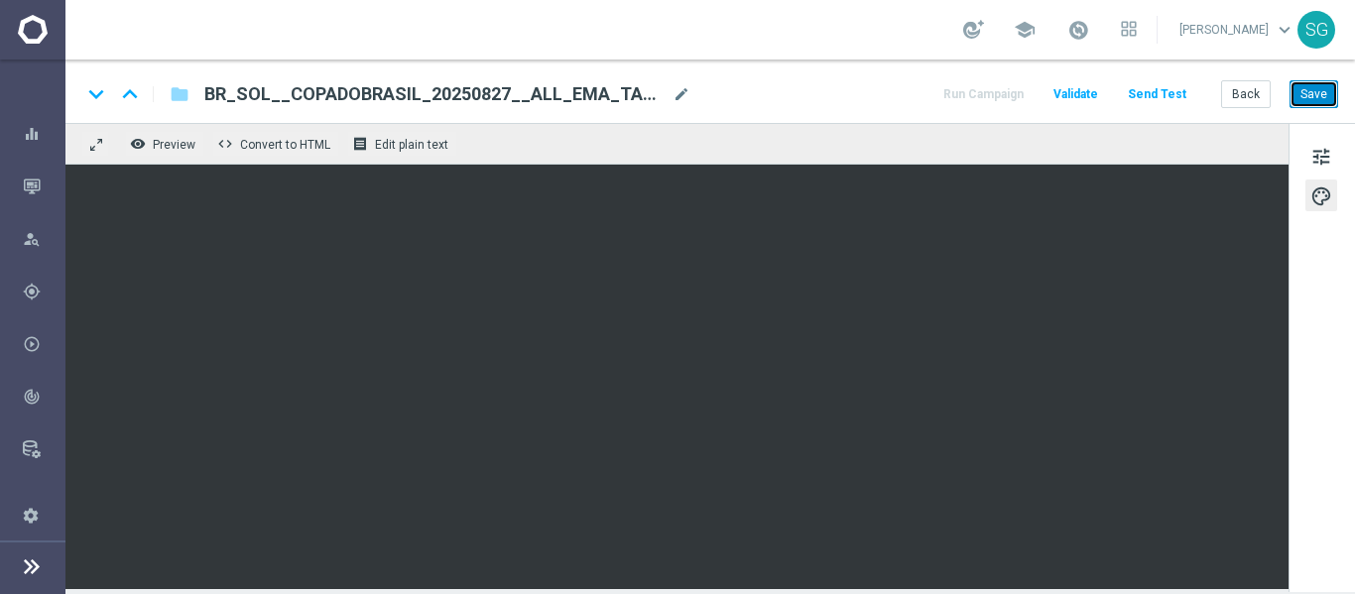
click at [1306, 96] on button "Save" at bounding box center [1313, 94] width 49 height 28
click at [1182, 88] on button "Send Test" at bounding box center [1157, 94] width 64 height 27
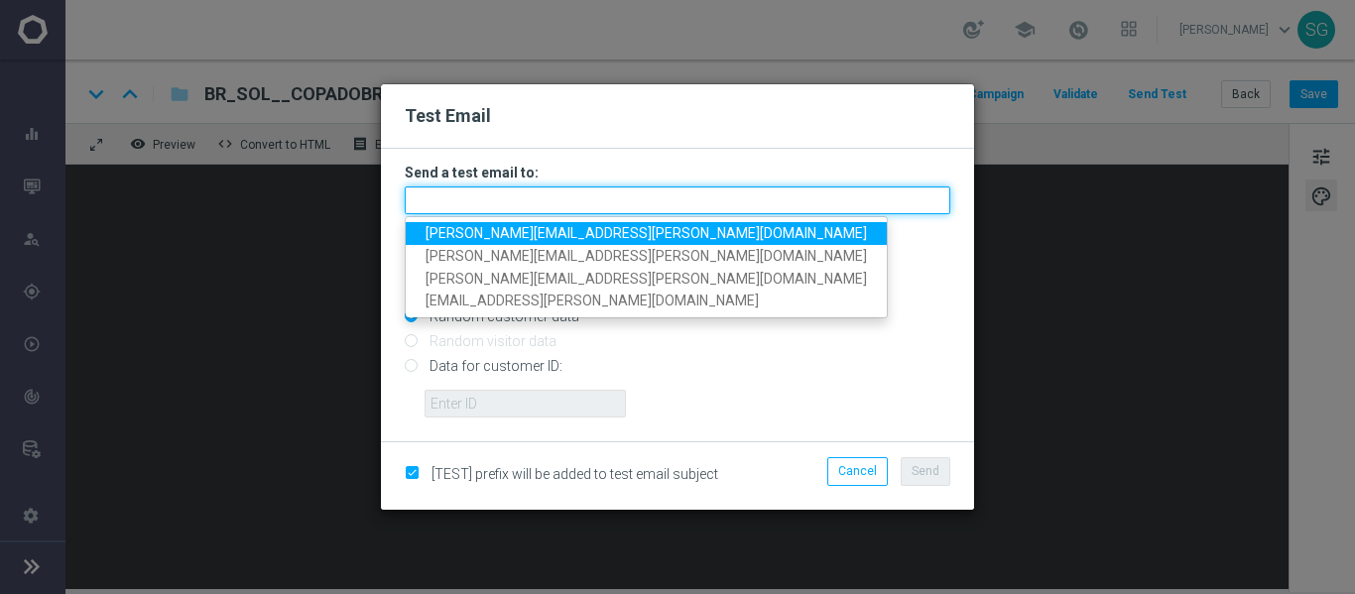
click at [838, 201] on input "text" at bounding box center [678, 200] width 546 height 28
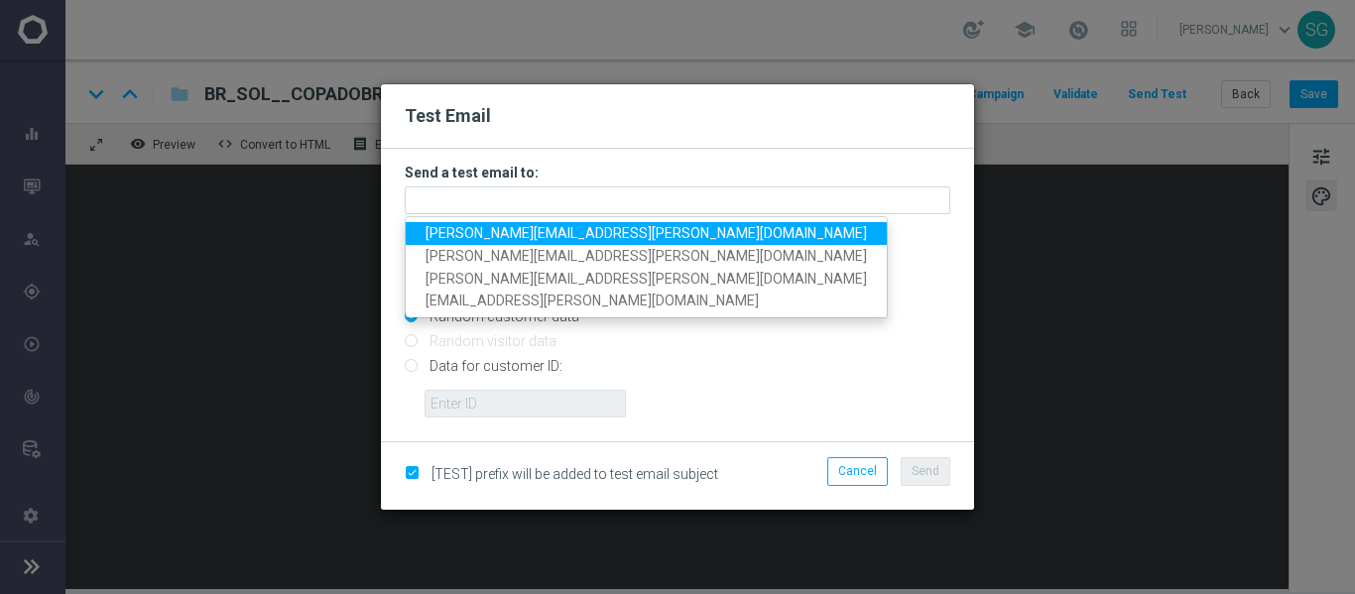
click at [642, 231] on link "[PERSON_NAME][EMAIL_ADDRESS][PERSON_NAME][DOMAIN_NAME]" at bounding box center [646, 233] width 481 height 23
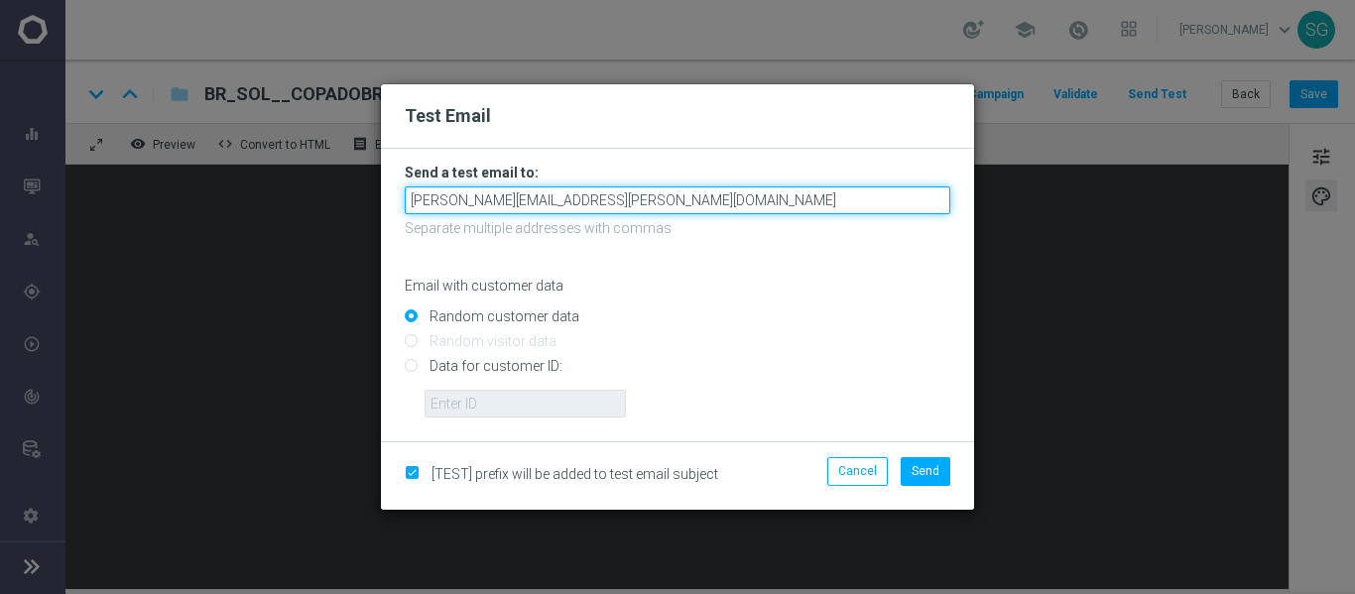
click at [689, 207] on input "[PERSON_NAME][EMAIL_ADDRESS][PERSON_NAME][DOMAIN_NAME]" at bounding box center [678, 200] width 546 height 28
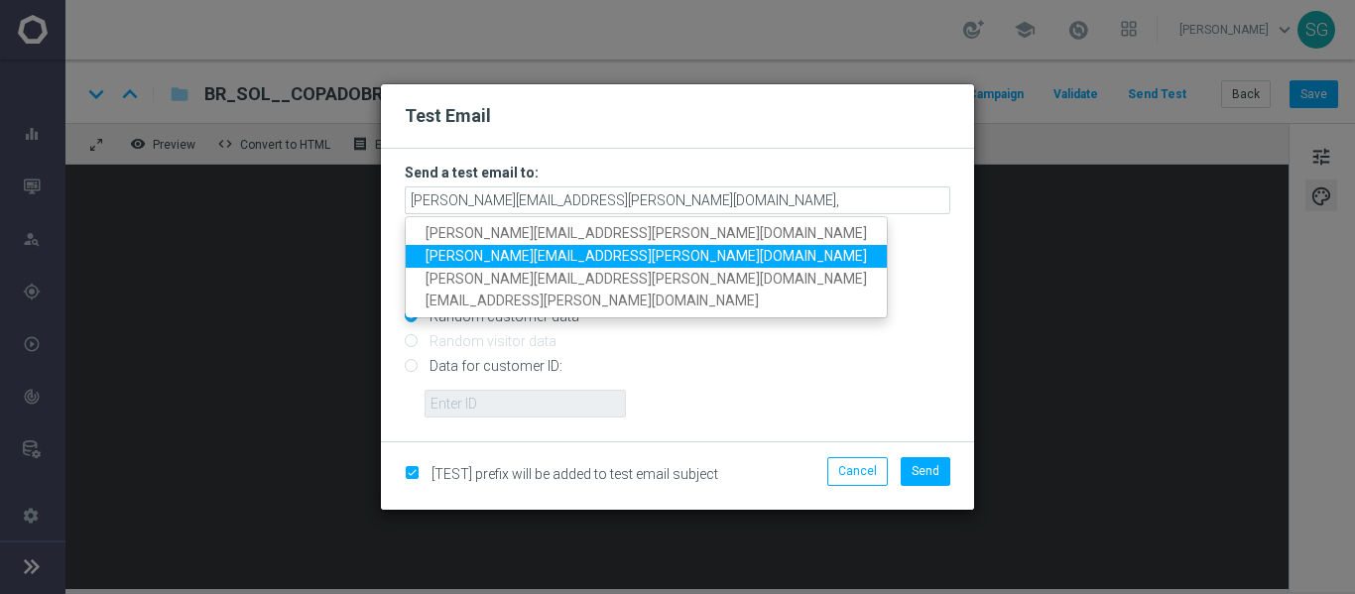
click at [651, 252] on link "[PERSON_NAME][EMAIL_ADDRESS][PERSON_NAME][DOMAIN_NAME]" at bounding box center [646, 256] width 481 height 23
type input "[PERSON_NAME][EMAIL_ADDRESS][PERSON_NAME][DOMAIN_NAME],[PERSON_NAME][DOMAIN_NAM…"
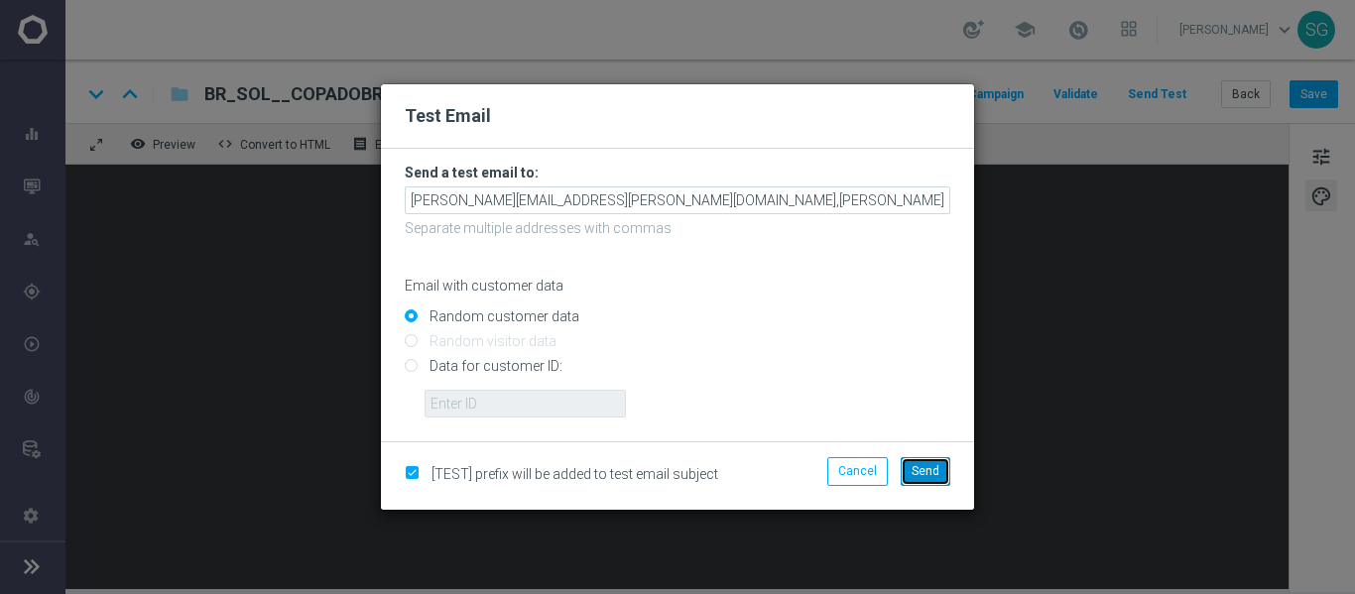
click at [939, 478] on button "Send" at bounding box center [926, 471] width 50 height 28
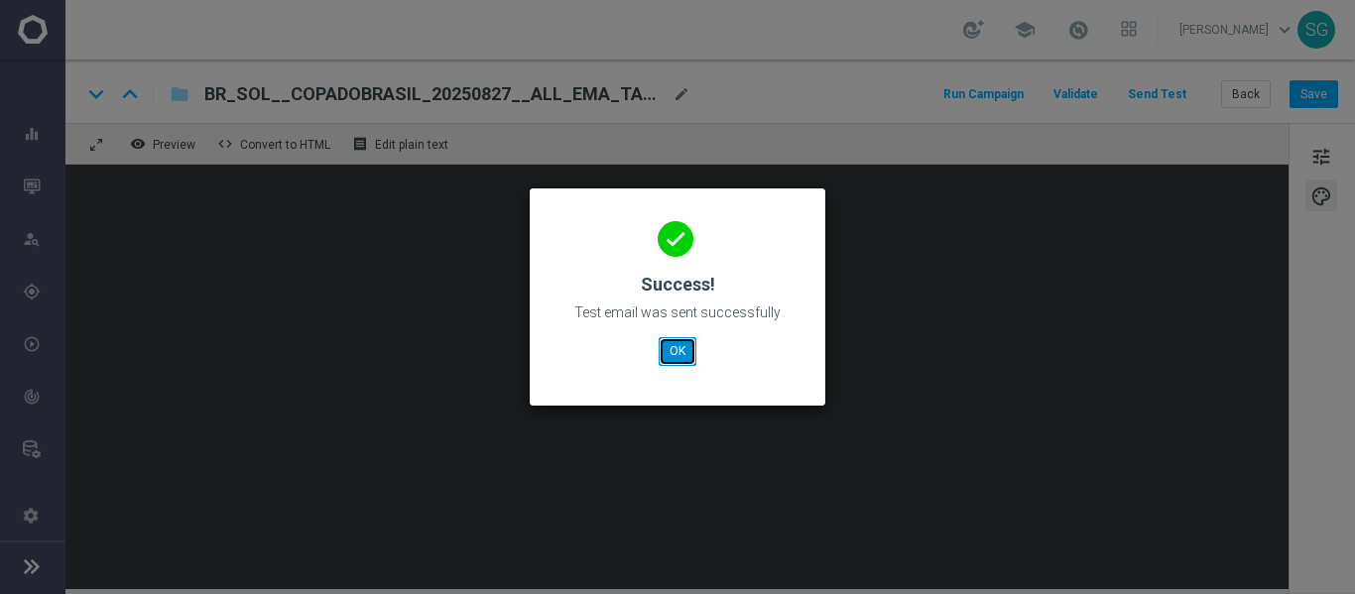
click at [683, 357] on button "OK" at bounding box center [678, 351] width 38 height 28
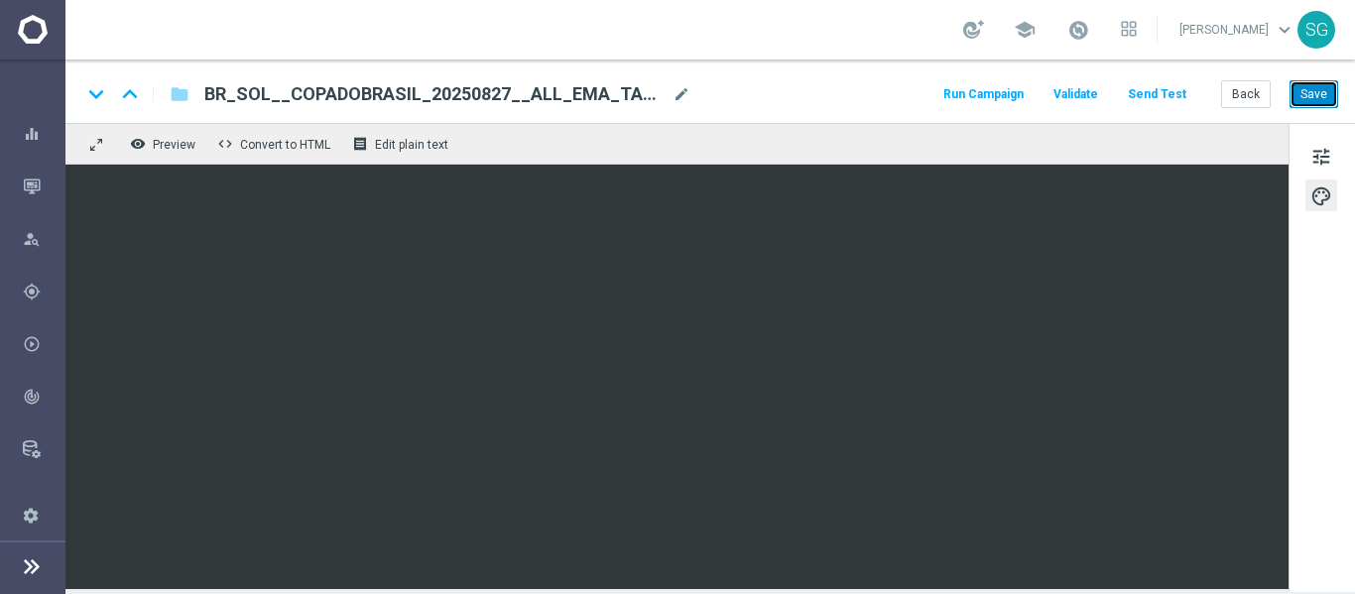
click at [1319, 81] on button "Save" at bounding box center [1313, 94] width 49 height 28
click at [39, 183] on icon "button" at bounding box center [32, 187] width 18 height 18
click at [32, 182] on icon "button" at bounding box center [32, 187] width 18 height 18
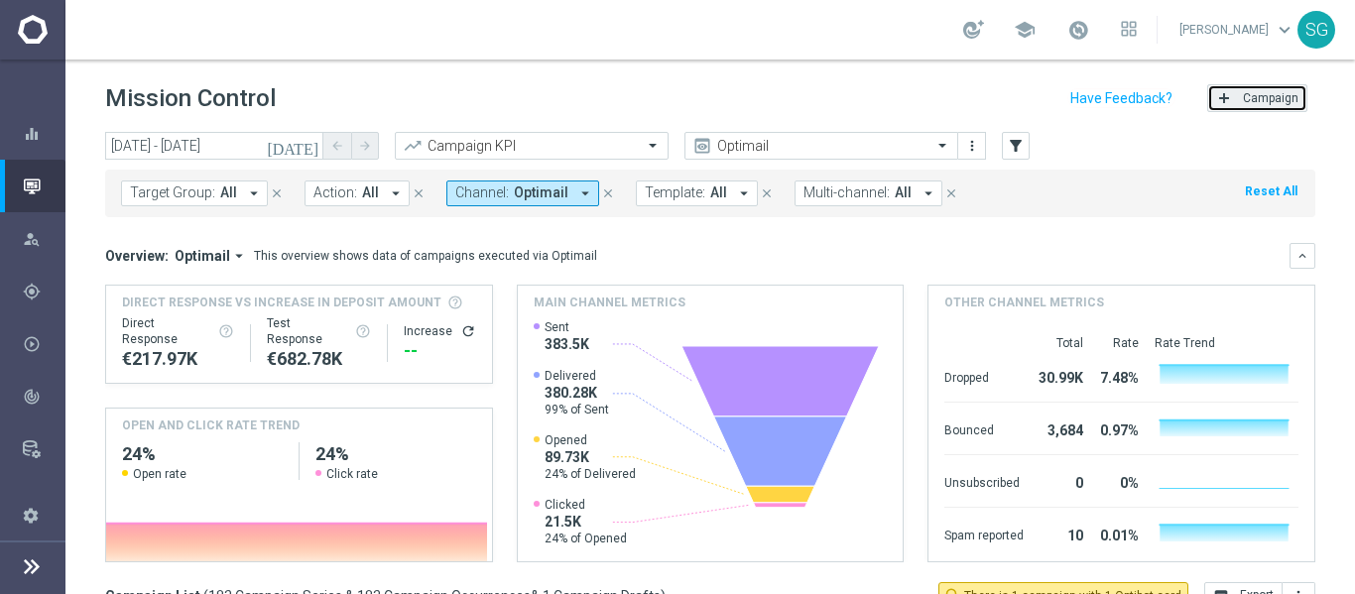
click at [1250, 105] on span "Campaign" at bounding box center [1271, 98] width 56 height 14
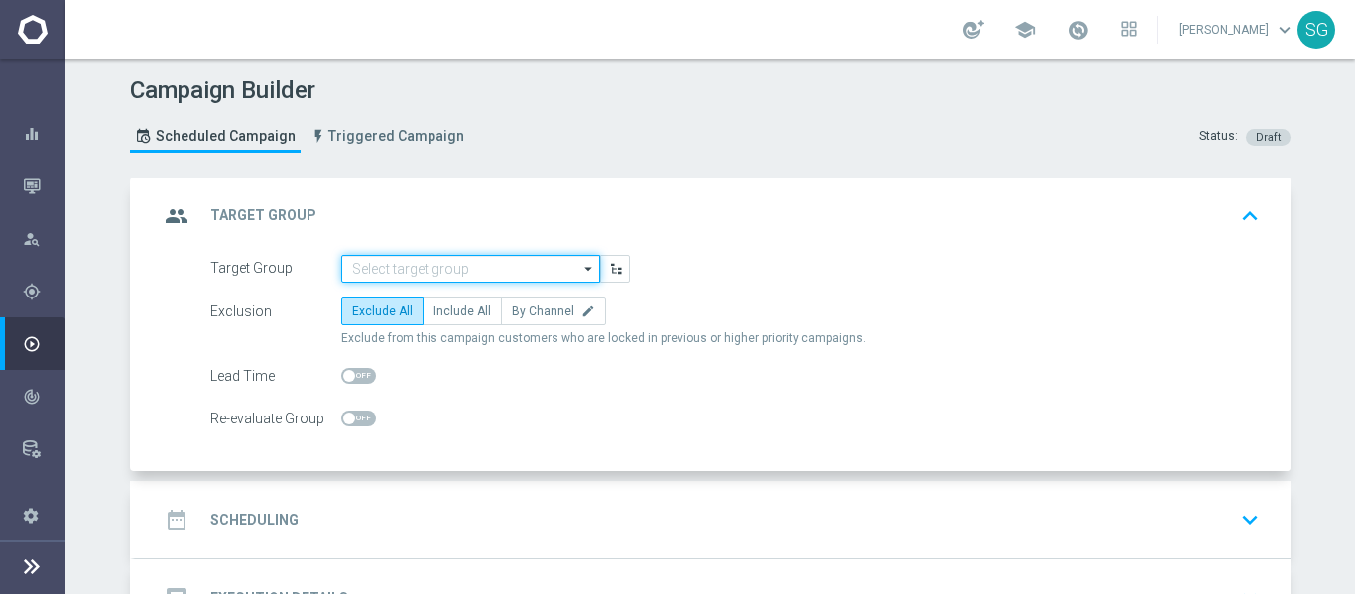
click at [437, 265] on input at bounding box center [470, 269] width 259 height 28
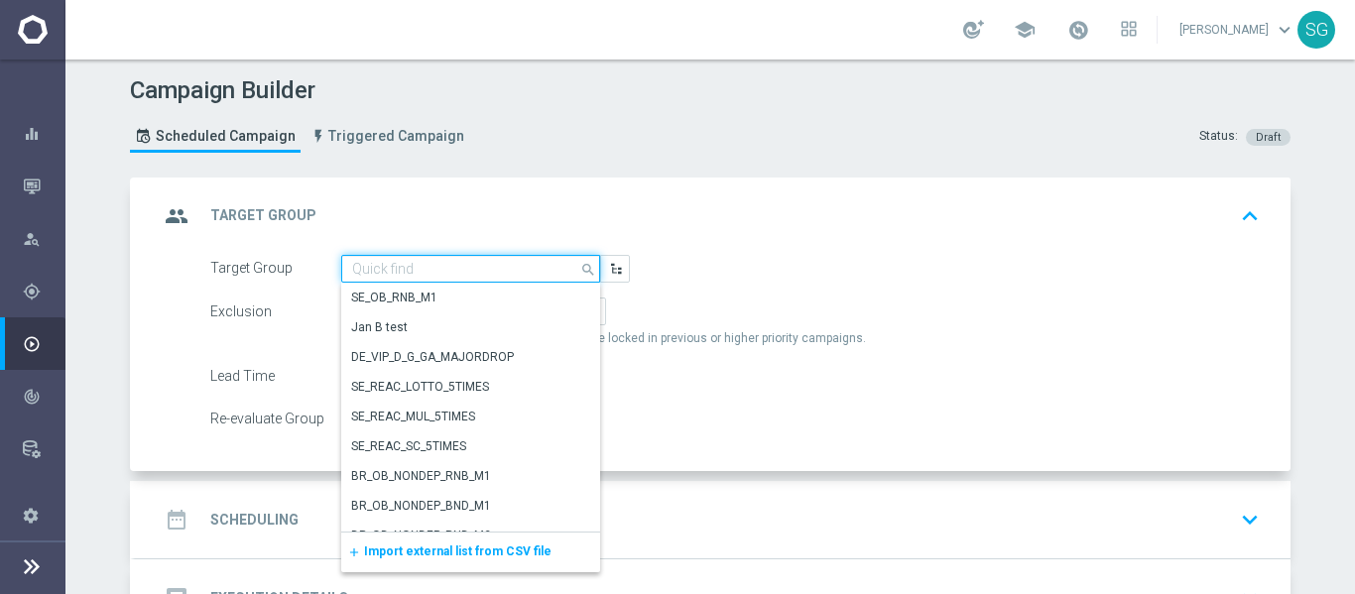
paste input "pt_BR_SL_TGT_ALL_EM_TAC__GEN_AND_NOT_SPORTSBOOK"
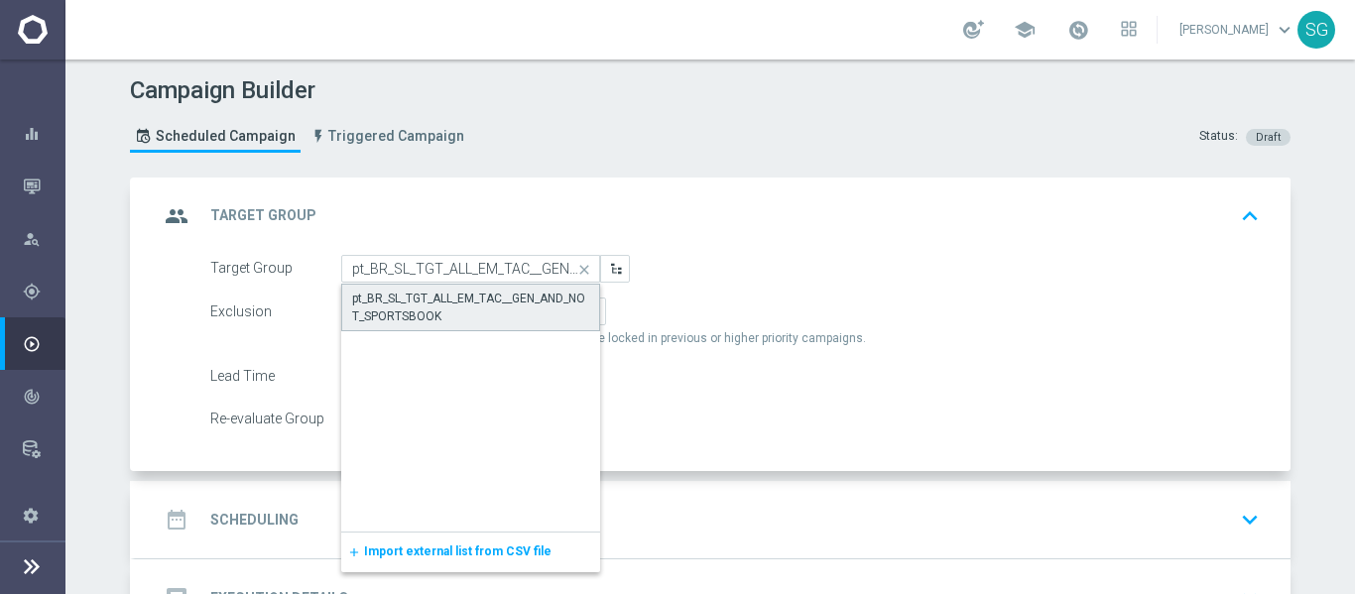
click at [435, 302] on div "pt_BR_SL_TGT_ALL_EM_TAC__GEN_AND_NOT_SPORTSBOOK" at bounding box center [470, 308] width 237 height 36
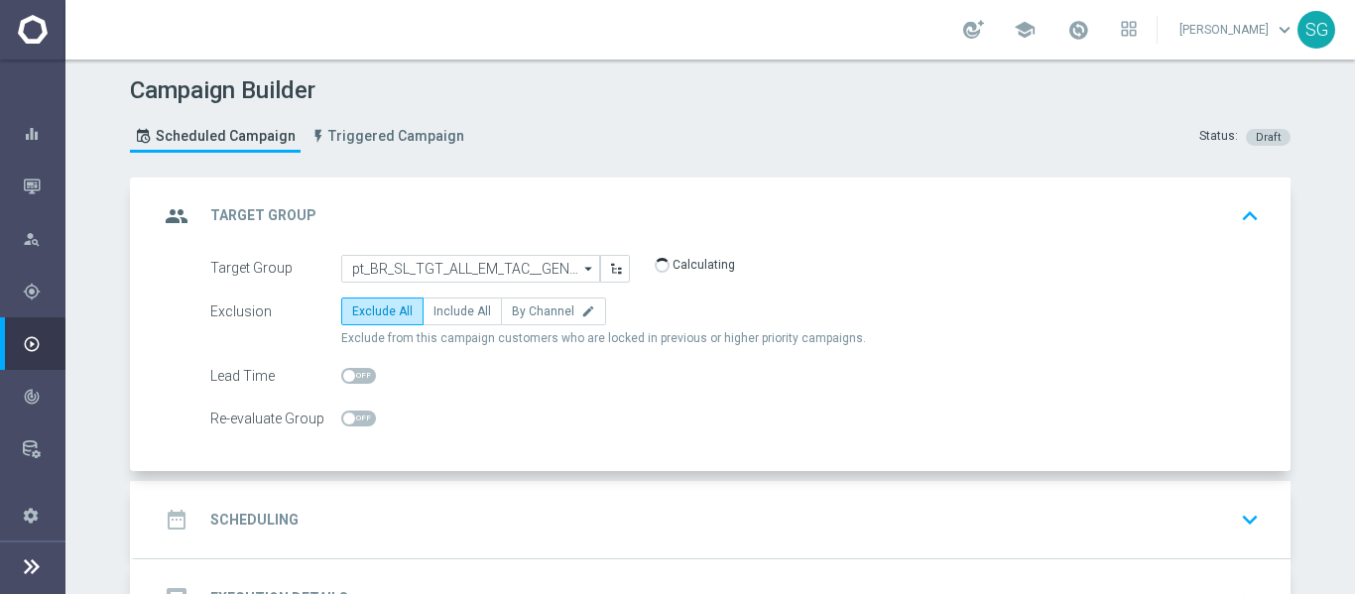
type input "pt_BR_SL_TGT_ALL_EM_TAC__GEN_AND_NOT_SPORTSBOOK"
click at [435, 302] on label "Include All" at bounding box center [462, 312] width 79 height 28
click at [435, 308] on input "Include All" at bounding box center [439, 314] width 13 height 13
radio input "true"
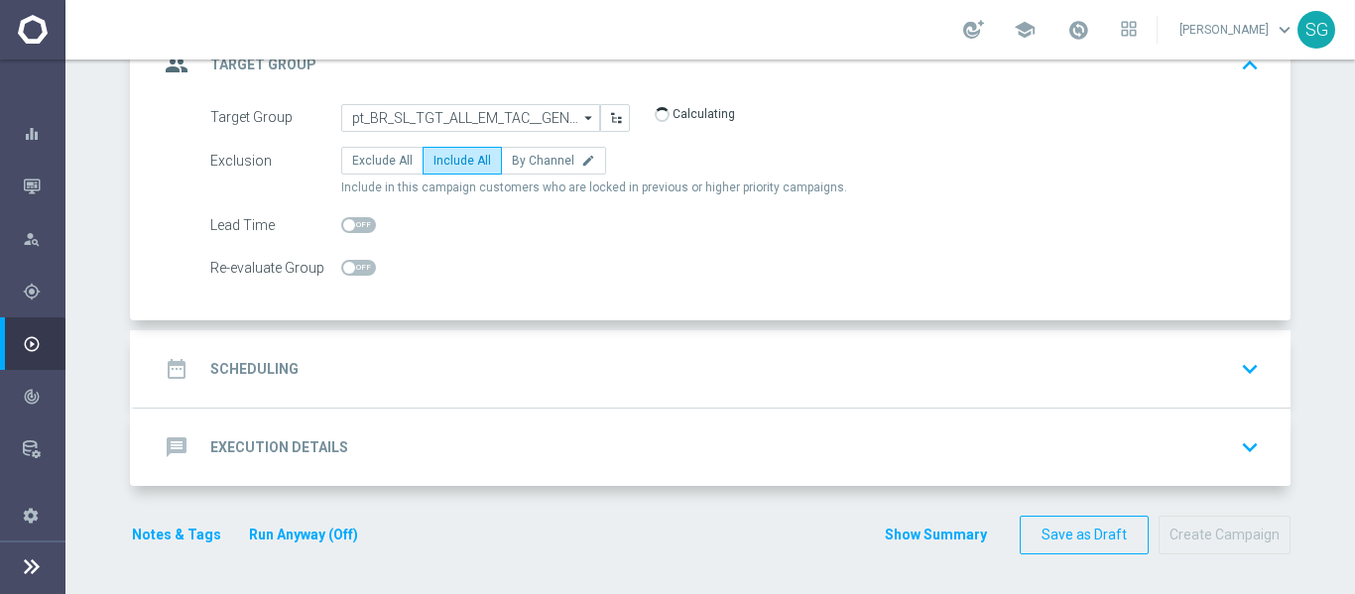
click at [450, 369] on div "date_range Scheduling keyboard_arrow_down" at bounding box center [713, 369] width 1108 height 38
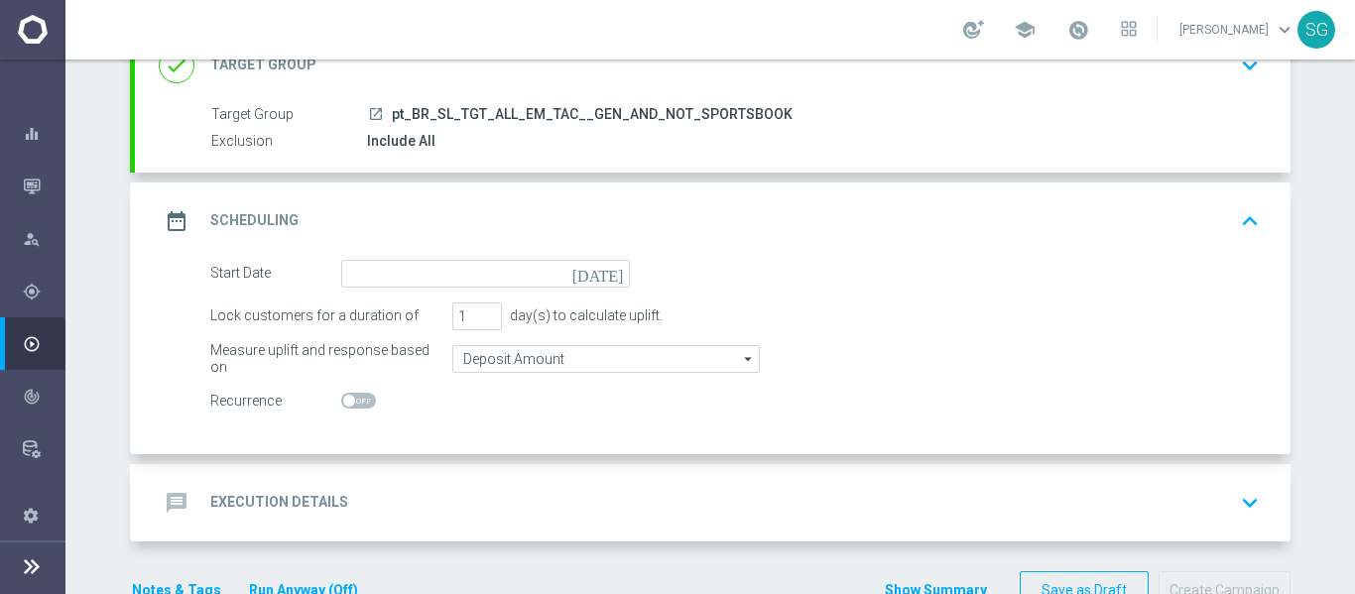
scroll to position [149, 0]
click at [605, 281] on icon "[DATE]" at bounding box center [601, 273] width 59 height 22
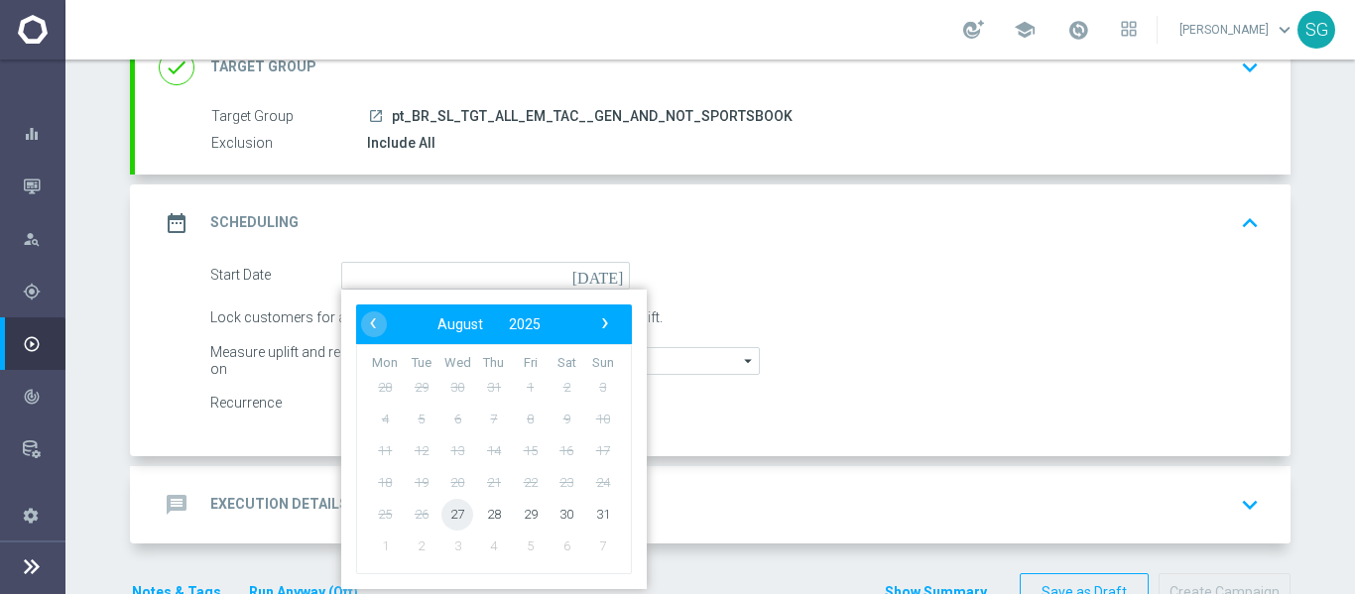
click at [449, 516] on span "27" at bounding box center [457, 514] width 32 height 32
type input "[DATE]"
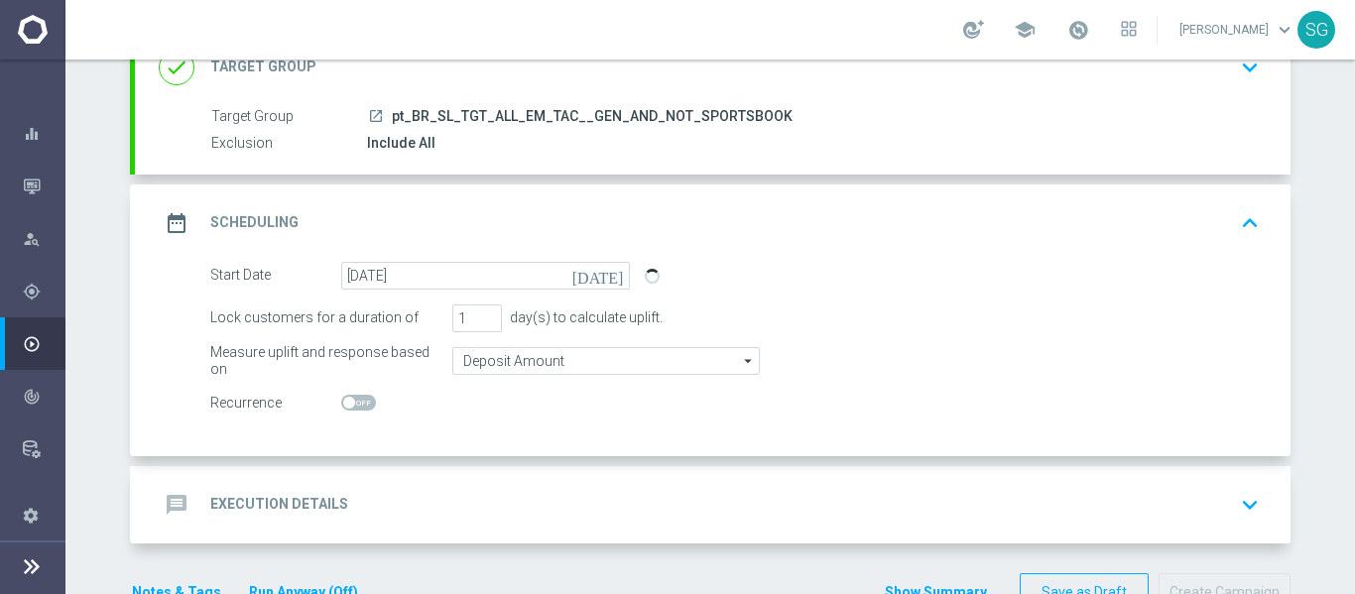
scroll to position [205, 0]
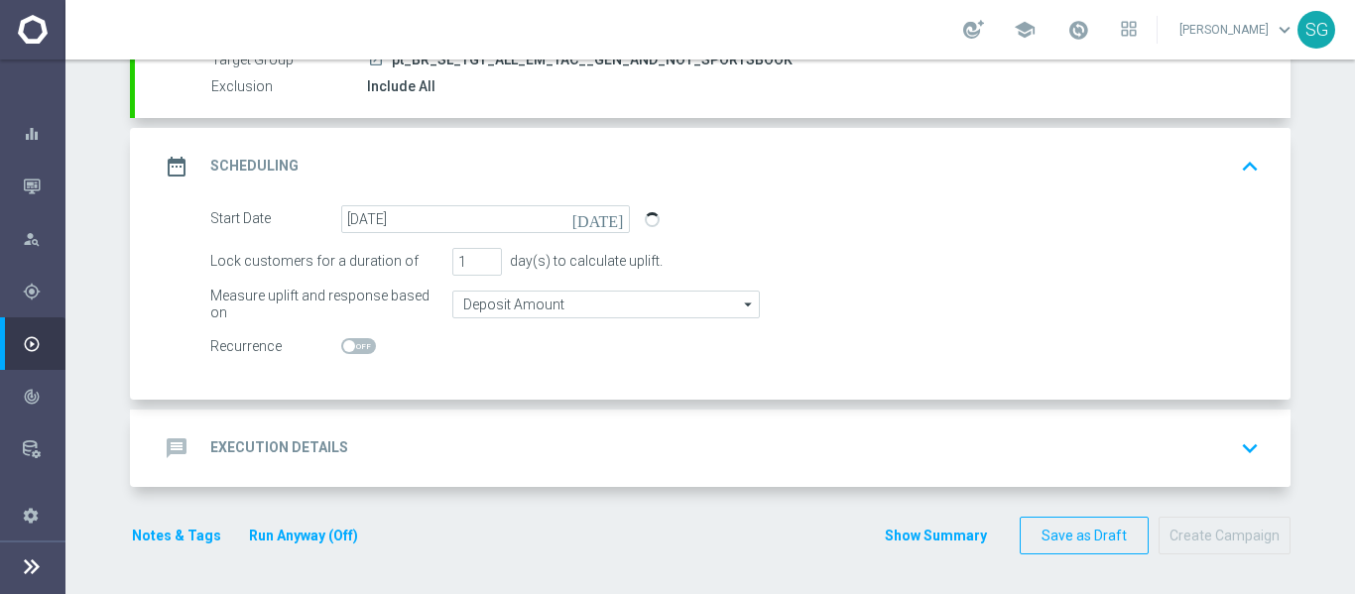
click at [497, 440] on div "message Execution Details keyboard_arrow_down" at bounding box center [713, 448] width 1108 height 38
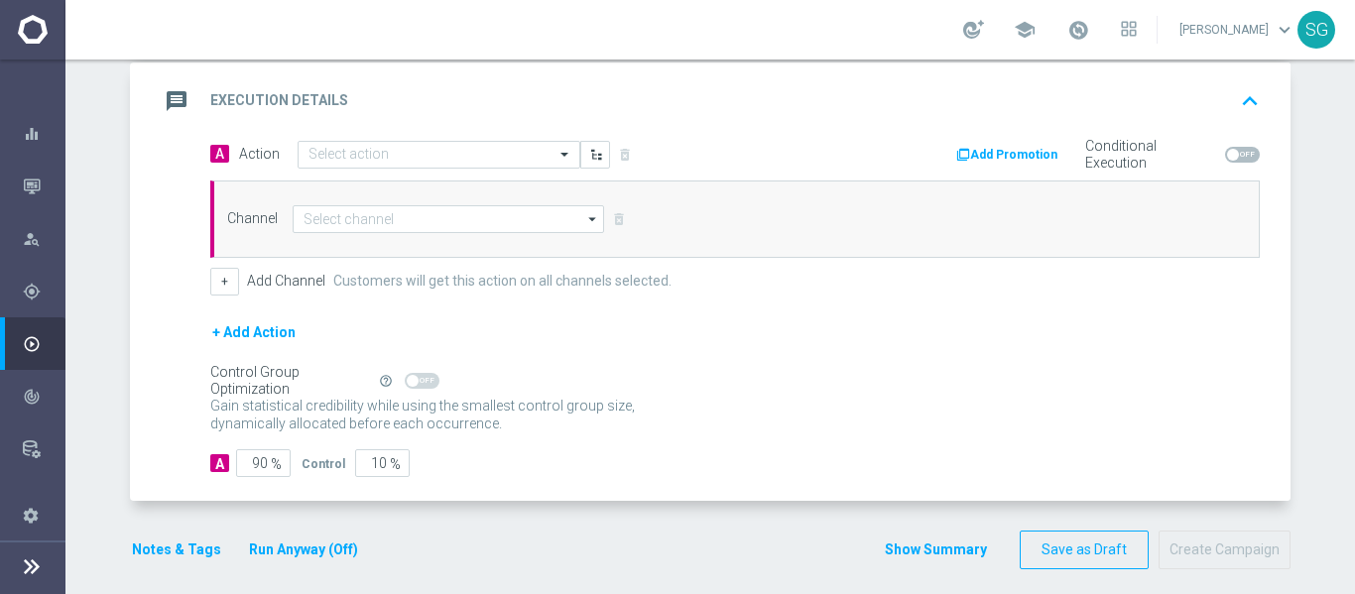
scroll to position [419, 0]
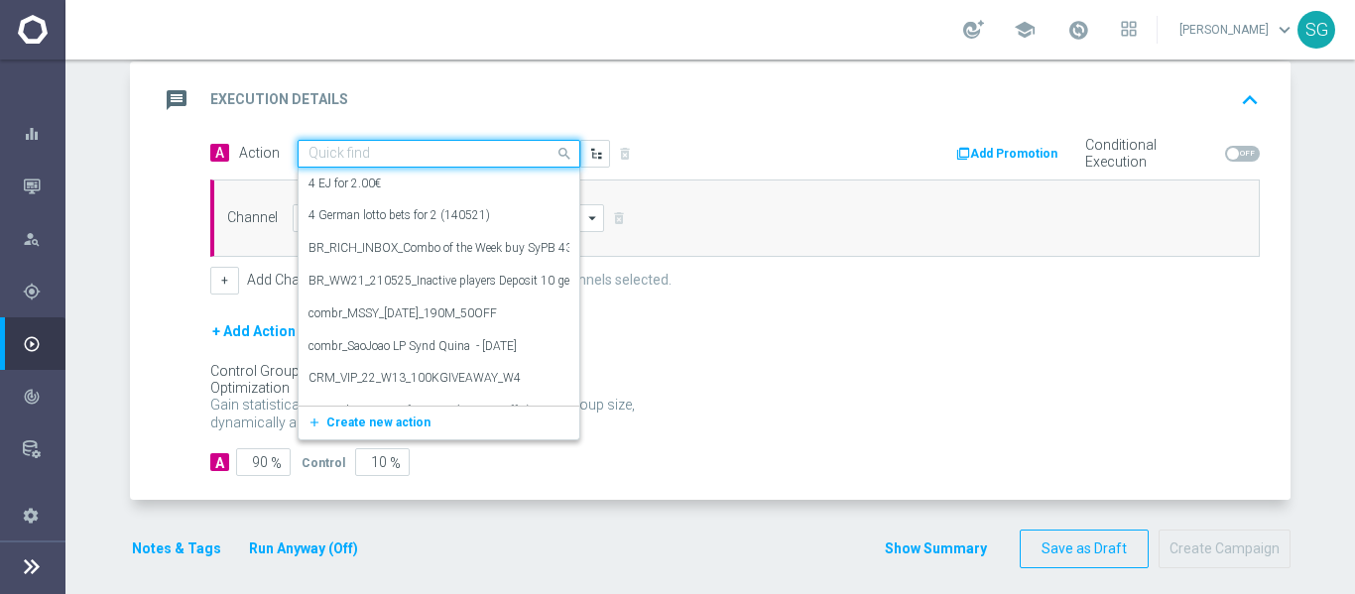
click at [425, 146] on input "text" at bounding box center [418, 154] width 221 height 17
paste input "BR_SOL__COPADOBRASIL_20250827__ALL_EMA_TAC_SP"
type input "BR_SOL__COPADOBRASIL_20250827__ALL_EMA_TAC_SP"
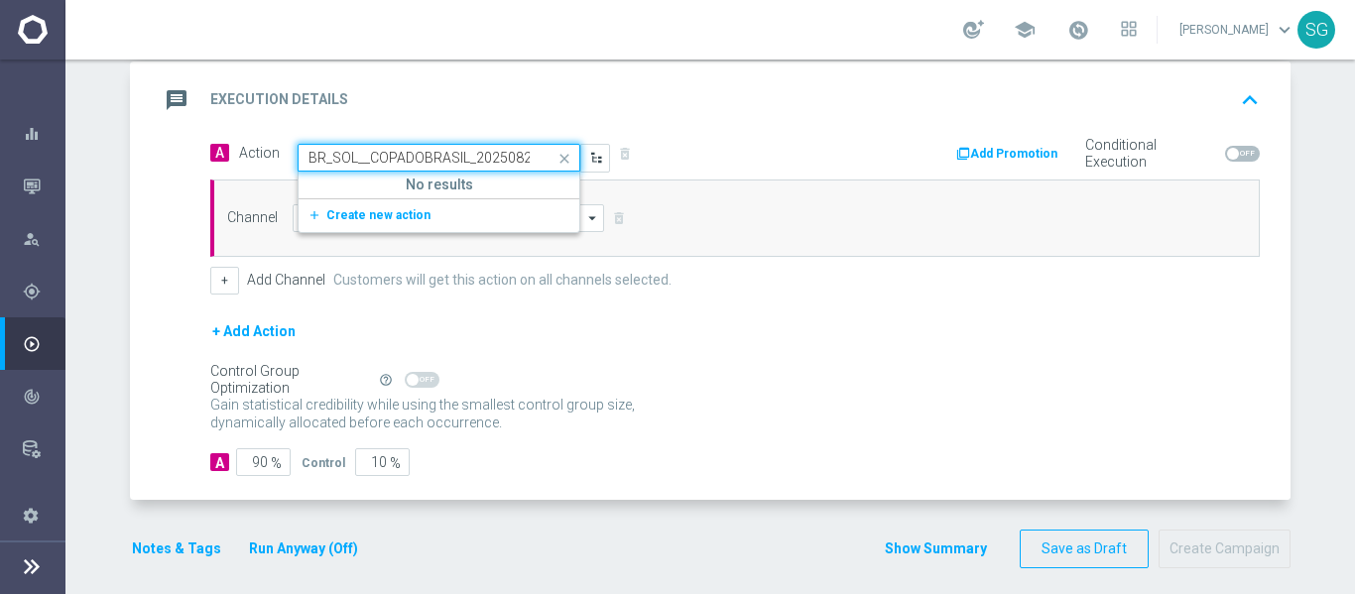
scroll to position [0, 129]
click at [408, 219] on span "Create new action" at bounding box center [378, 215] width 104 height 14
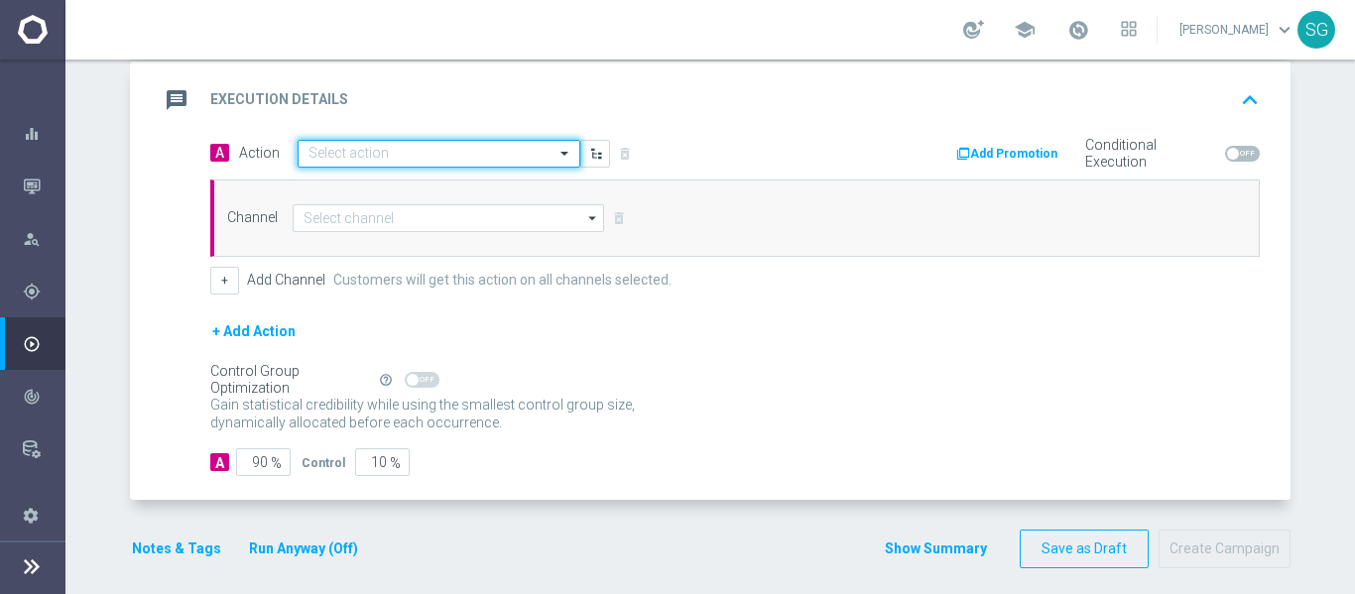
scroll to position [0, 0]
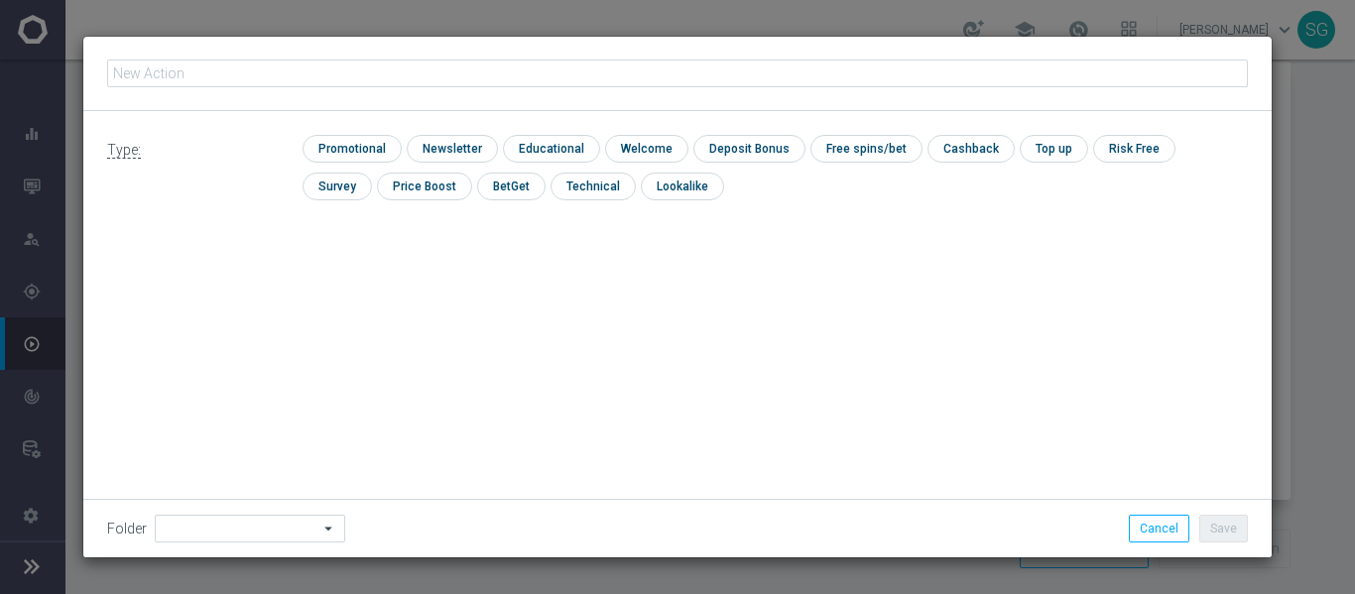
click at [504, 72] on input "text" at bounding box center [677, 74] width 1141 height 28
type input "BR_SOL__COPADOBRASIL_20250827__ALL_EMA_TAC_SP"
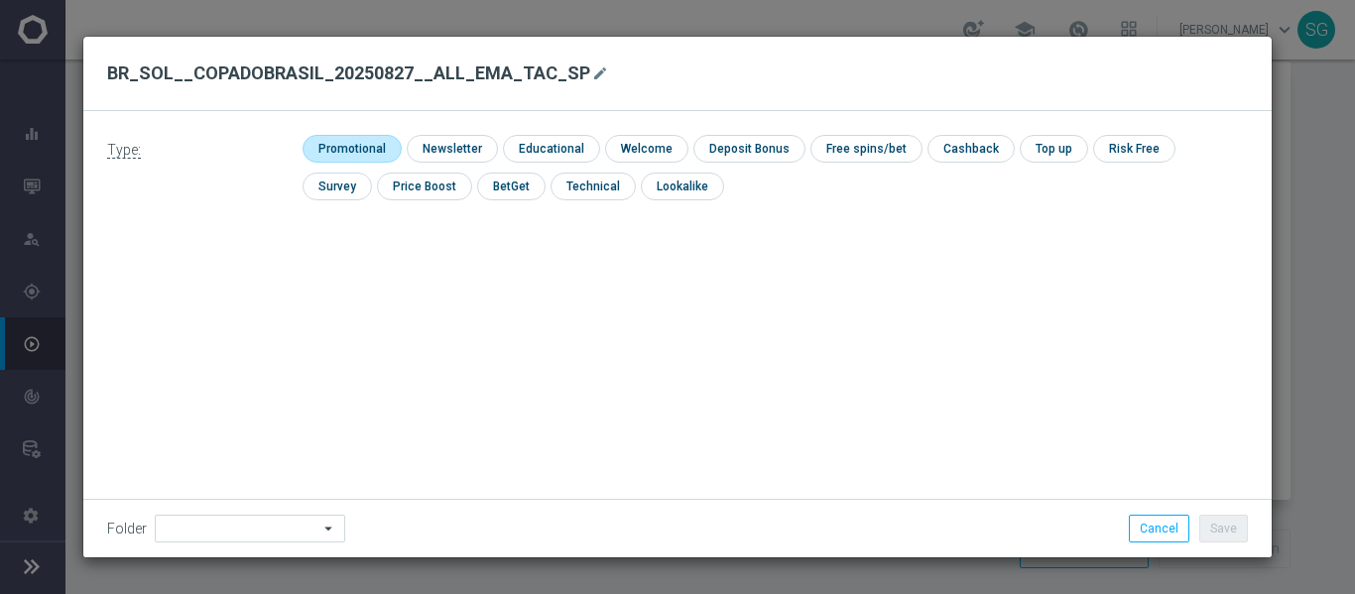
click at [369, 138] on input "checkbox" at bounding box center [350, 148] width 94 height 27
checkbox input "true"
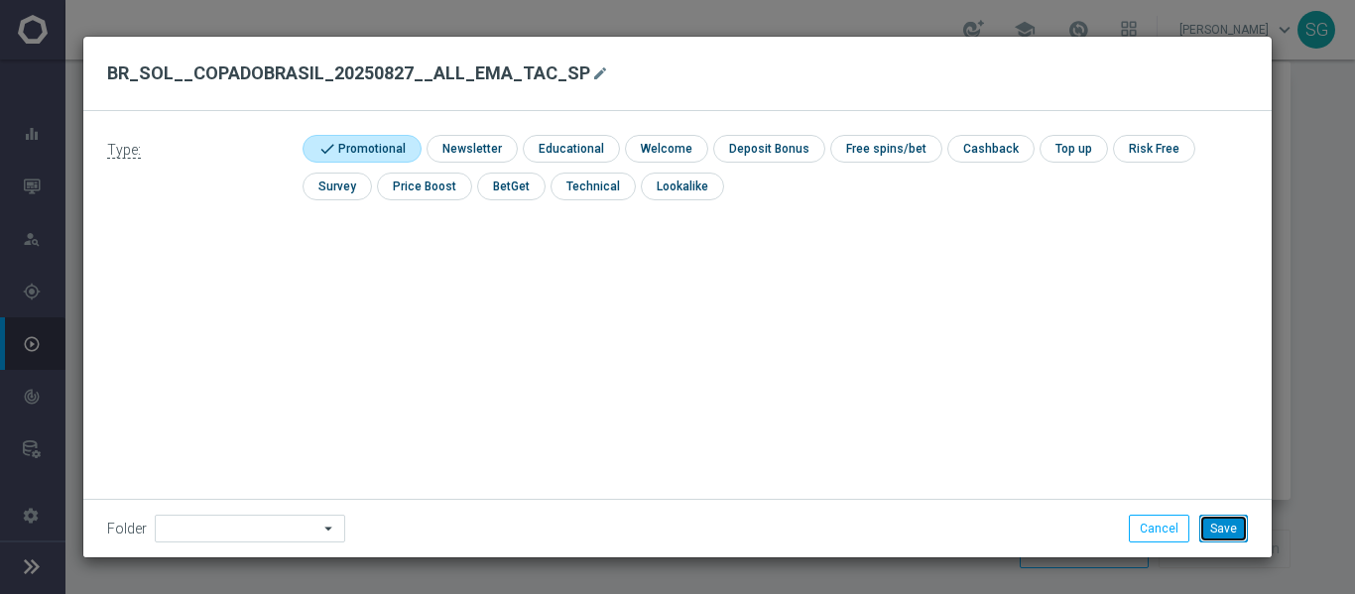
click at [1216, 537] on button "Save" at bounding box center [1223, 529] width 49 height 28
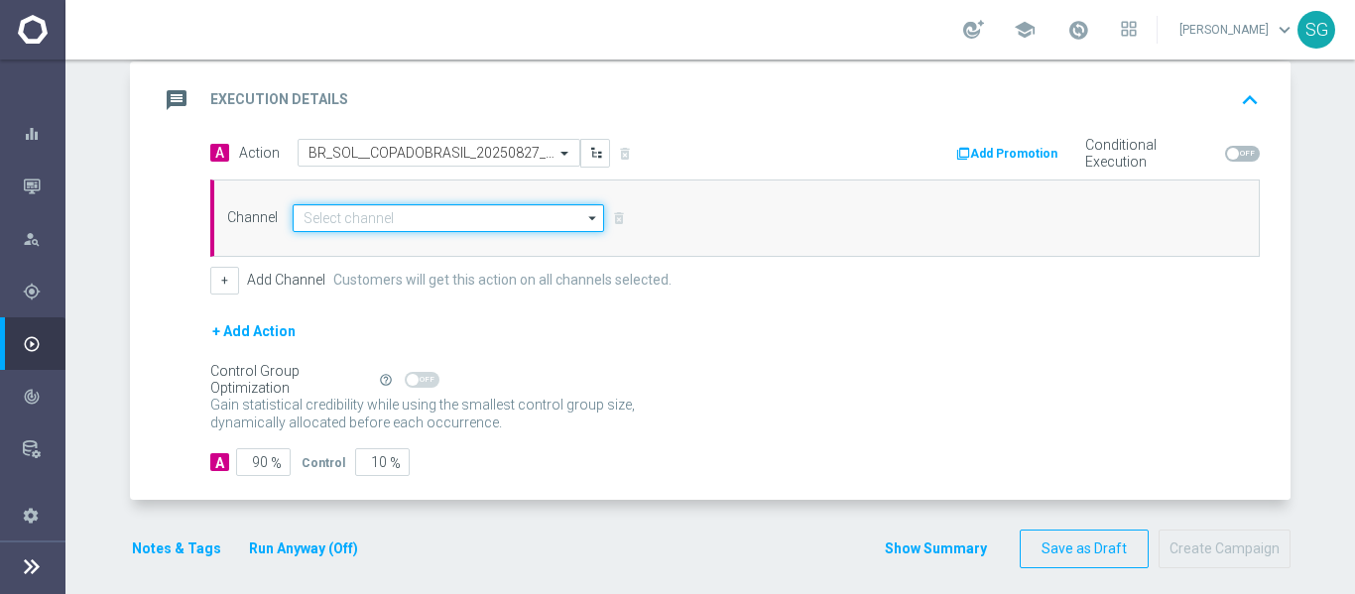
click at [470, 209] on input at bounding box center [448, 218] width 311 height 28
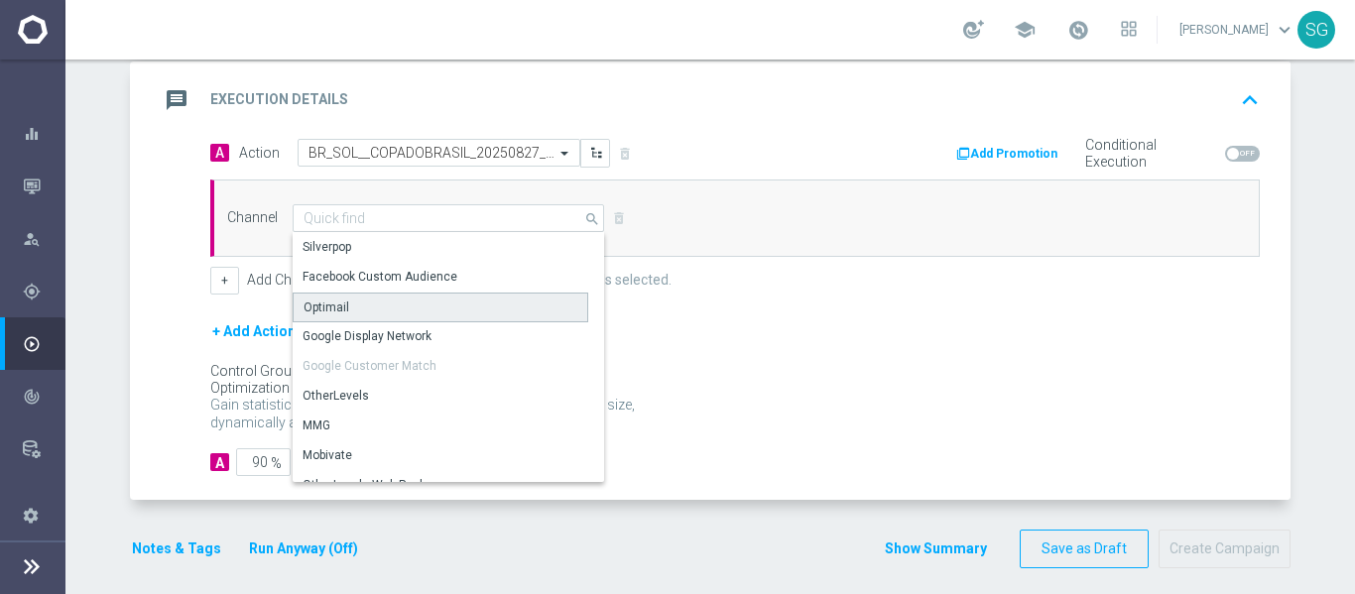
click at [352, 299] on div "Optimail" at bounding box center [441, 308] width 296 height 30
type input "Optimail"
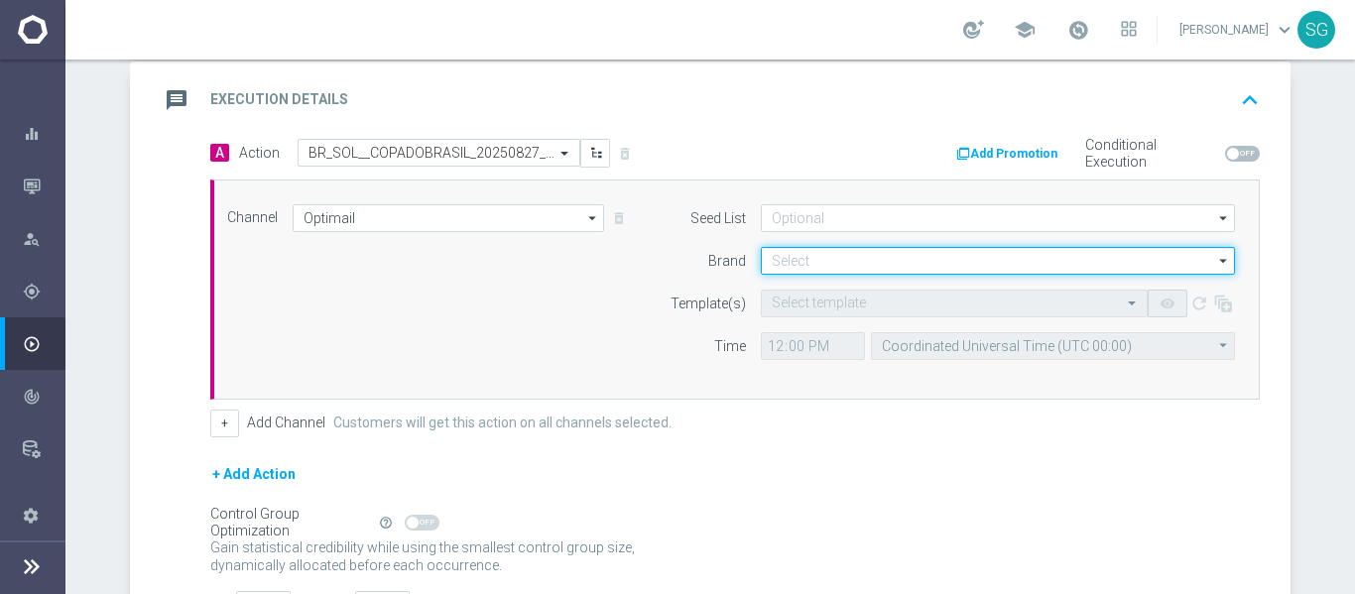
click at [818, 258] on input at bounding box center [998, 261] width 474 height 28
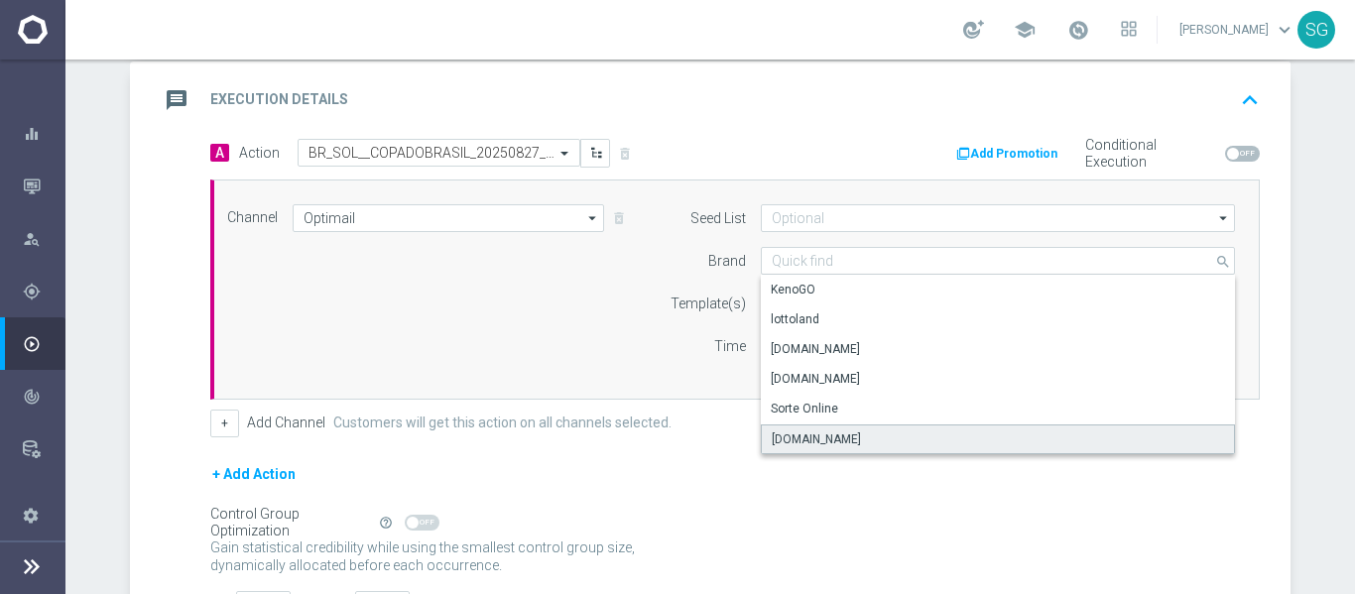
click at [776, 441] on div "[DOMAIN_NAME]" at bounding box center [816, 439] width 89 height 18
type input "[DOMAIN_NAME]"
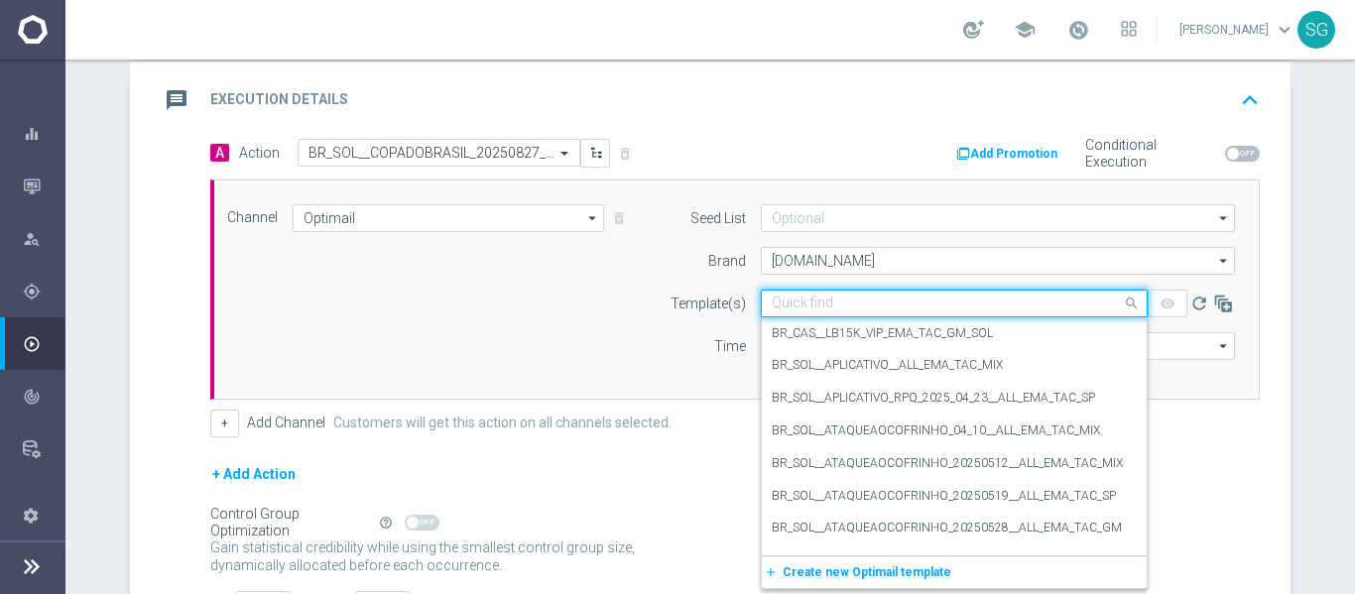
click at [798, 305] on input "text" at bounding box center [934, 304] width 325 height 17
paste input "BR_SOL__COPADOBRASIL_20250827__ALL_EMA_TAC_SP"
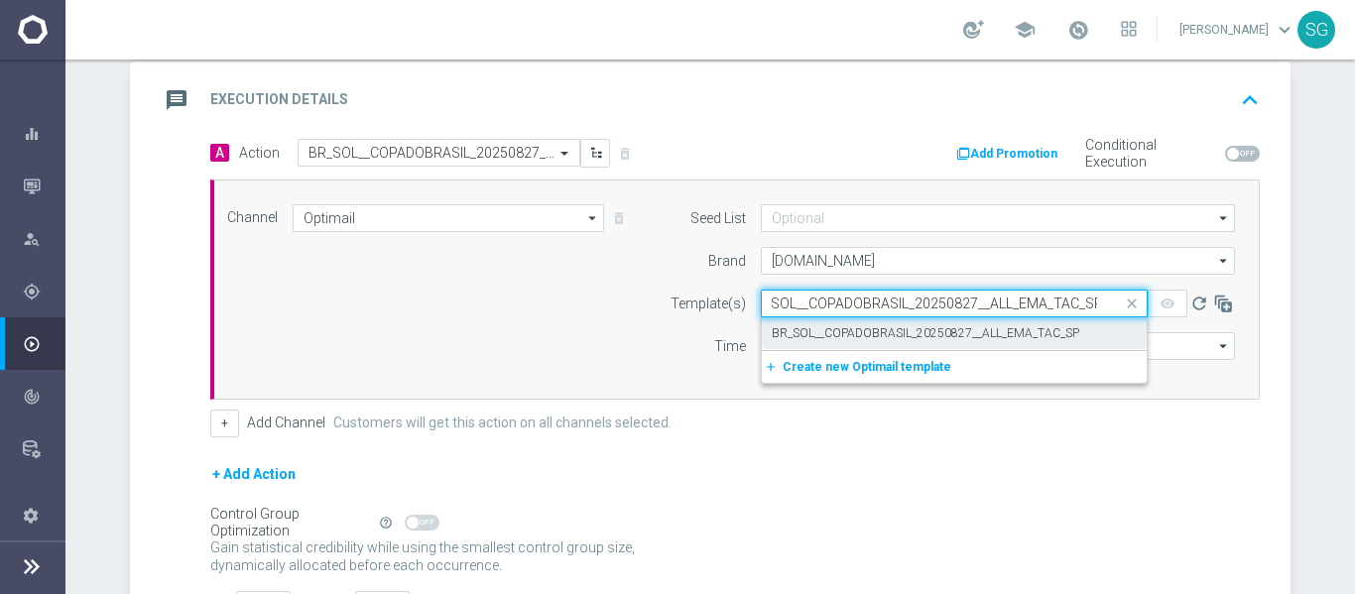
click at [799, 322] on div "BR_SOL__COPADOBRASIL_20250827__ALL_EMA_TAC_SP" at bounding box center [954, 333] width 365 height 33
type input "BR_SOL__COPADOBRASIL_20250827__ALL_EMA_TAC_SP"
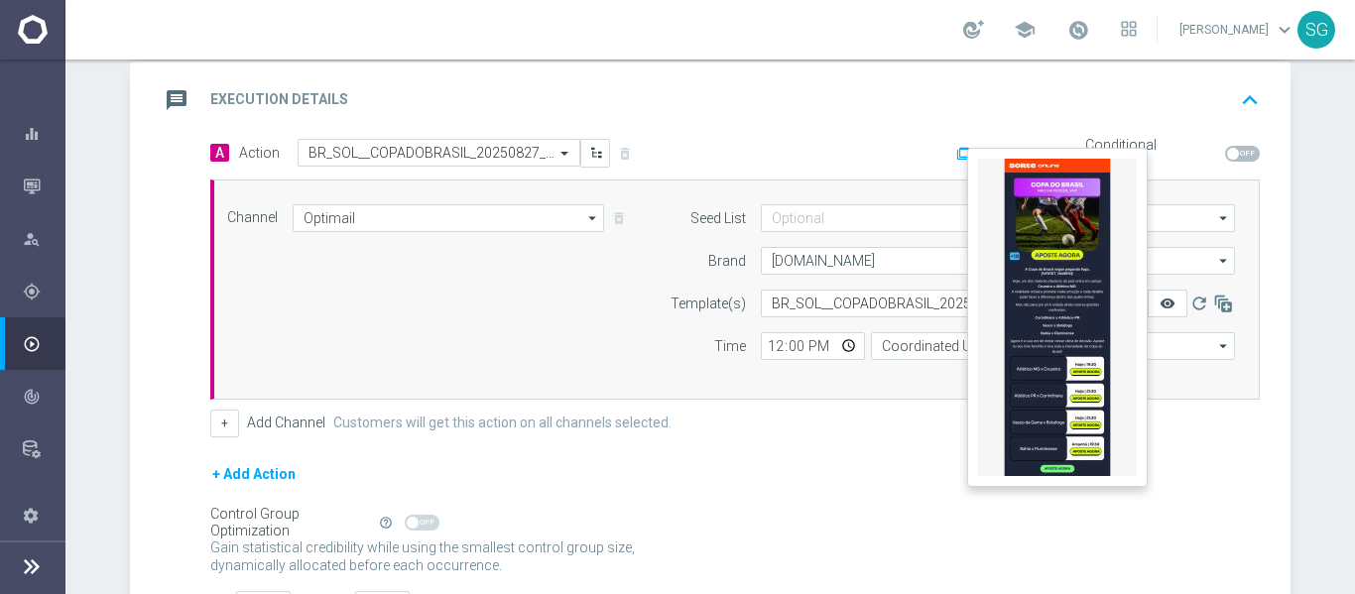
click at [1159, 310] on icon "remove_red_eye" at bounding box center [1167, 304] width 16 height 16
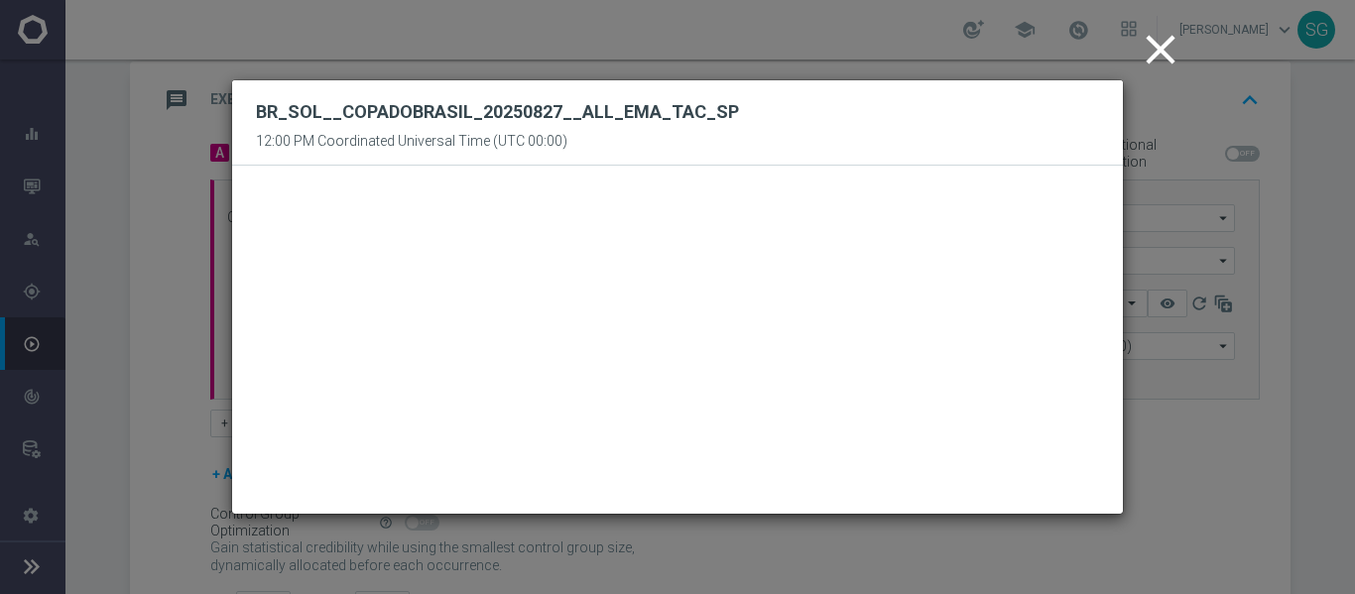
click at [1159, 66] on icon "close" at bounding box center [1161, 50] width 50 height 50
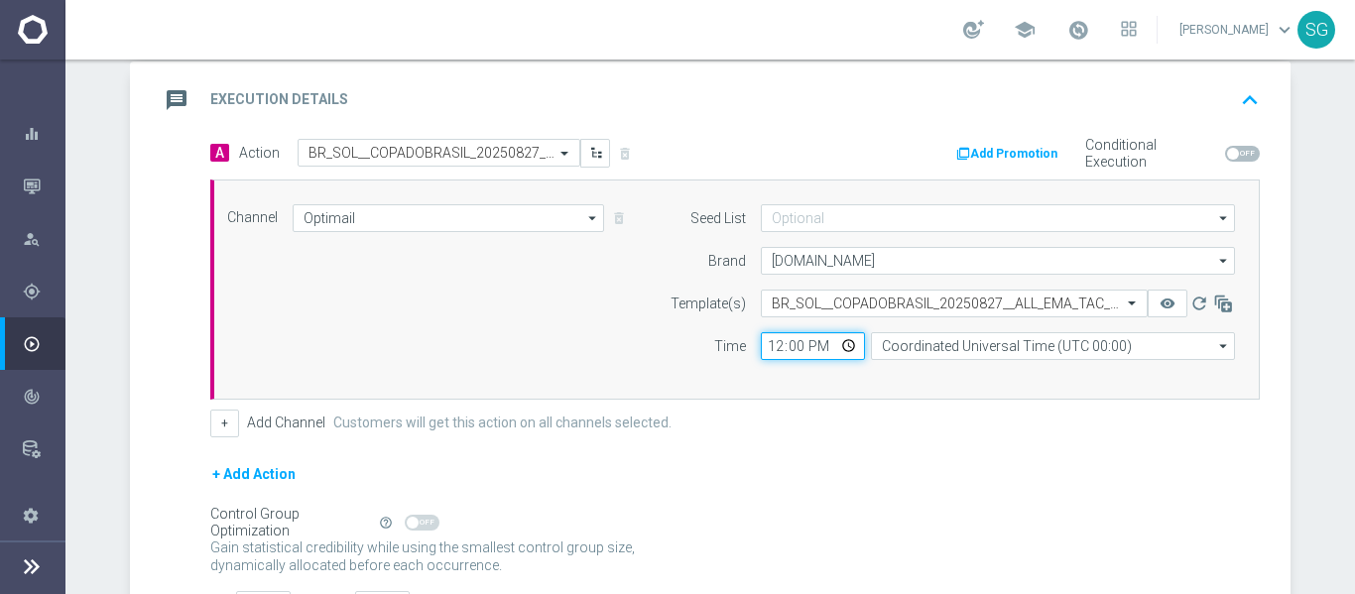
click at [769, 342] on input "12:00" at bounding box center [813, 346] width 104 height 28
type input "17:00"
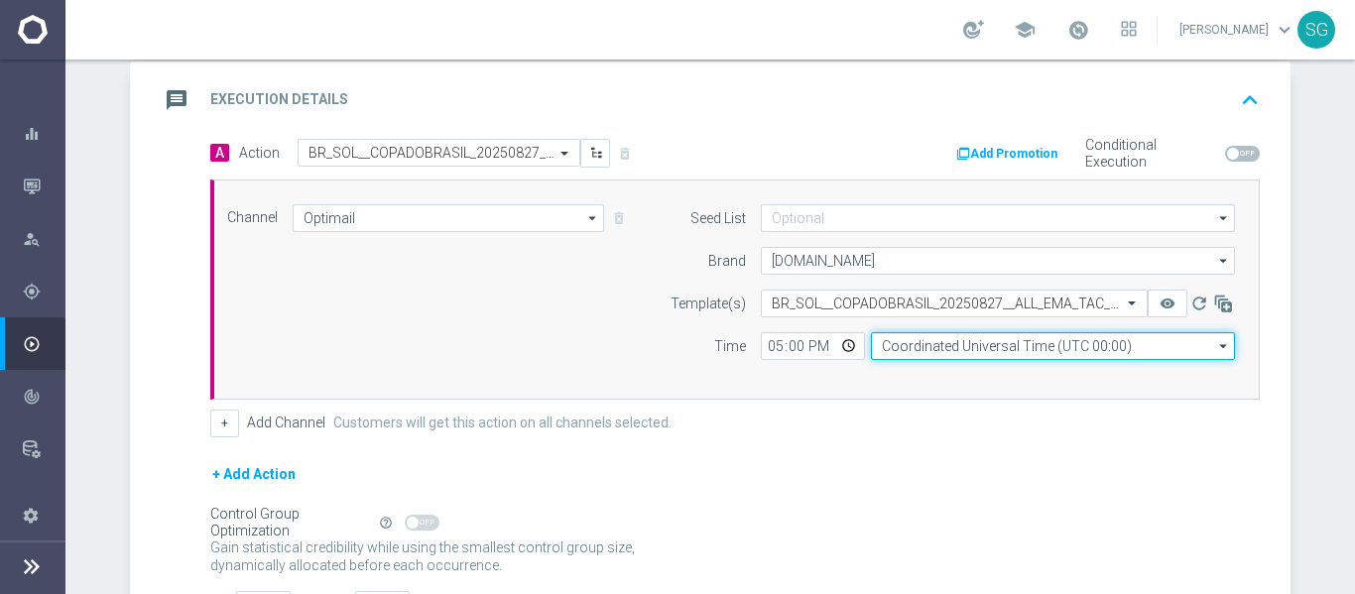
click at [904, 349] on input "Coordinated Universal Time (UTC 00:00)" at bounding box center [1053, 346] width 364 height 28
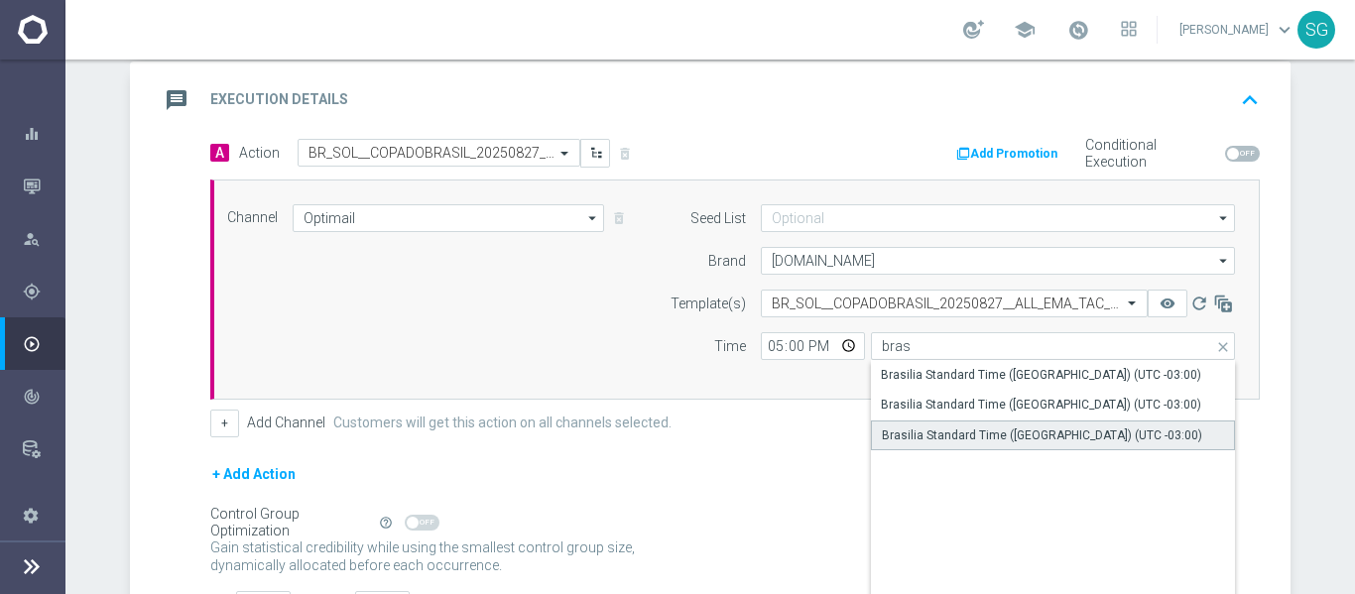
click at [909, 439] on div "Brasilia Standard Time ([GEOGRAPHIC_DATA]) (UTC -03:00)" at bounding box center [1042, 436] width 320 height 18
type input "Brasilia Standard Time ([GEOGRAPHIC_DATA]) (UTC -03:00)"
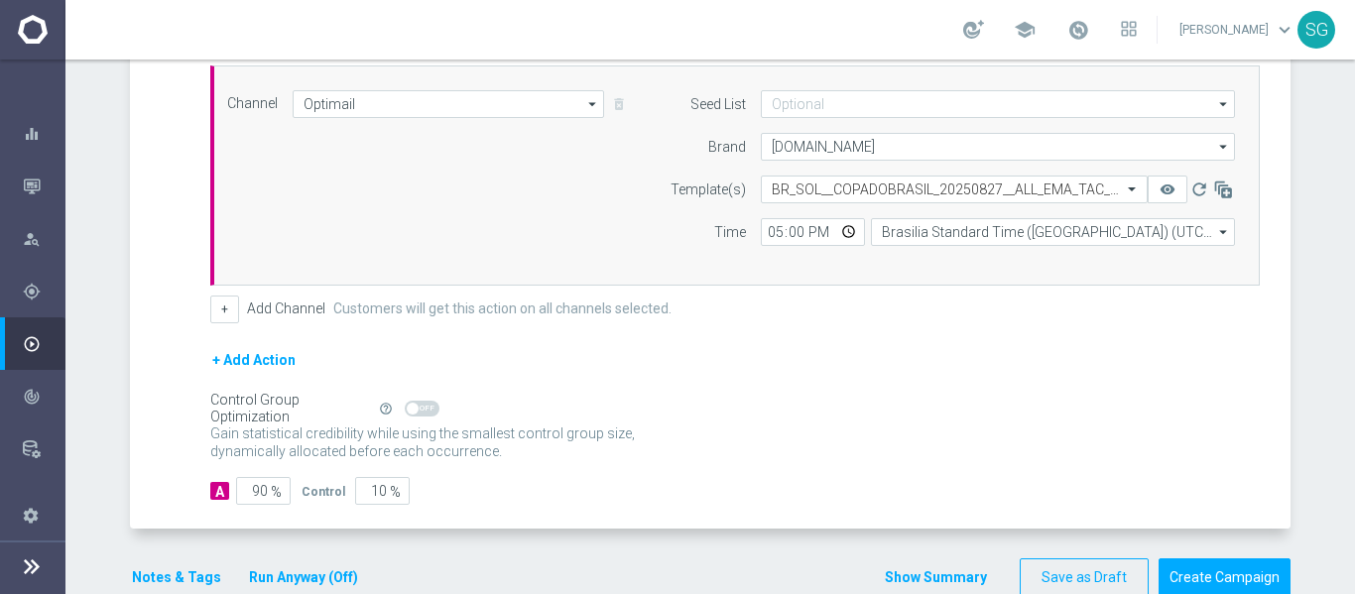
scroll to position [543, 0]
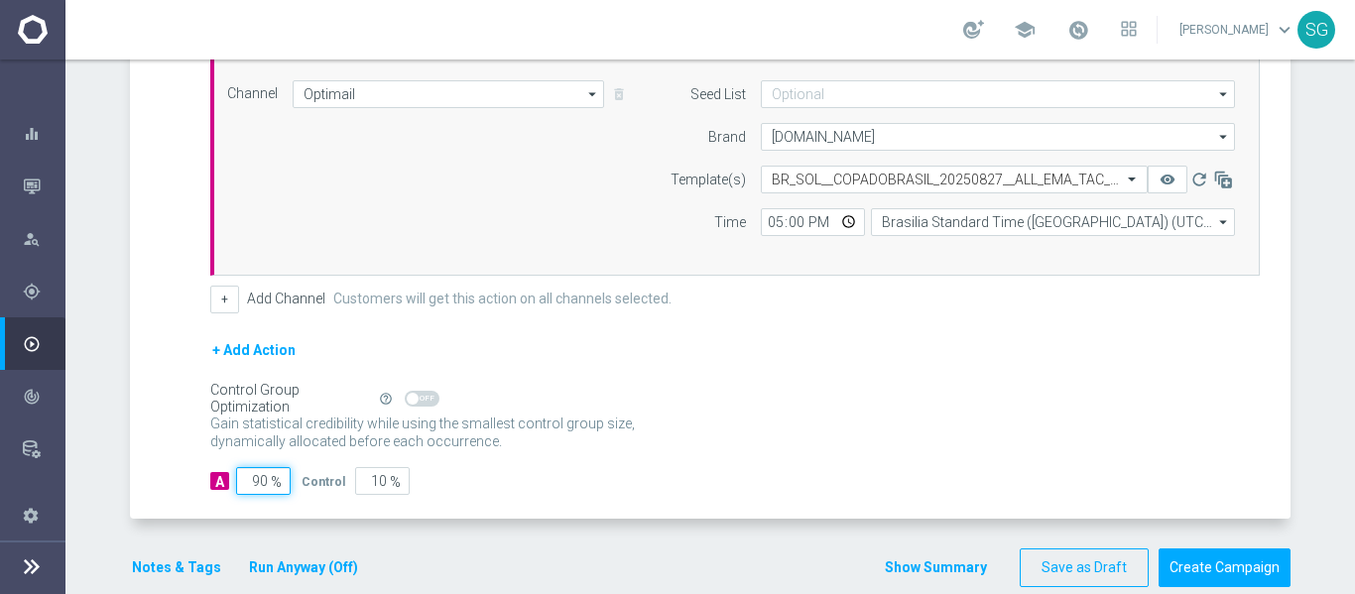
click at [260, 482] on input "90" at bounding box center [263, 481] width 55 height 28
type input "1"
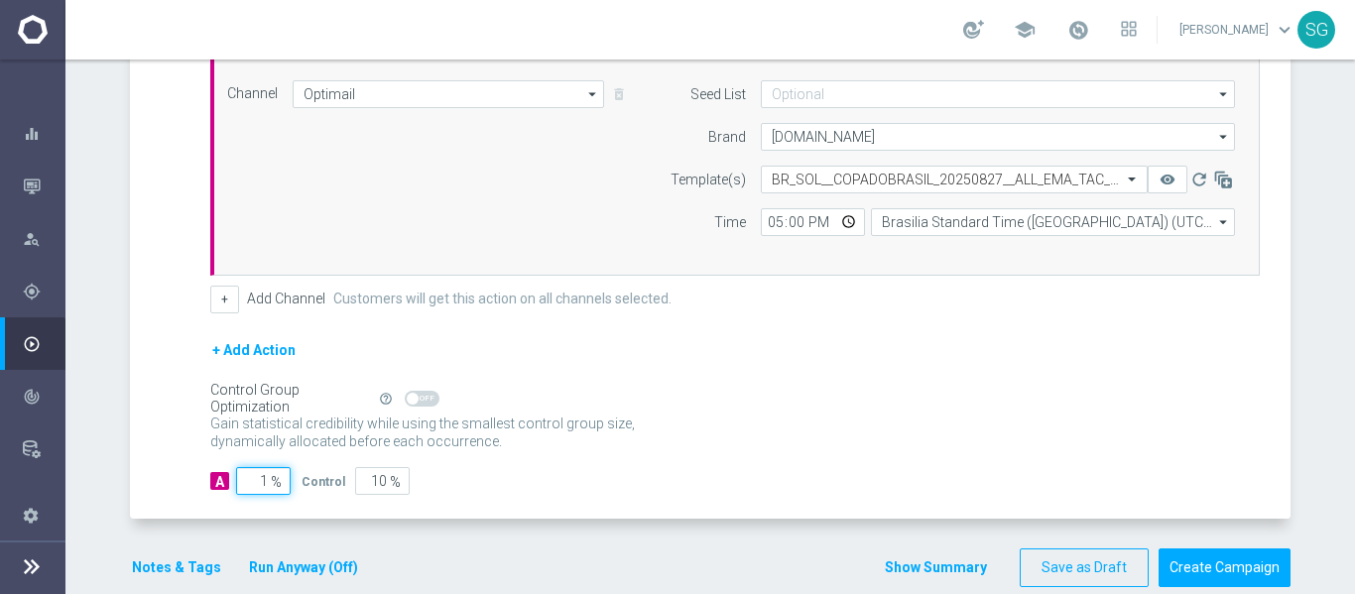
type input "99"
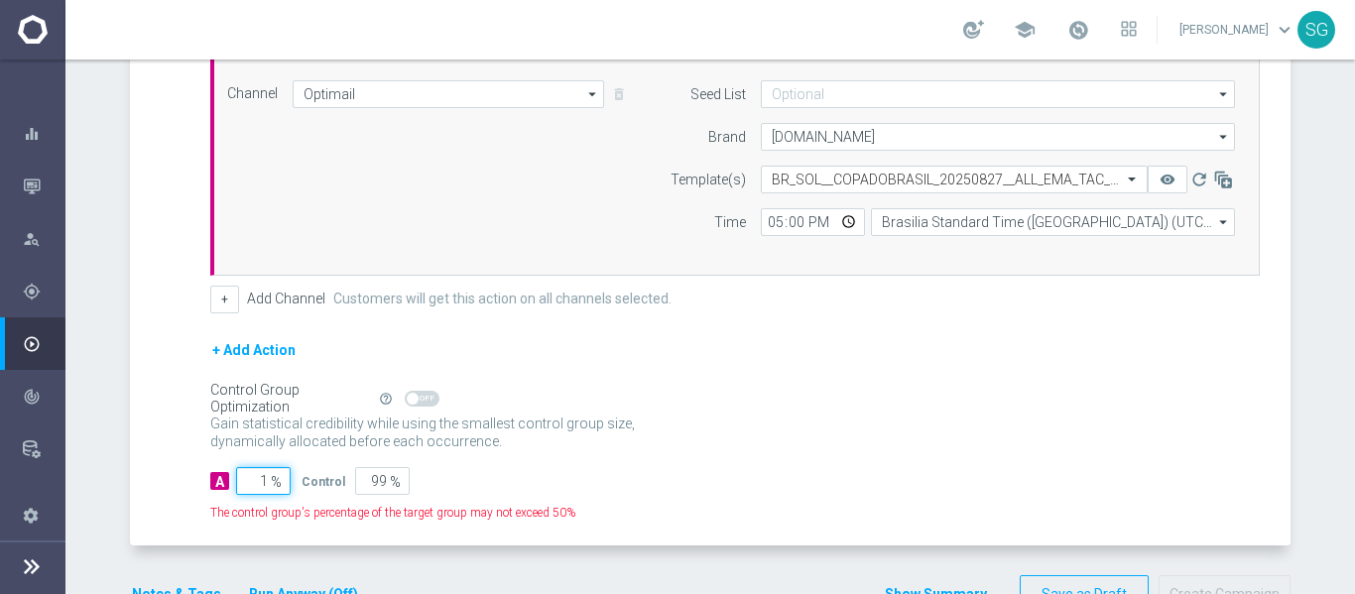
type input "10"
type input "90"
type input "100"
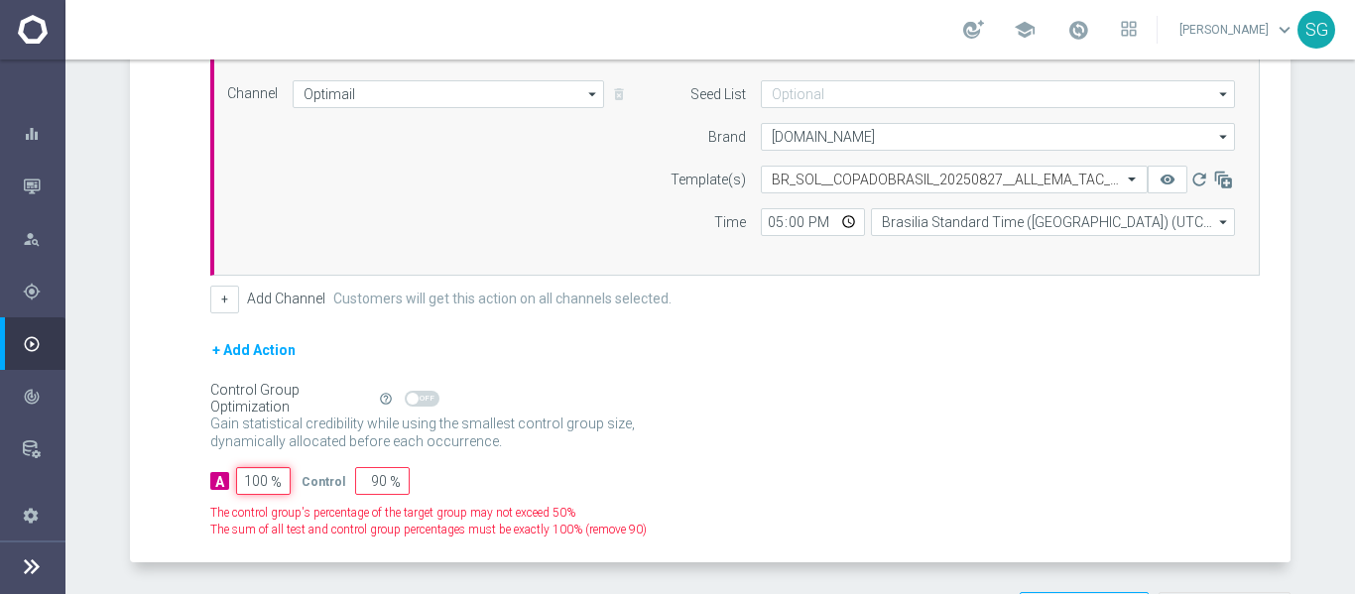
type input "0"
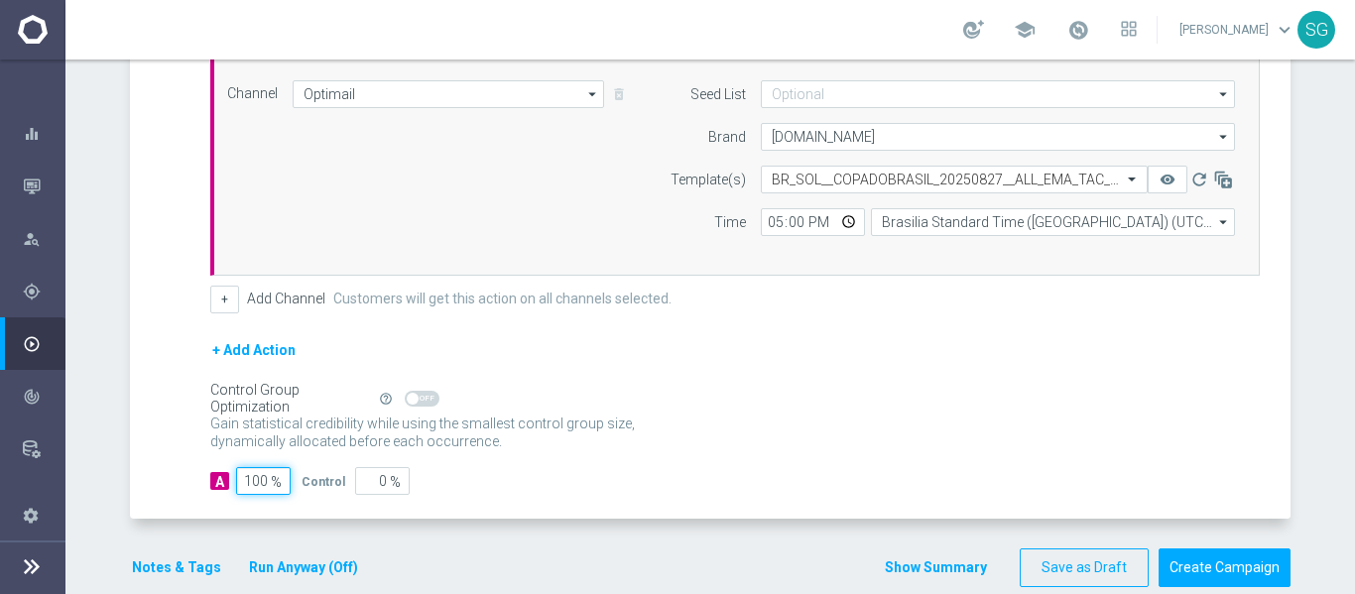
type input "100"
click at [179, 319] on div "A Action Select action BR_SOL__COPADOBRASIL_20250827__ALL_EMA_TAC_SP delete_for…" at bounding box center [713, 267] width 1156 height 505
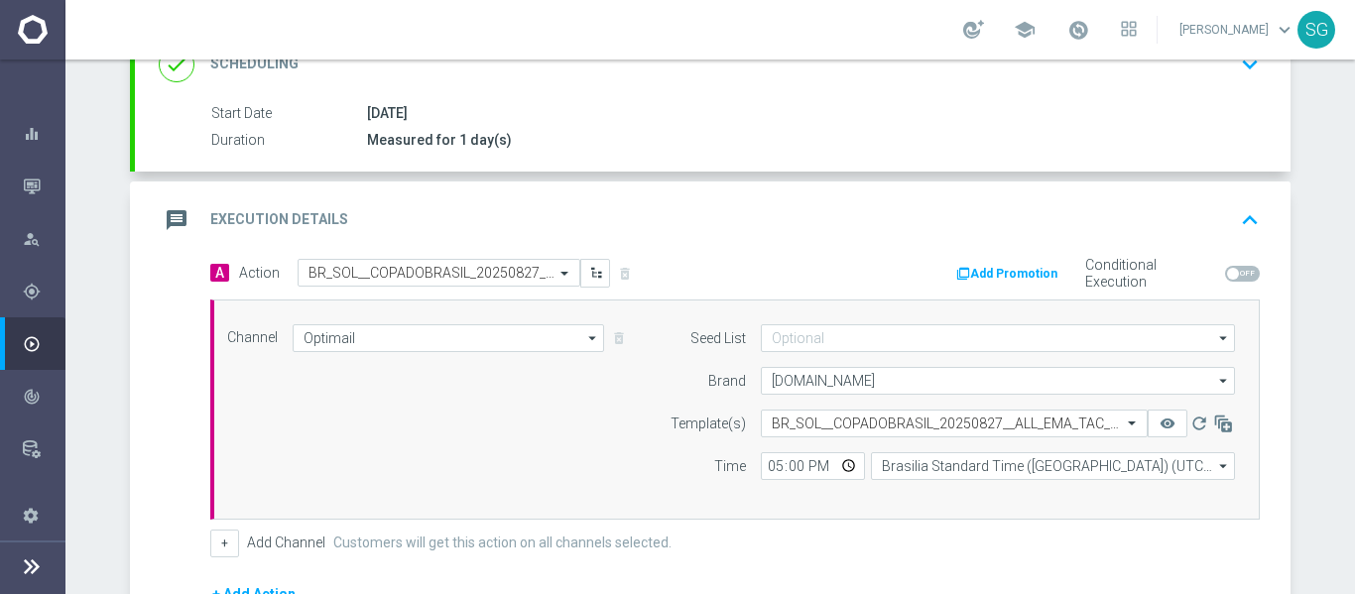
scroll to position [298, 0]
click at [371, 235] on div "message Execution Details keyboard_arrow_up" at bounding box center [713, 221] width 1108 height 38
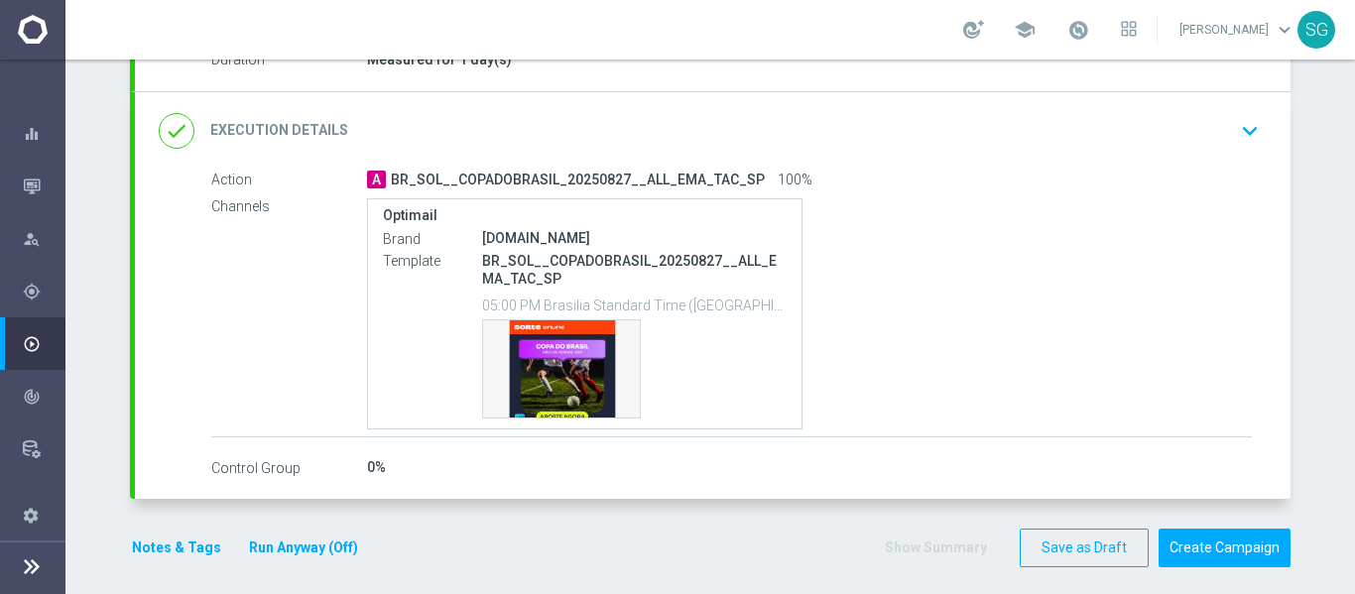
scroll to position [392, 0]
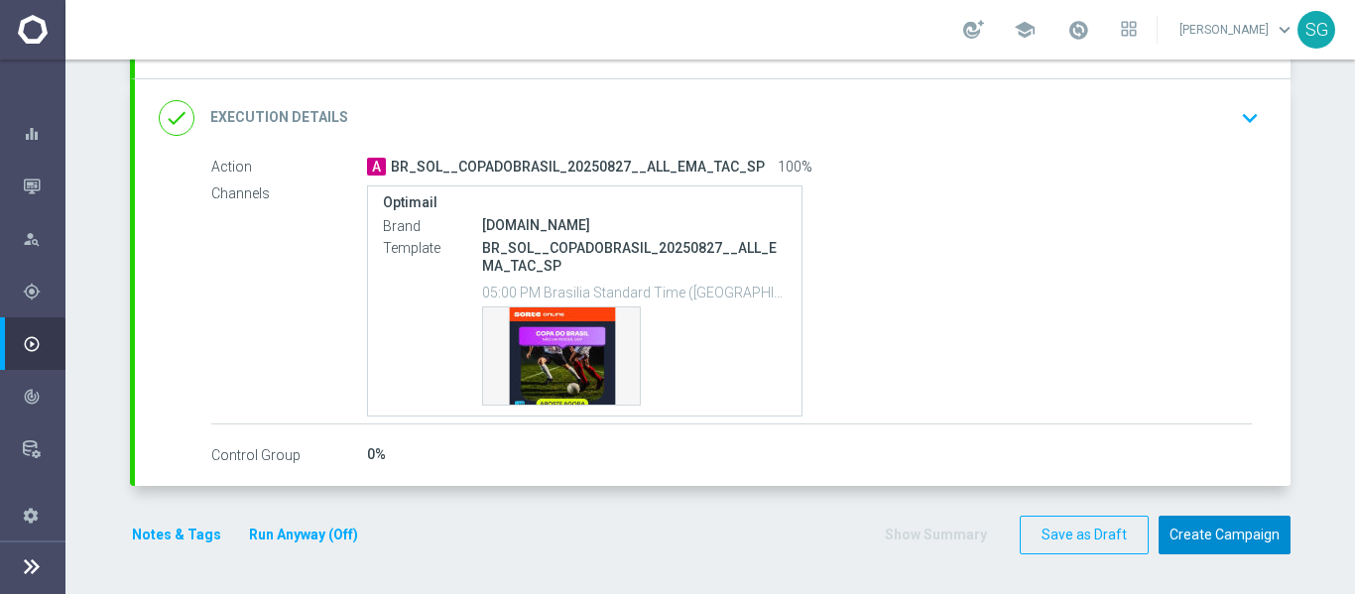
click at [1231, 548] on button "Create Campaign" at bounding box center [1225, 535] width 132 height 39
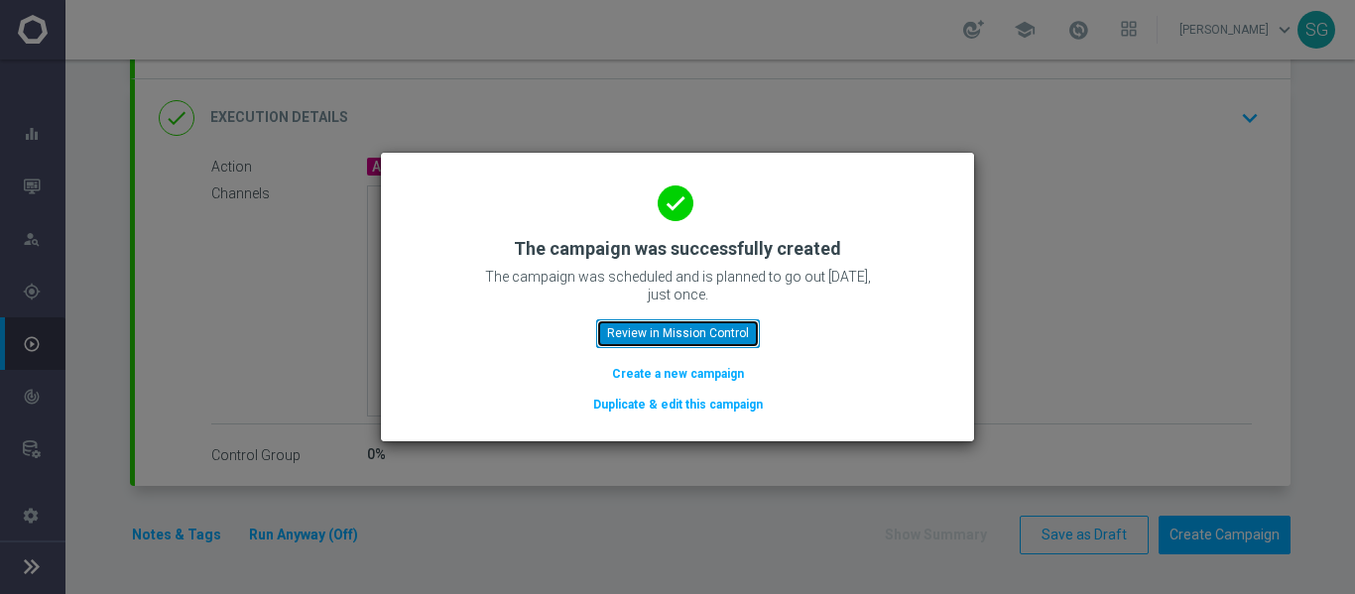
click at [737, 334] on button "Review in Mission Control" at bounding box center [678, 333] width 164 height 28
